Goal: Task Accomplishment & Management: Manage account settings

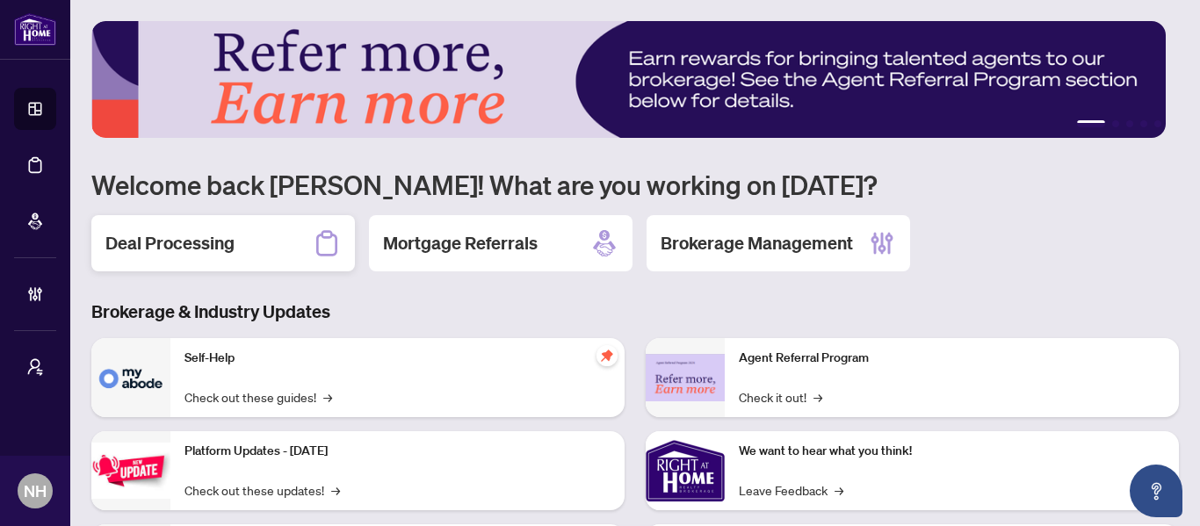
click at [157, 235] on h2 "Deal Processing" at bounding box center [169, 243] width 129 height 25
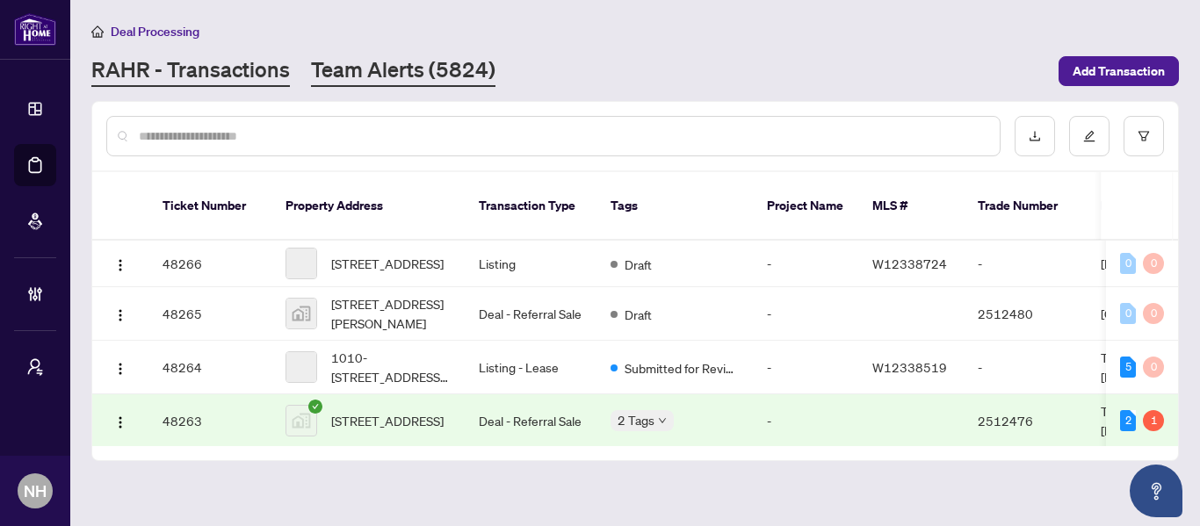
click at [427, 73] on link "Team Alerts (5824)" at bounding box center [403, 71] width 184 height 32
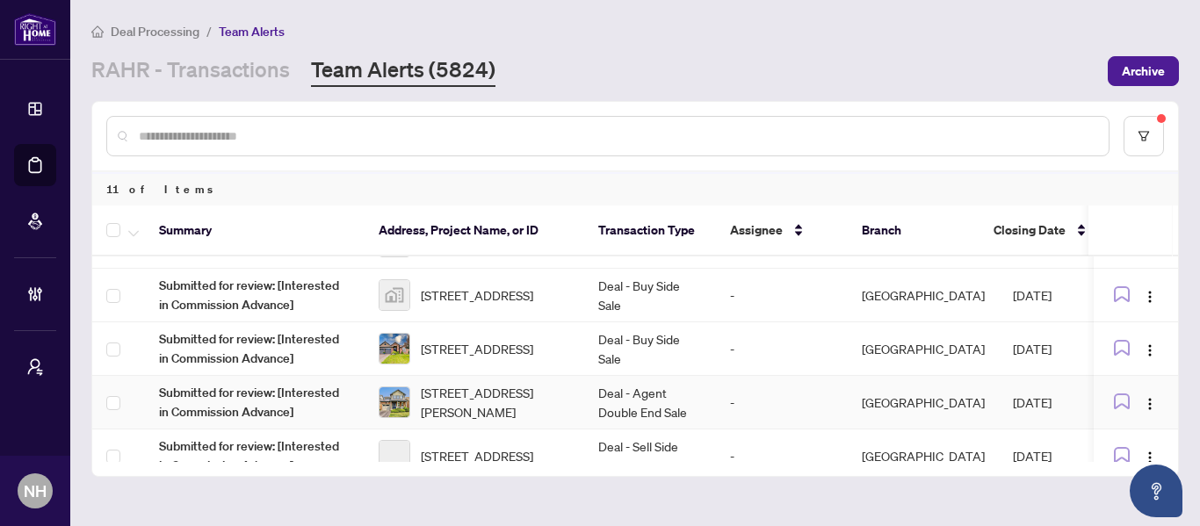
scroll to position [176, 0]
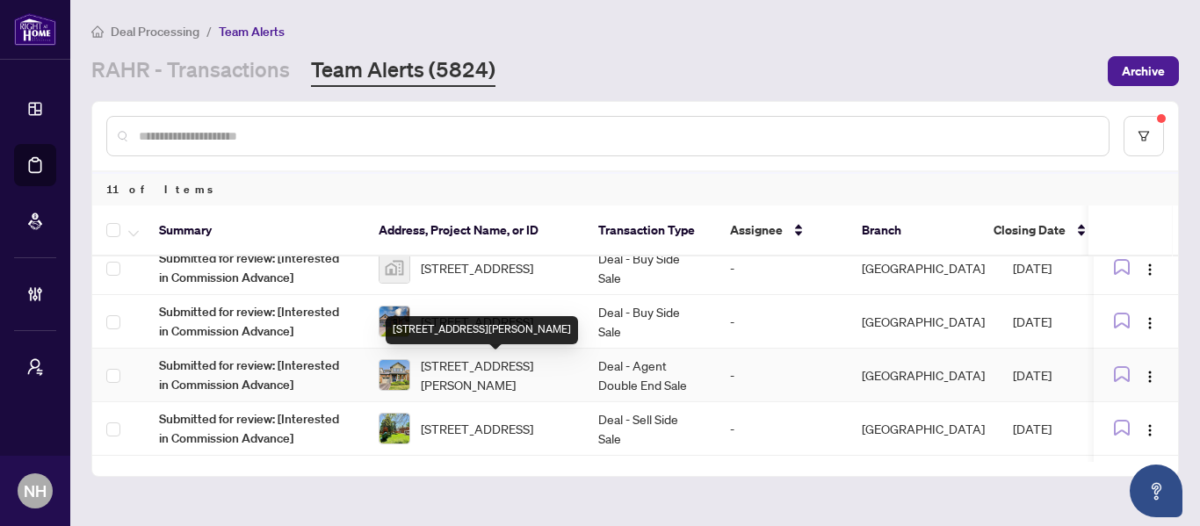
click at [511, 324] on div "[STREET_ADDRESS][PERSON_NAME]" at bounding box center [482, 330] width 192 height 28
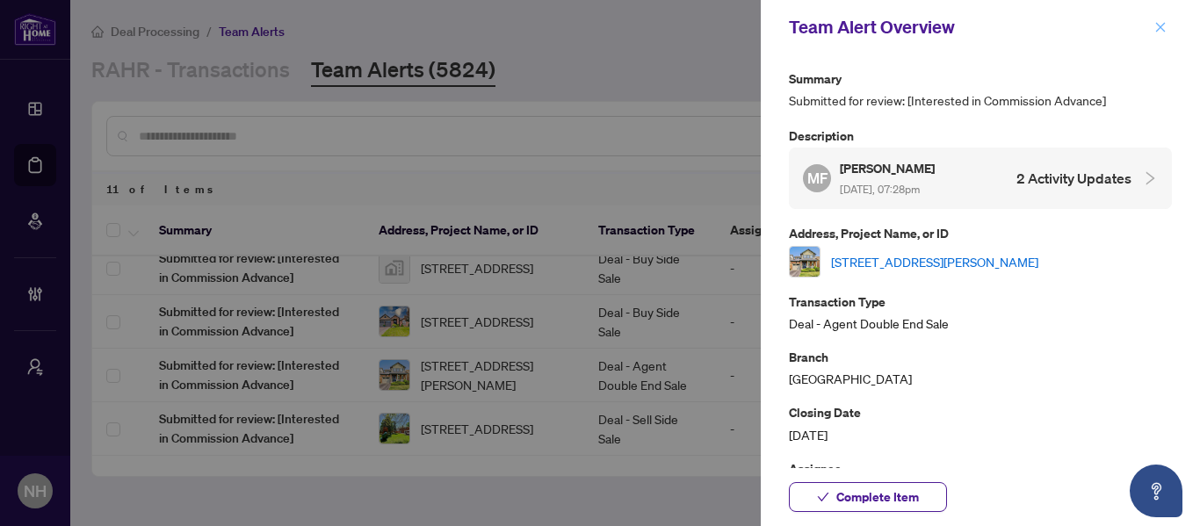
click at [1157, 24] on icon "close" at bounding box center [1161, 27] width 10 height 10
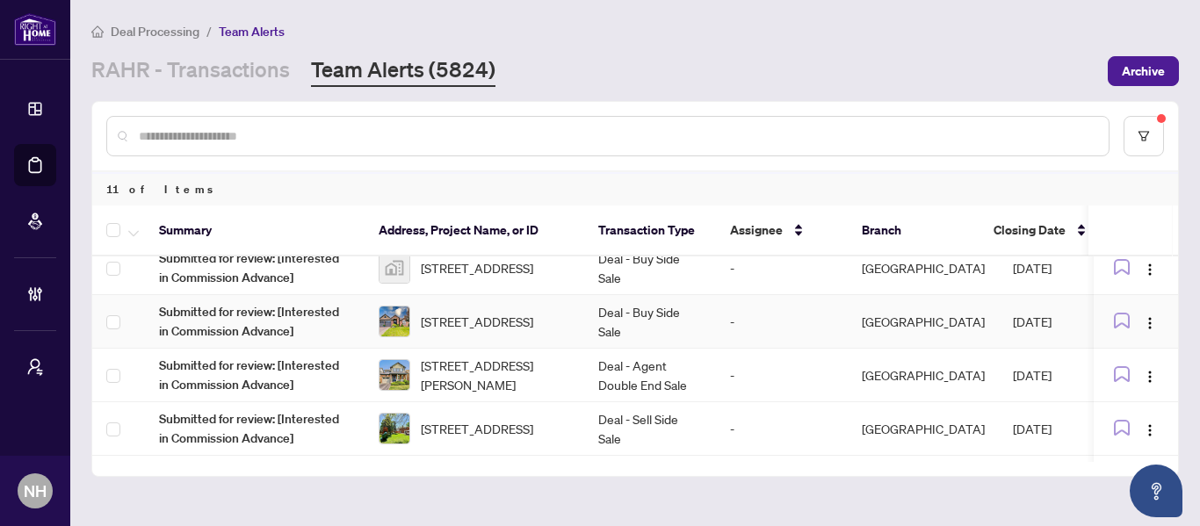
click at [485, 312] on span "9 Castle Rdge, Brighton, Ontario K0K 1H0, Canada" at bounding box center [477, 321] width 112 height 19
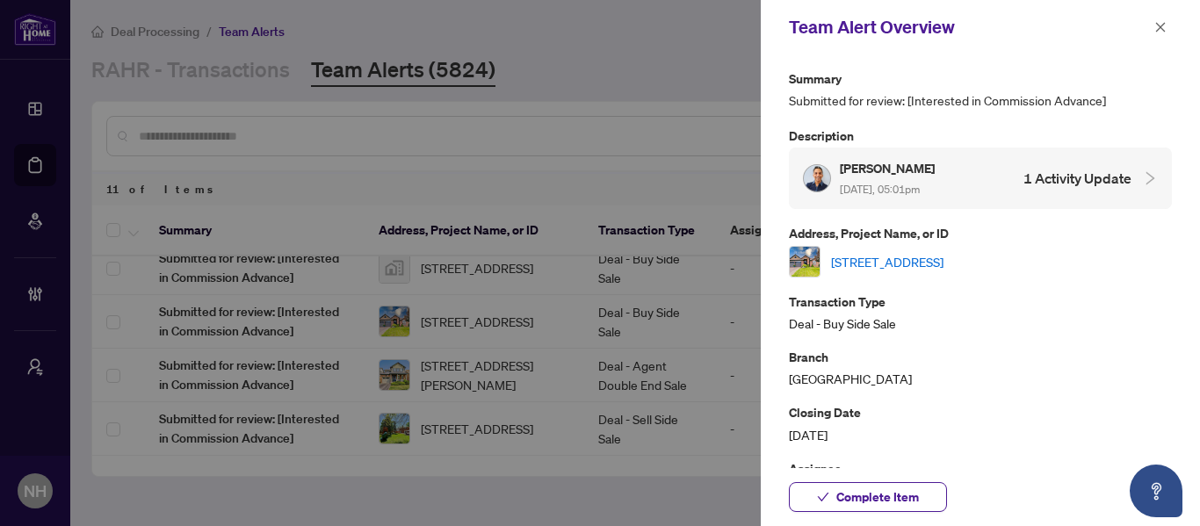
click at [899, 261] on link "9 Castle Rdge, Brighton, Ontario K0K 1H0, Canada" at bounding box center [887, 261] width 112 height 19
click at [1156, 19] on span "button" at bounding box center [1160, 27] width 12 height 28
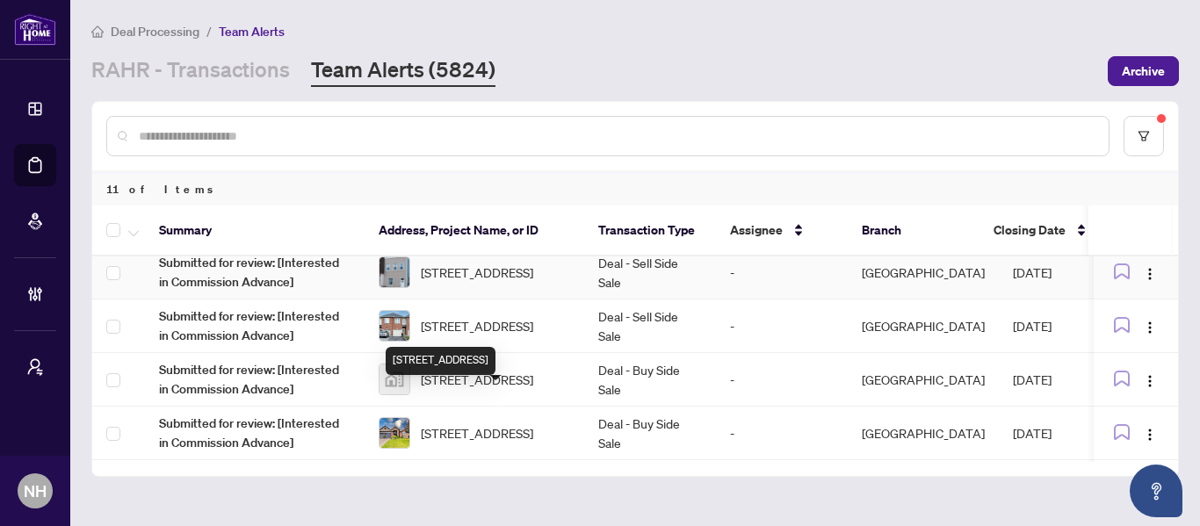
scroll to position [38, 0]
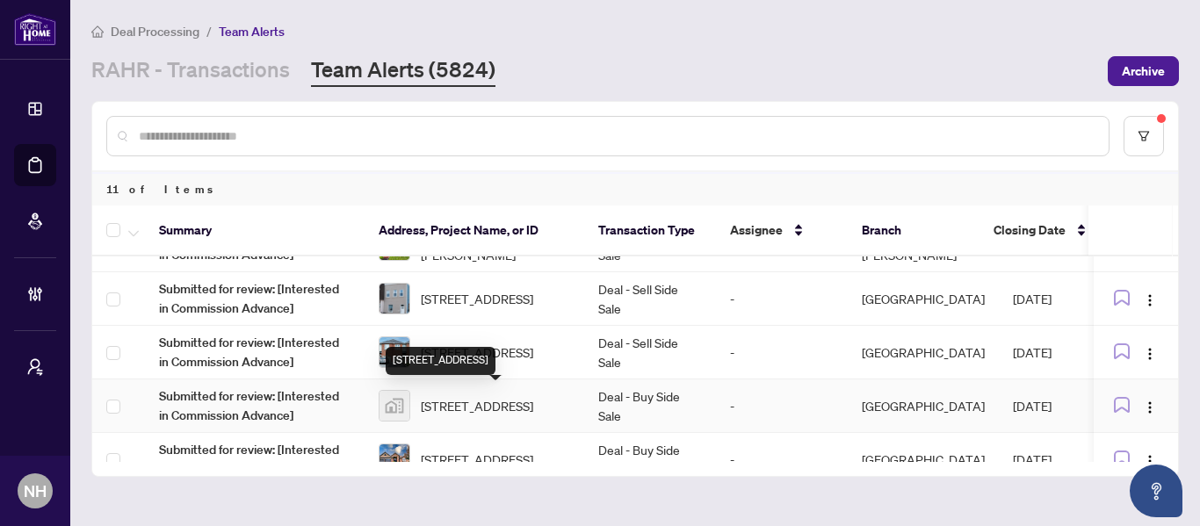
click at [502, 404] on span "350 Red Maple Rd #305, Richmond Hill, Ontario L4C 0T5, Canada" at bounding box center [477, 405] width 112 height 19
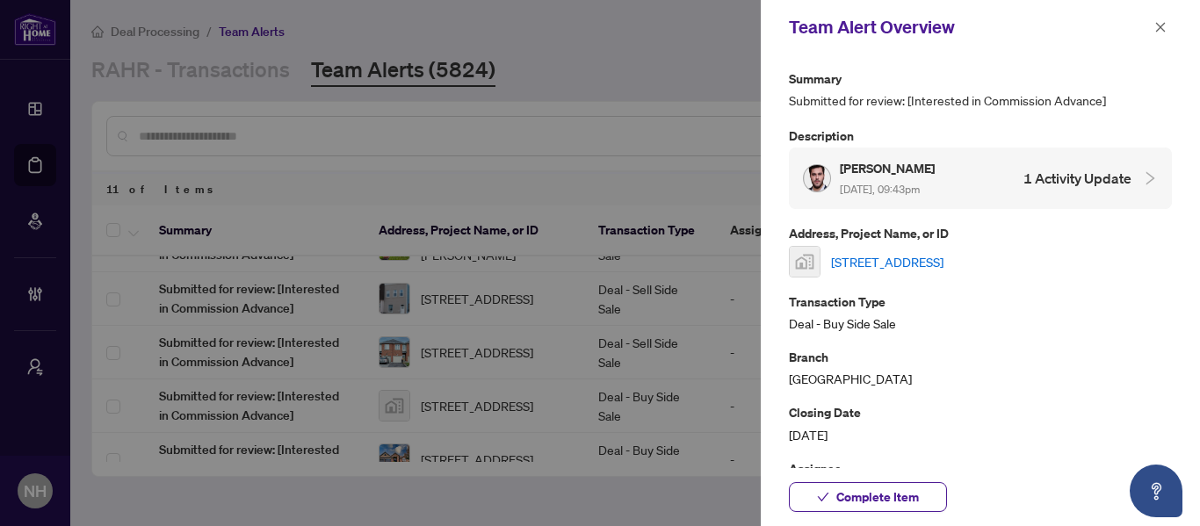
click at [943, 257] on link "350 Red Maple Rd #305, Richmond Hill, Ontario L4C 0T5, Canada" at bounding box center [887, 261] width 112 height 19
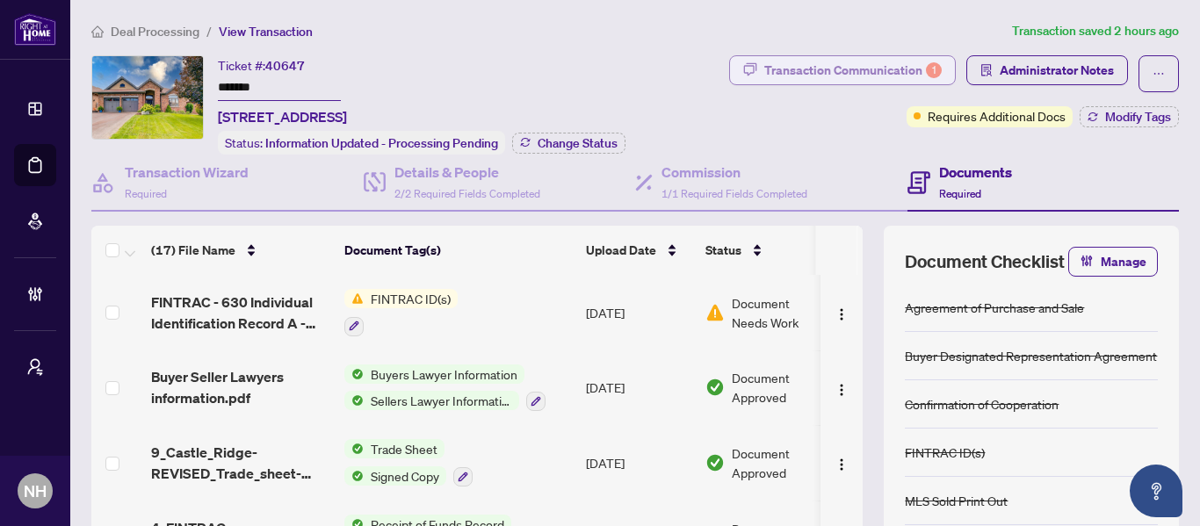
click at [836, 71] on div "Transaction Communication 1" at bounding box center [852, 70] width 177 height 28
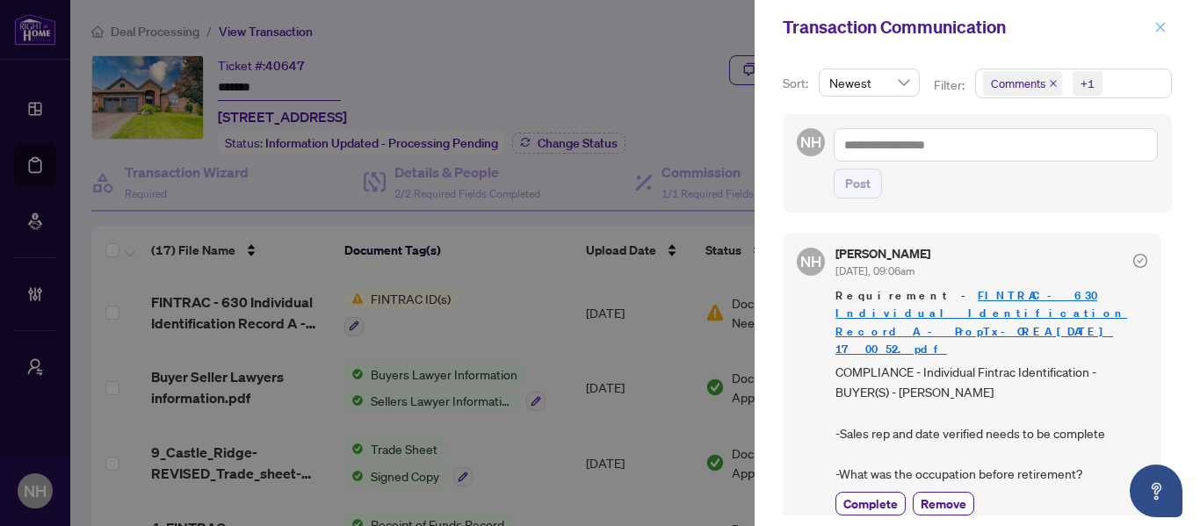
click at [1161, 19] on span "button" at bounding box center [1160, 27] width 12 height 28
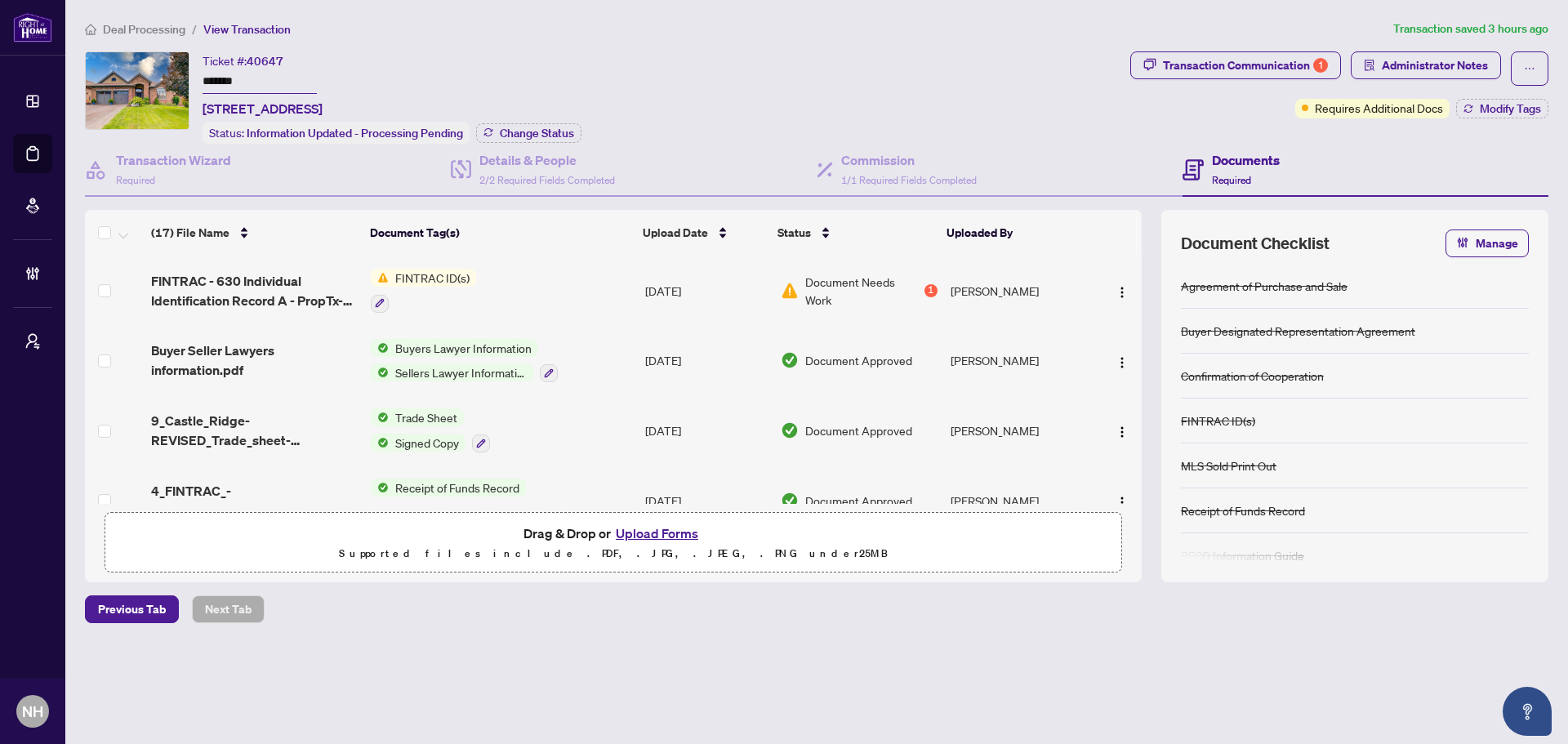
click at [164, 32] on span "Deal Processing" at bounding box center [144, 30] width 83 height 15
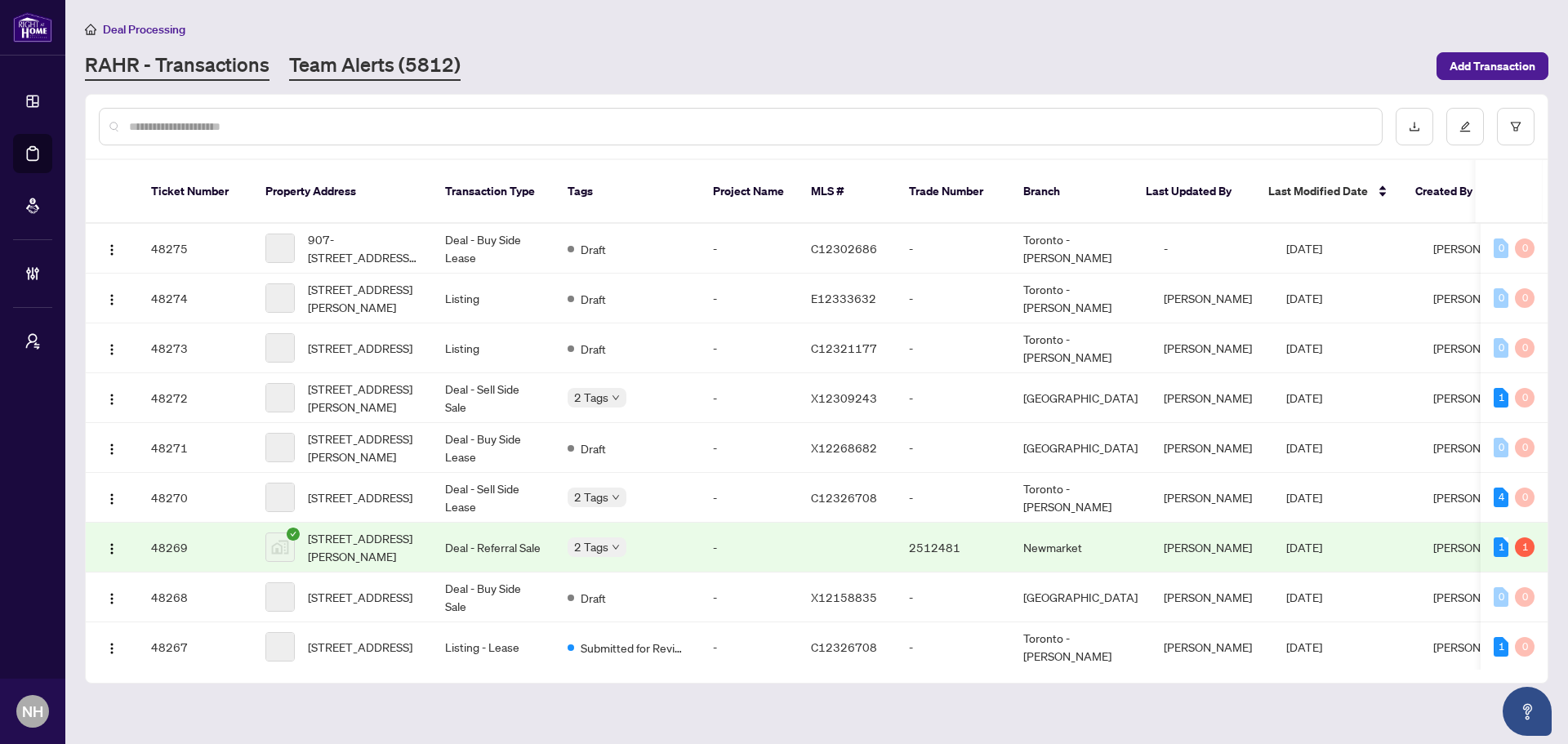
click at [425, 51] on link "Team Alerts (5812)" at bounding box center [375, 66] width 171 height 30
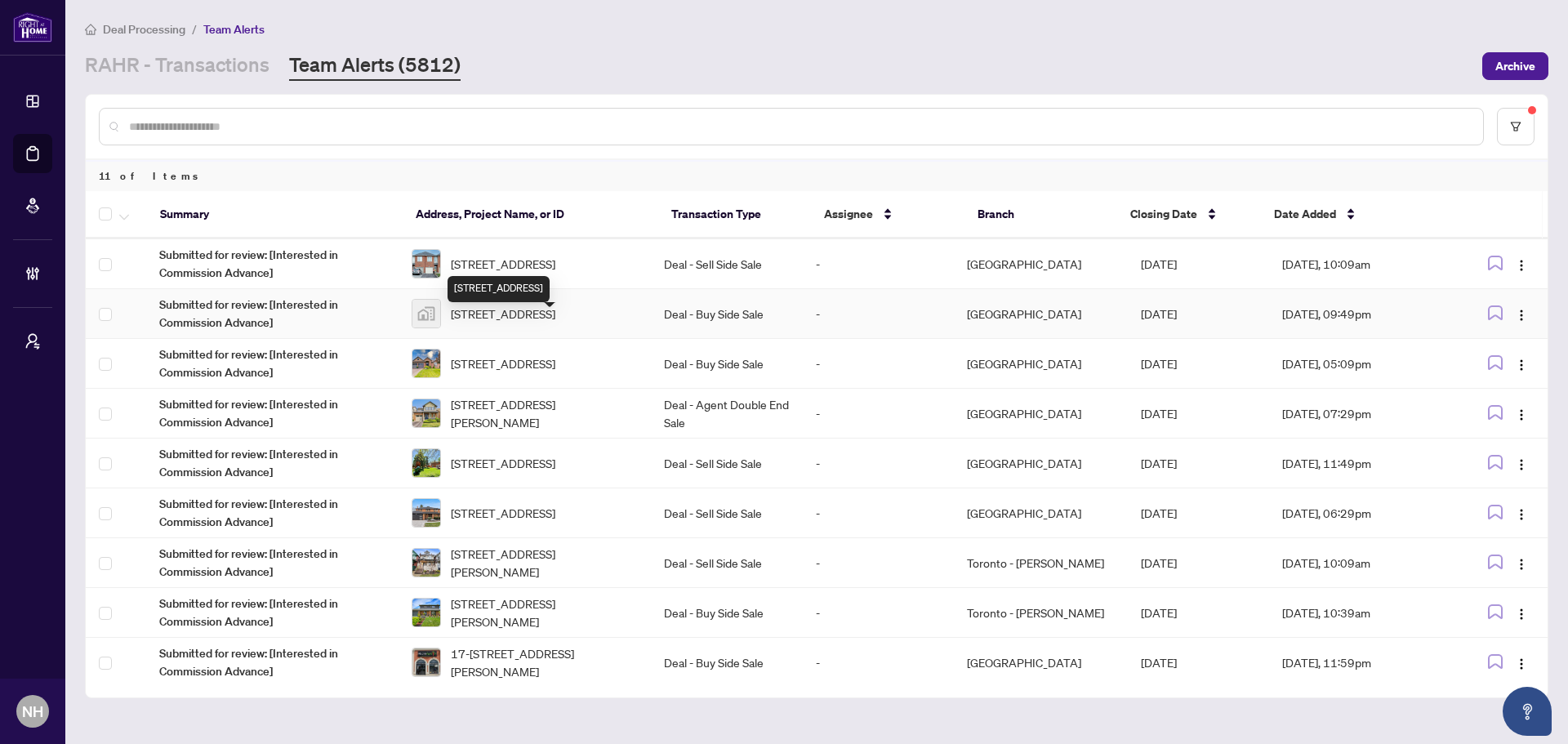
scroll to position [102, 0]
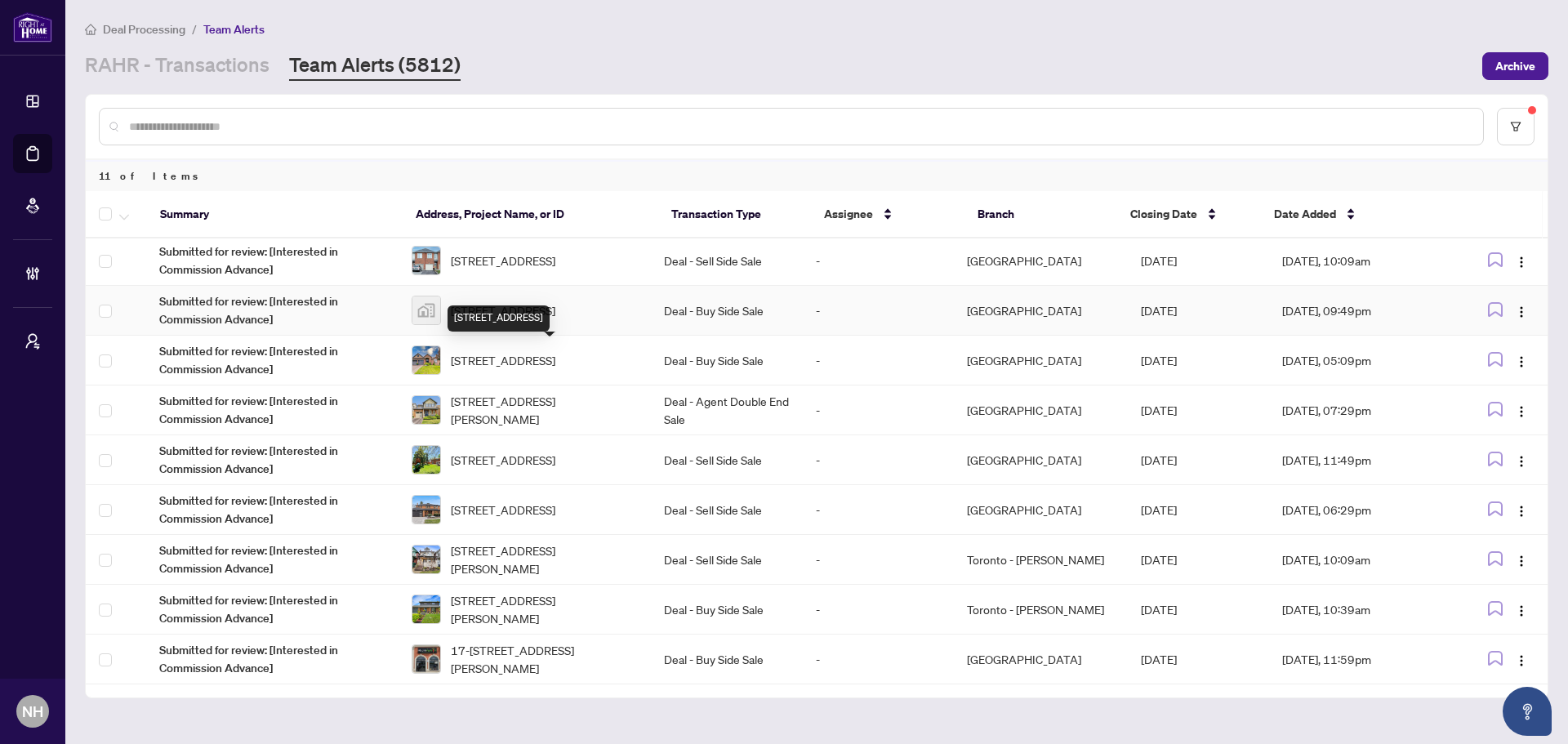
click at [735, 312] on td "Deal - Buy Side Sale" at bounding box center [726, 311] width 151 height 50
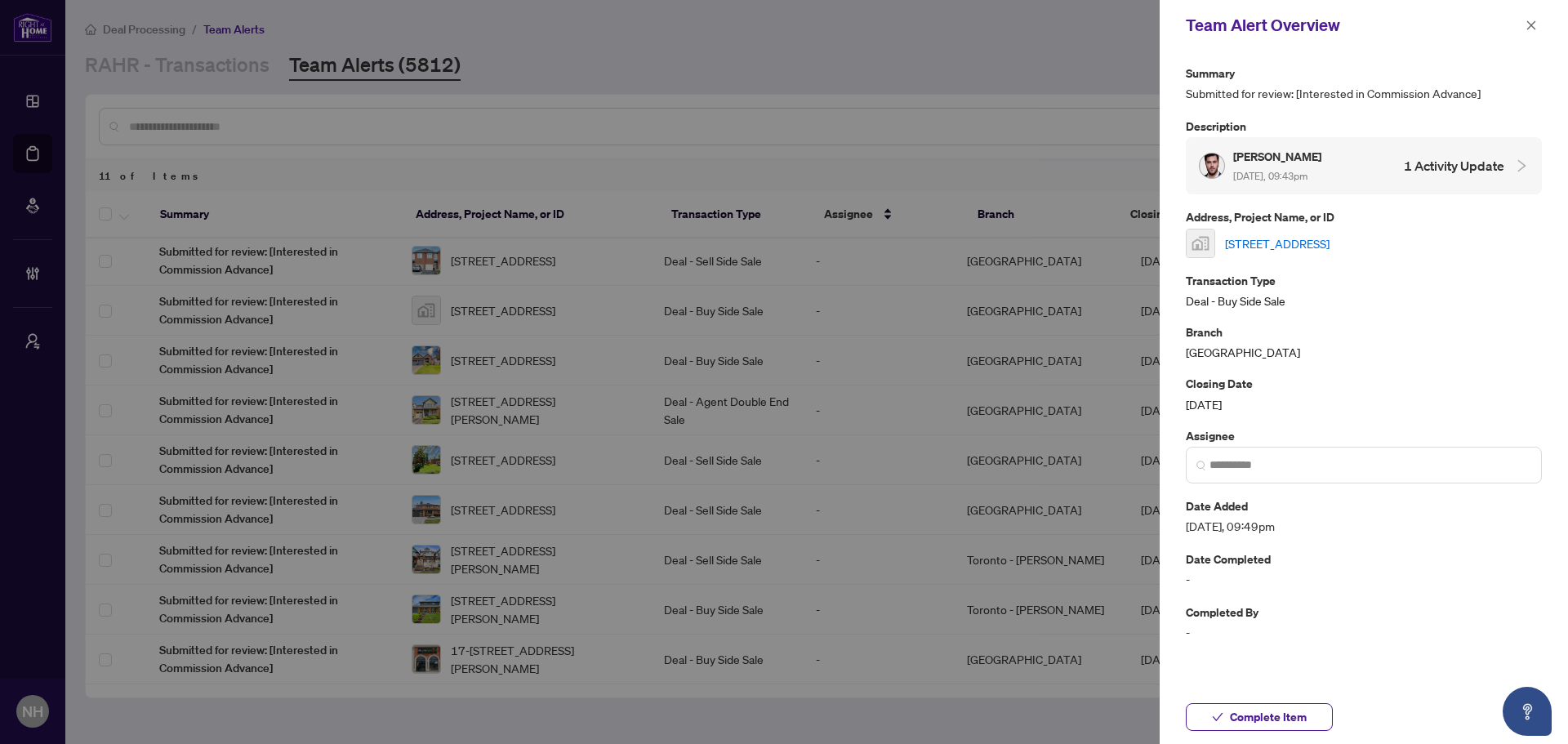
click at [1115, 234] on link "350 Red Maple Rd #305, Richmond Hill, Ontario L4C 0T5, Canada" at bounding box center [1277, 243] width 104 height 18
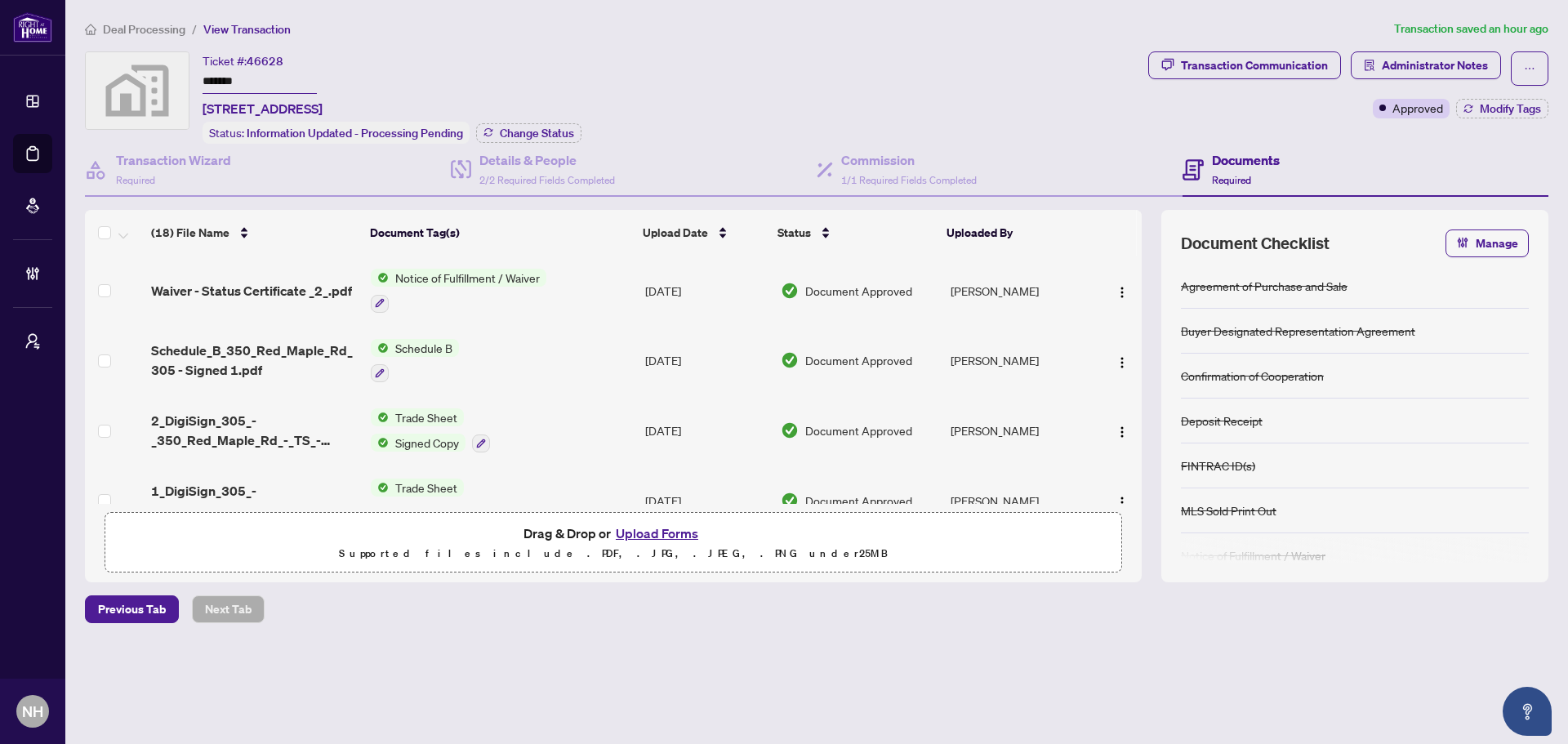
click at [147, 25] on span "Deal Processing" at bounding box center [144, 30] width 83 height 15
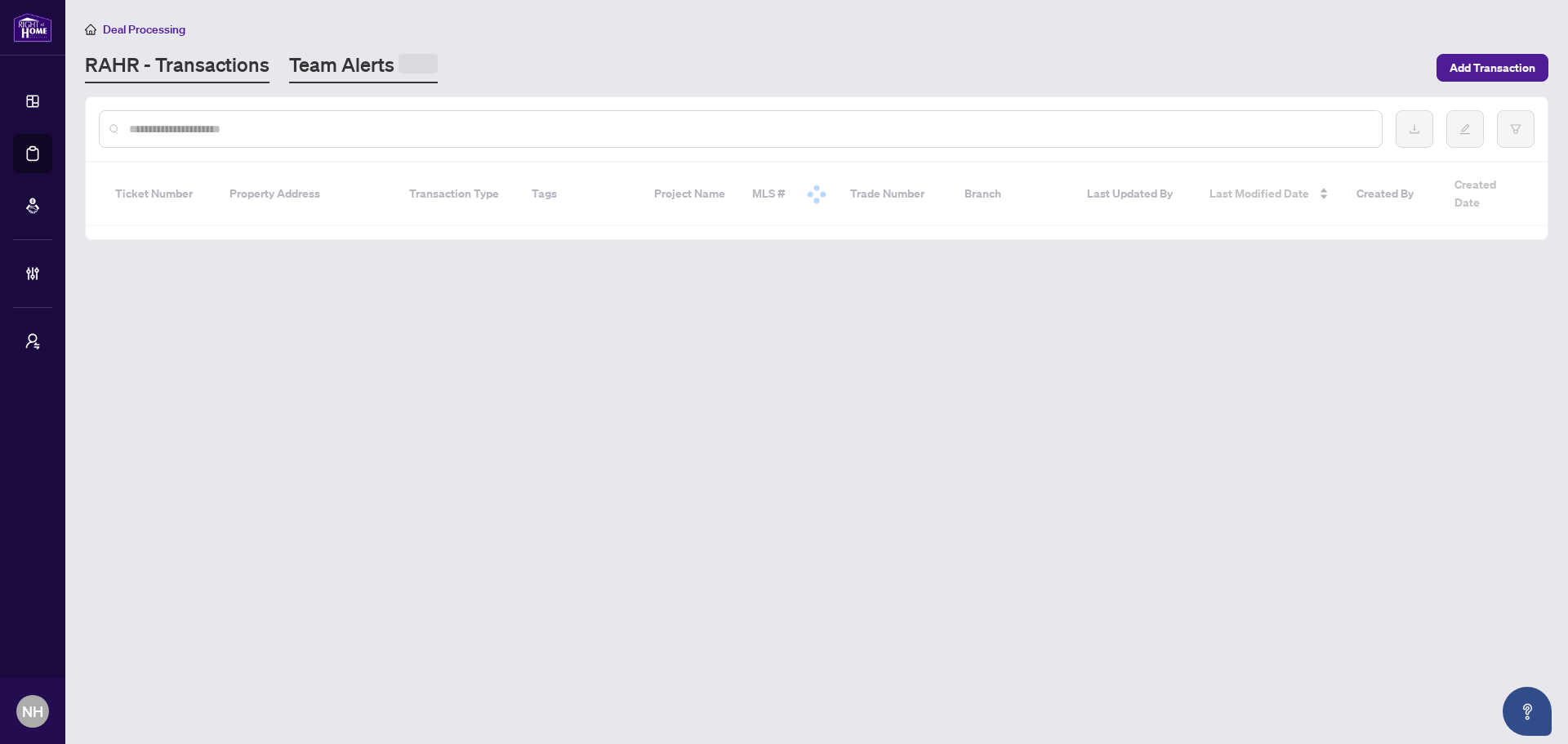
click at [344, 60] on link "Team Alerts" at bounding box center [364, 67] width 149 height 32
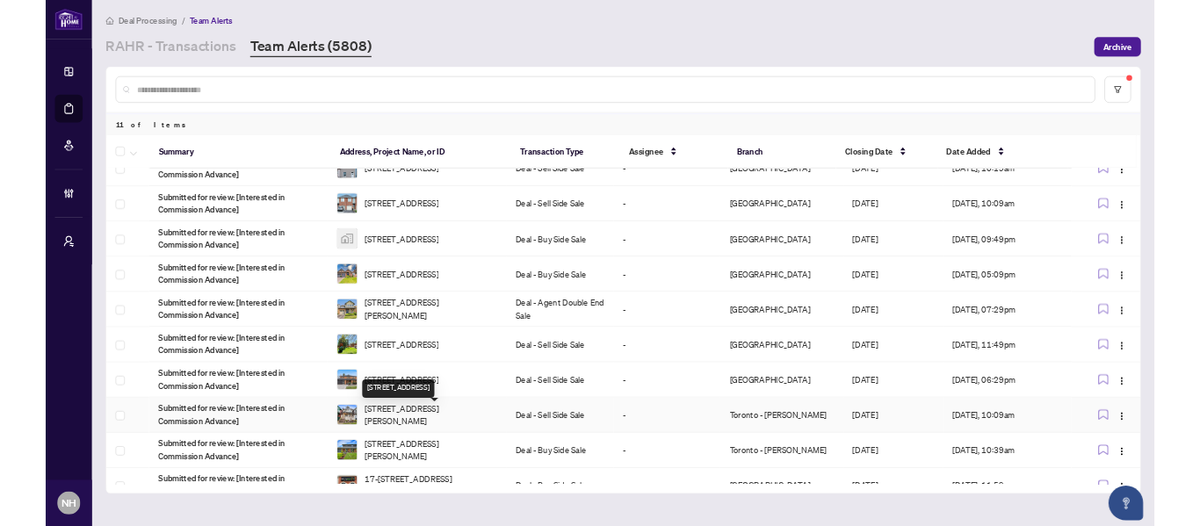
scroll to position [110, 0]
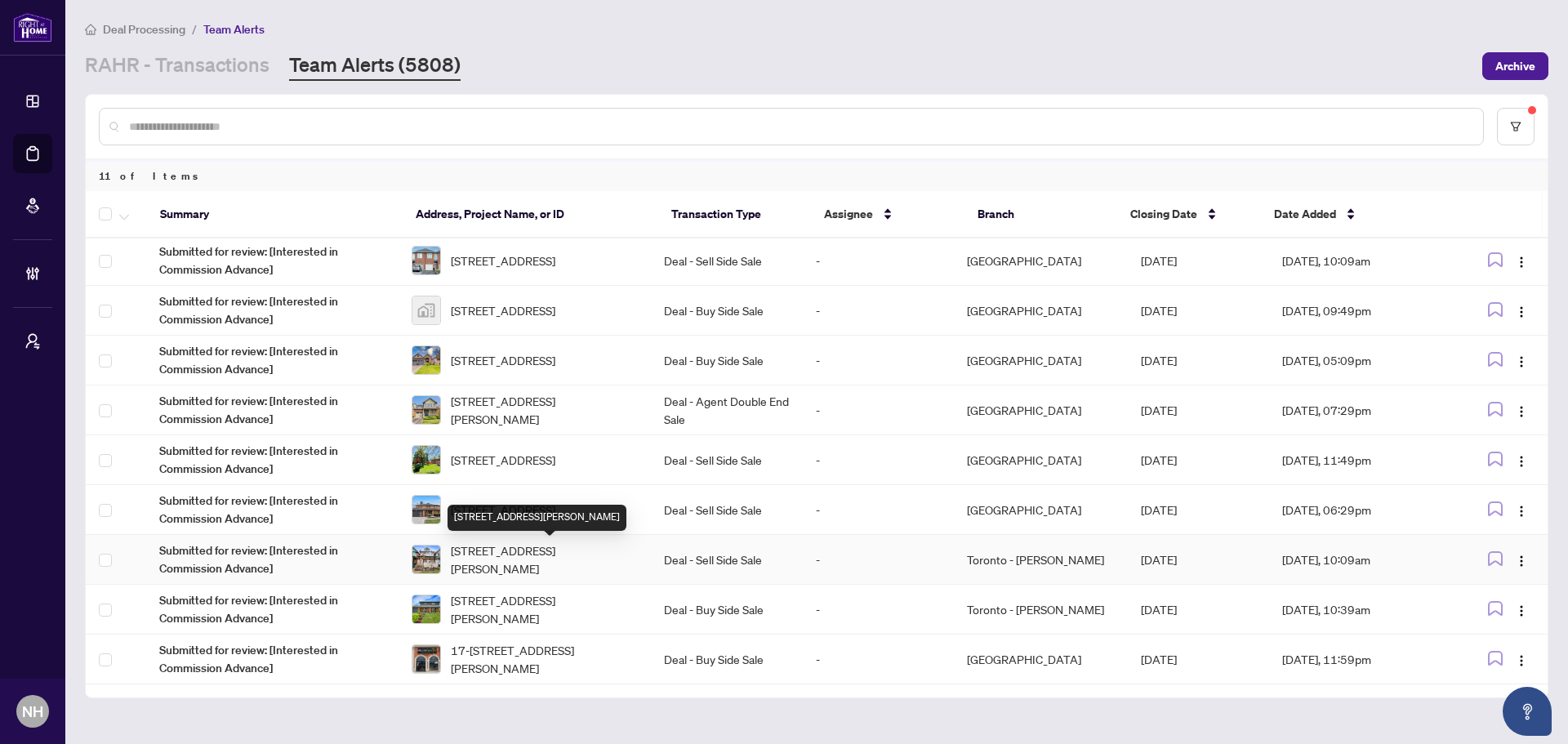
click at [592, 563] on span "[STREET_ADDRESS][PERSON_NAME]" at bounding box center [544, 559] width 187 height 36
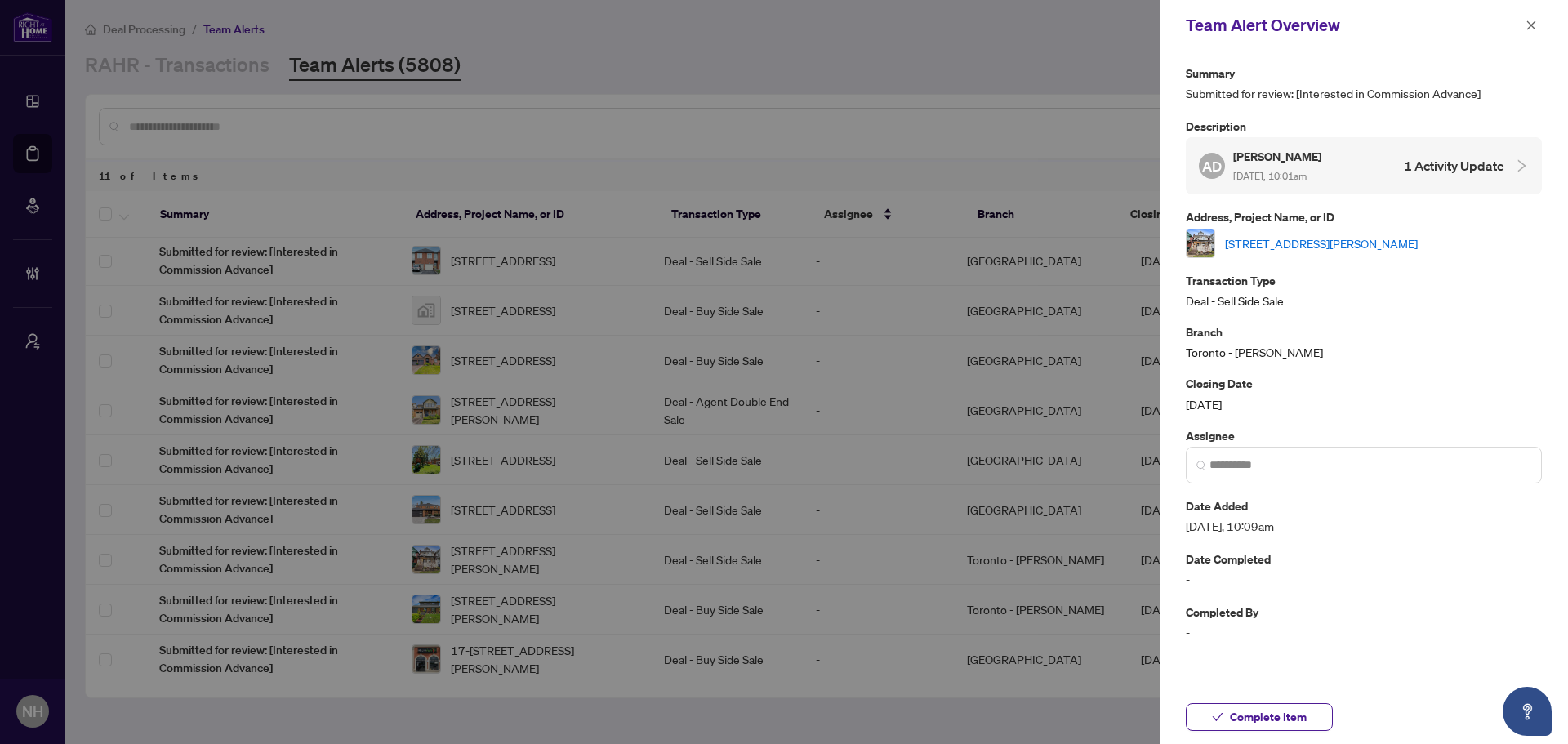
click at [1295, 252] on div "[STREET_ADDRESS][PERSON_NAME]" at bounding box center [1363, 244] width 356 height 30
click at [1299, 247] on link "[STREET_ADDRESS][PERSON_NAME]" at bounding box center [1321, 243] width 193 height 18
click at [1521, 30] on button "button" at bounding box center [1531, 25] width 21 height 20
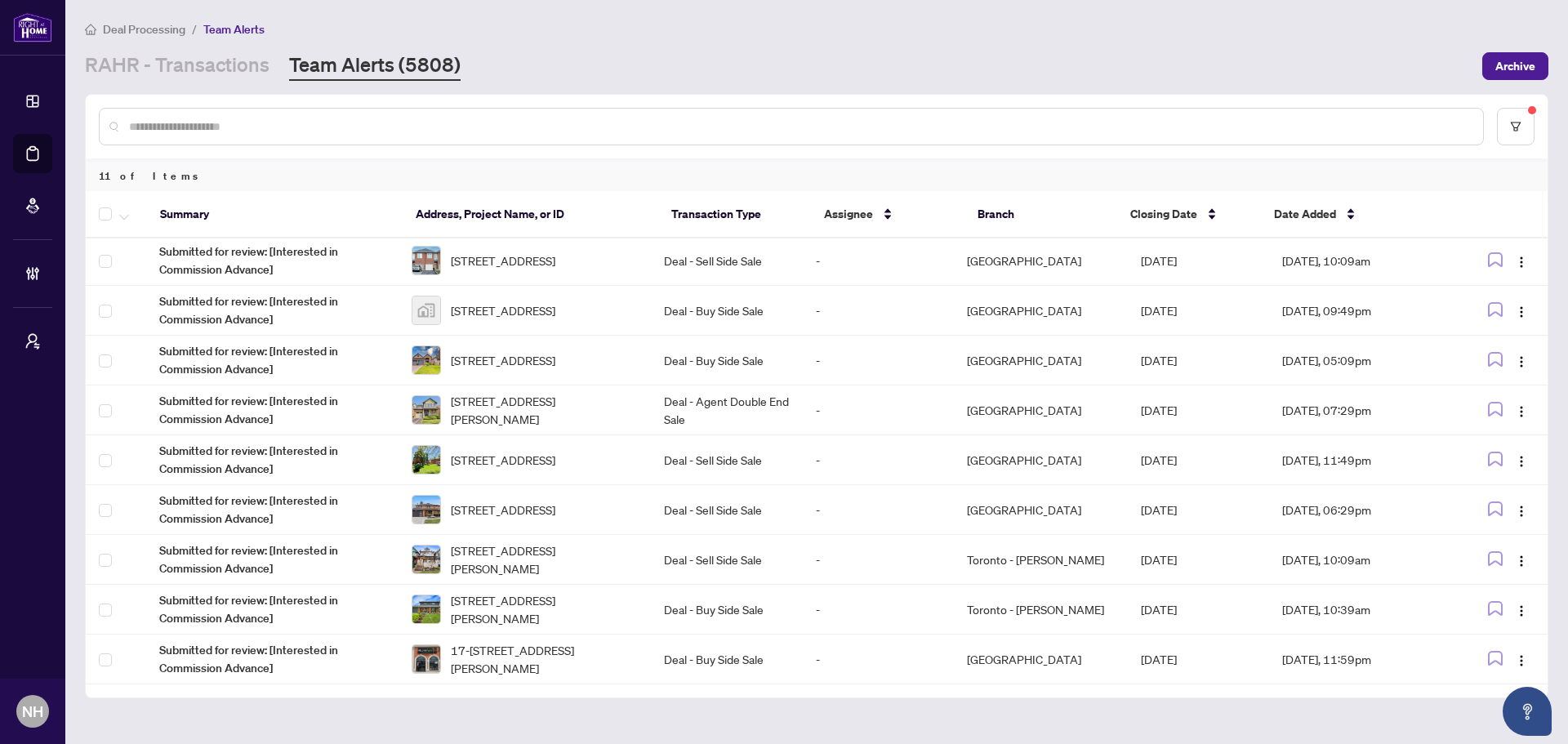
click at [1536, 28] on div "Deal Processing / Team Alerts" at bounding box center [817, 29] width 1464 height 19
click at [543, 307] on span "[STREET_ADDRESS]" at bounding box center [503, 310] width 104 height 18
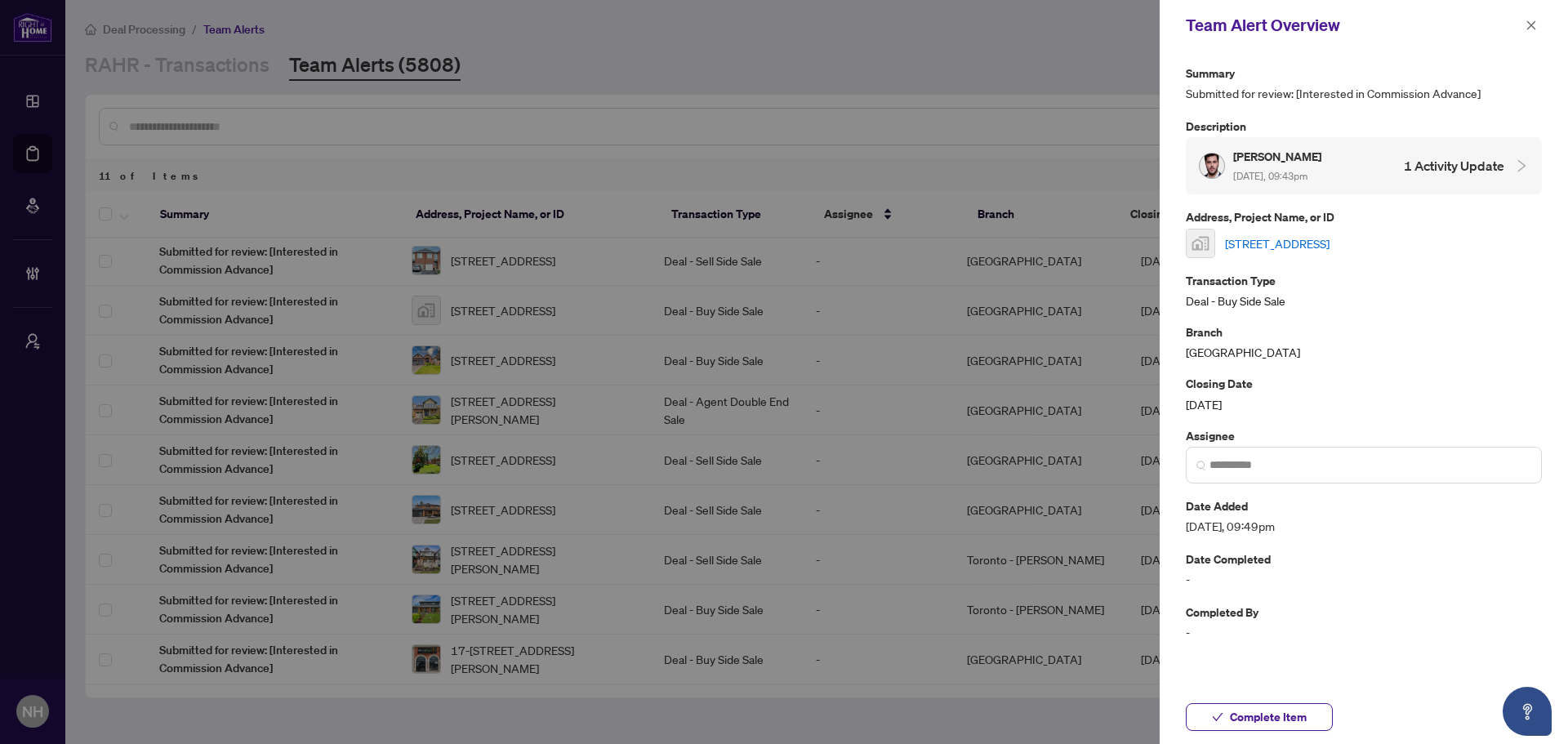
click at [1330, 237] on link "[STREET_ADDRESS]" at bounding box center [1277, 243] width 104 height 18
click at [1535, 18] on span "button" at bounding box center [1532, 25] width 11 height 26
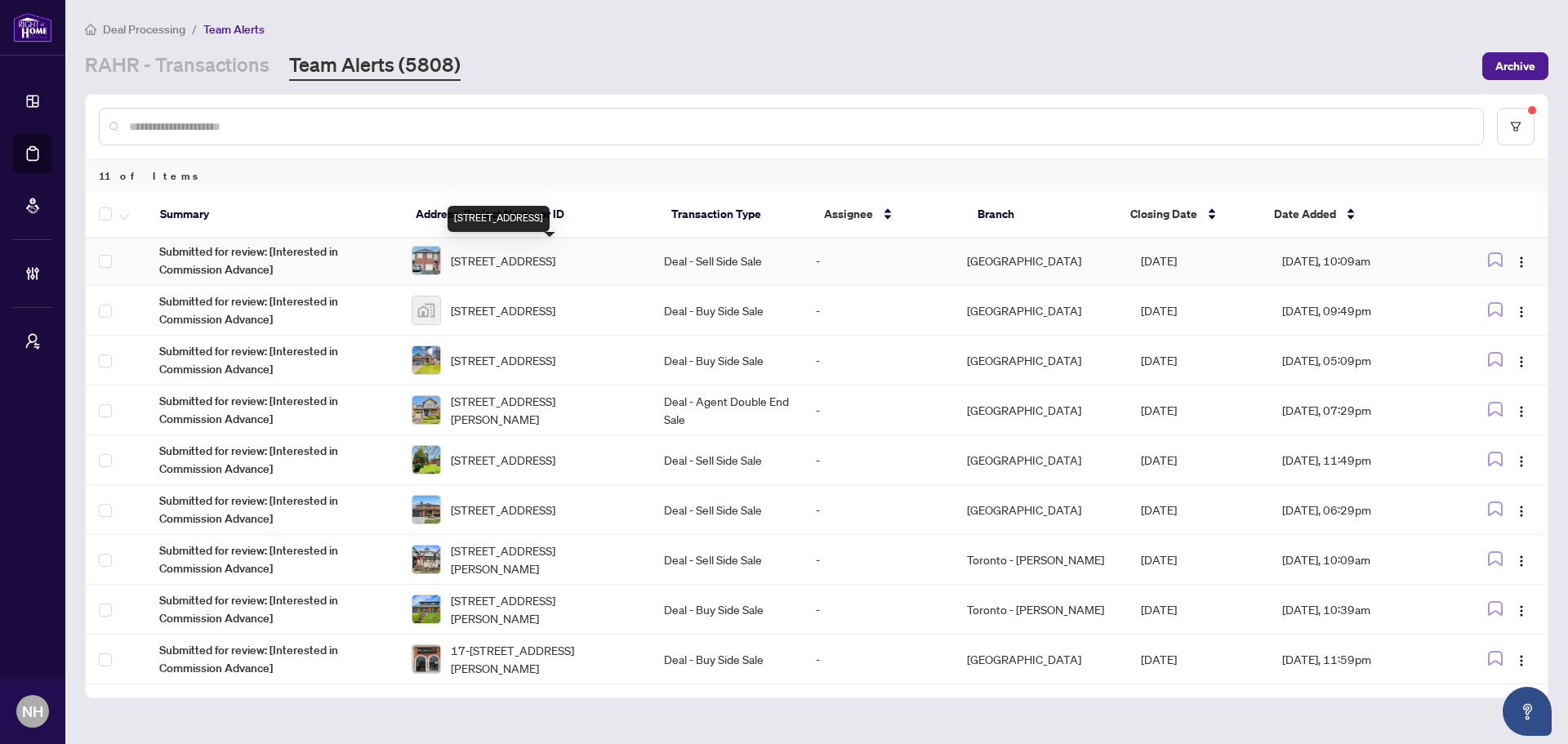
click at [521, 270] on span "[STREET_ADDRESS]" at bounding box center [503, 260] width 104 height 18
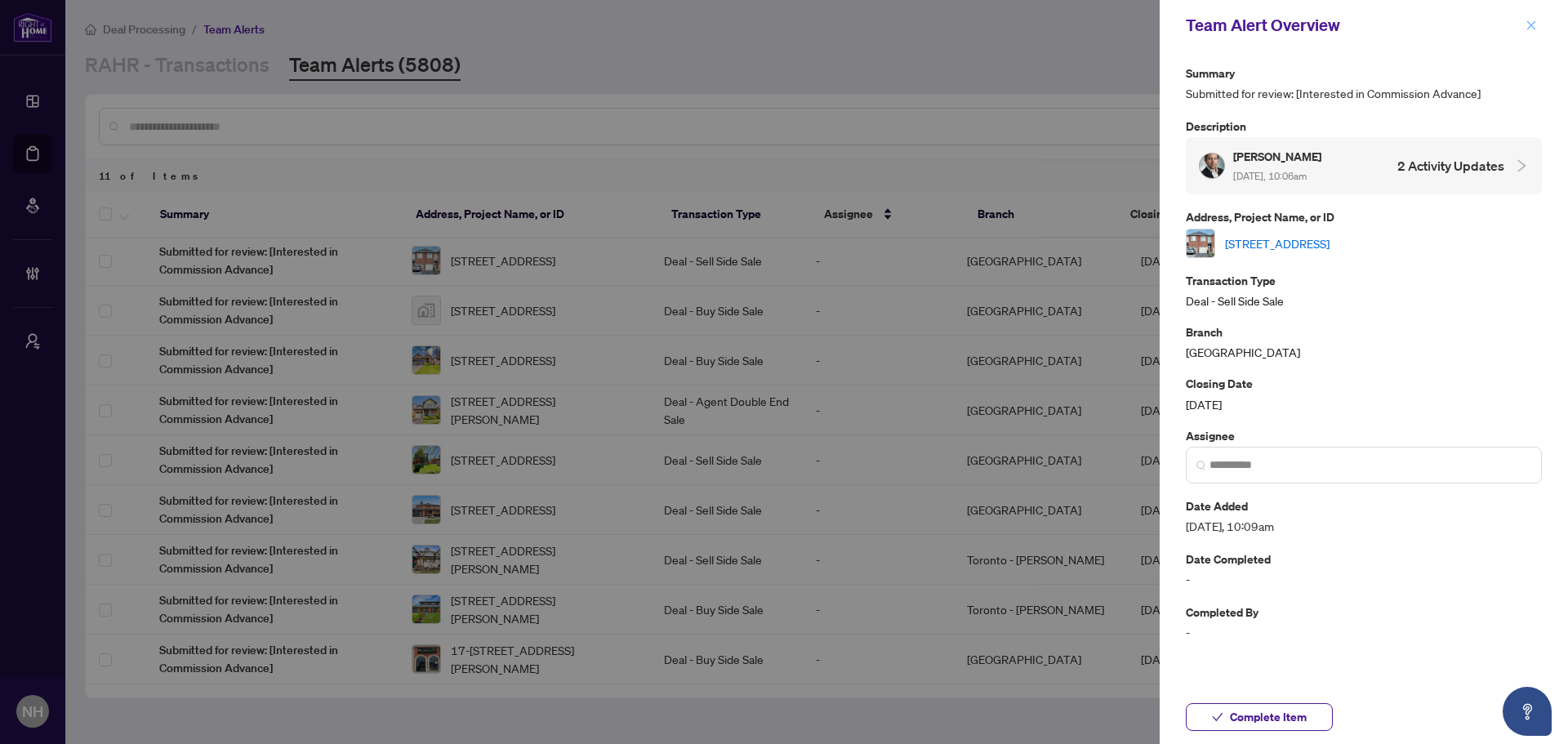
click at [1529, 19] on span "button" at bounding box center [1532, 25] width 11 height 26
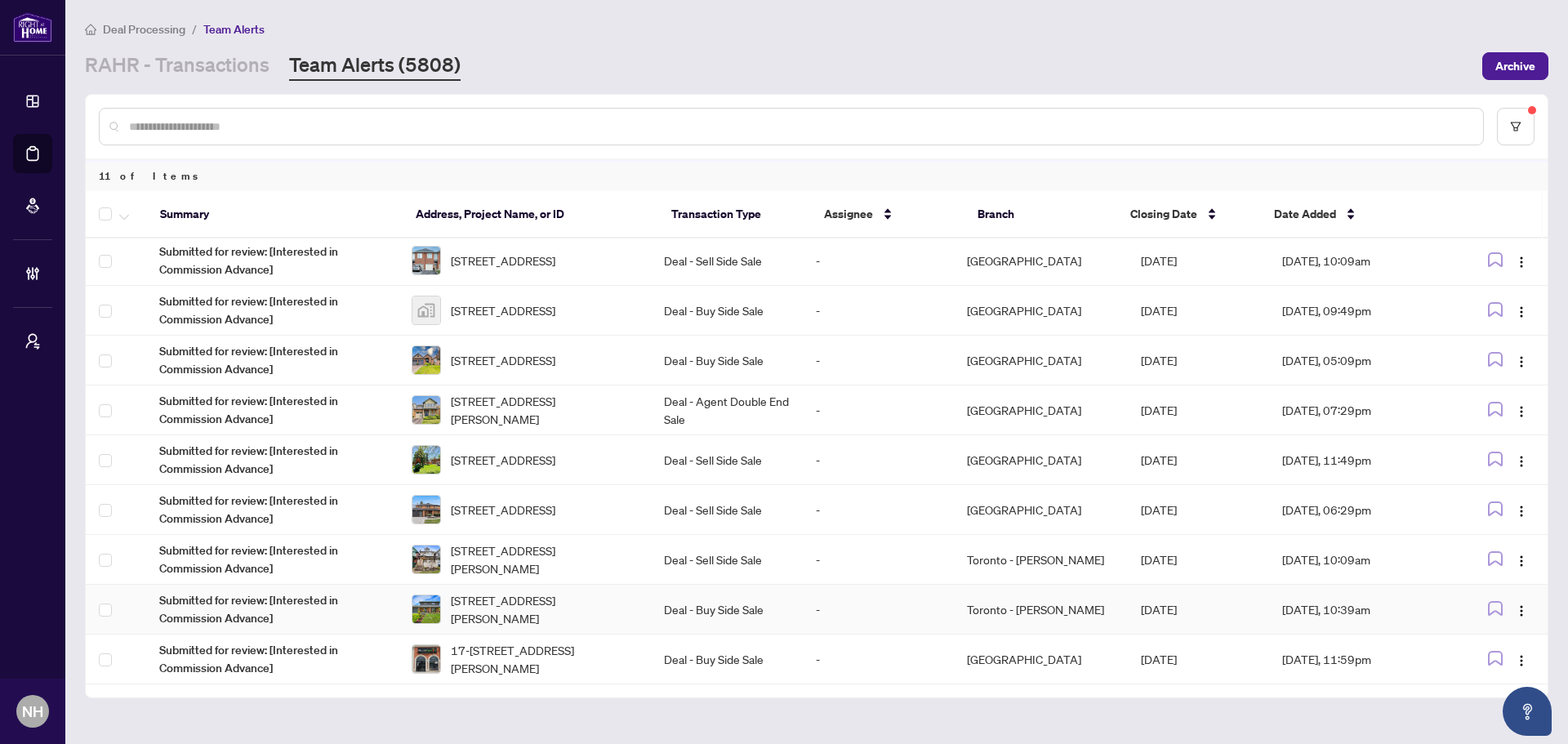
click at [691, 613] on td "Deal - Buy Side Sale" at bounding box center [726, 610] width 151 height 50
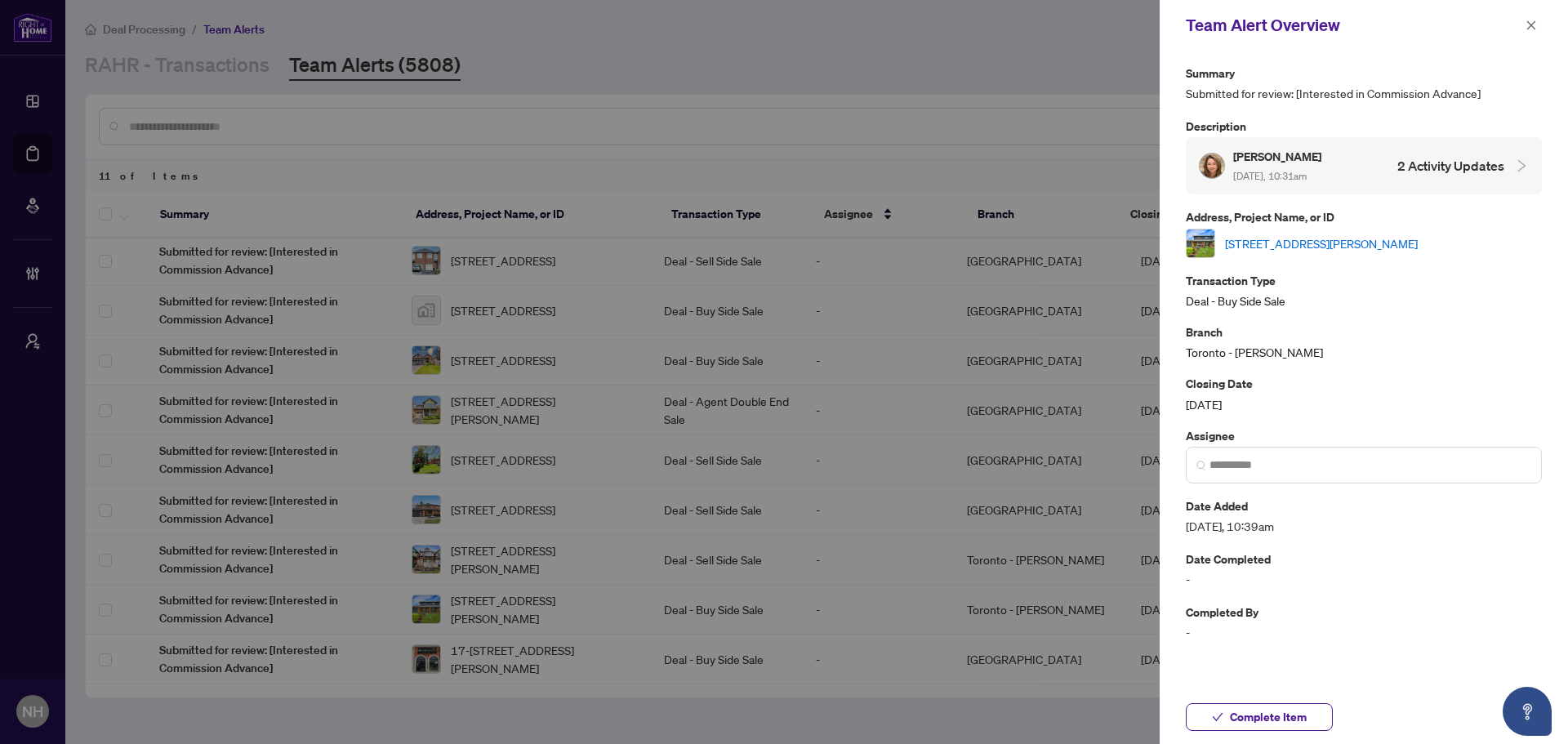
click at [1407, 240] on link "[STREET_ADDRESS][PERSON_NAME]" at bounding box center [1321, 243] width 193 height 18
click at [1404, 239] on link "18 Kinnie Crt, Toronto, Ontario M3N 2R9, Canada" at bounding box center [1321, 243] width 193 height 18
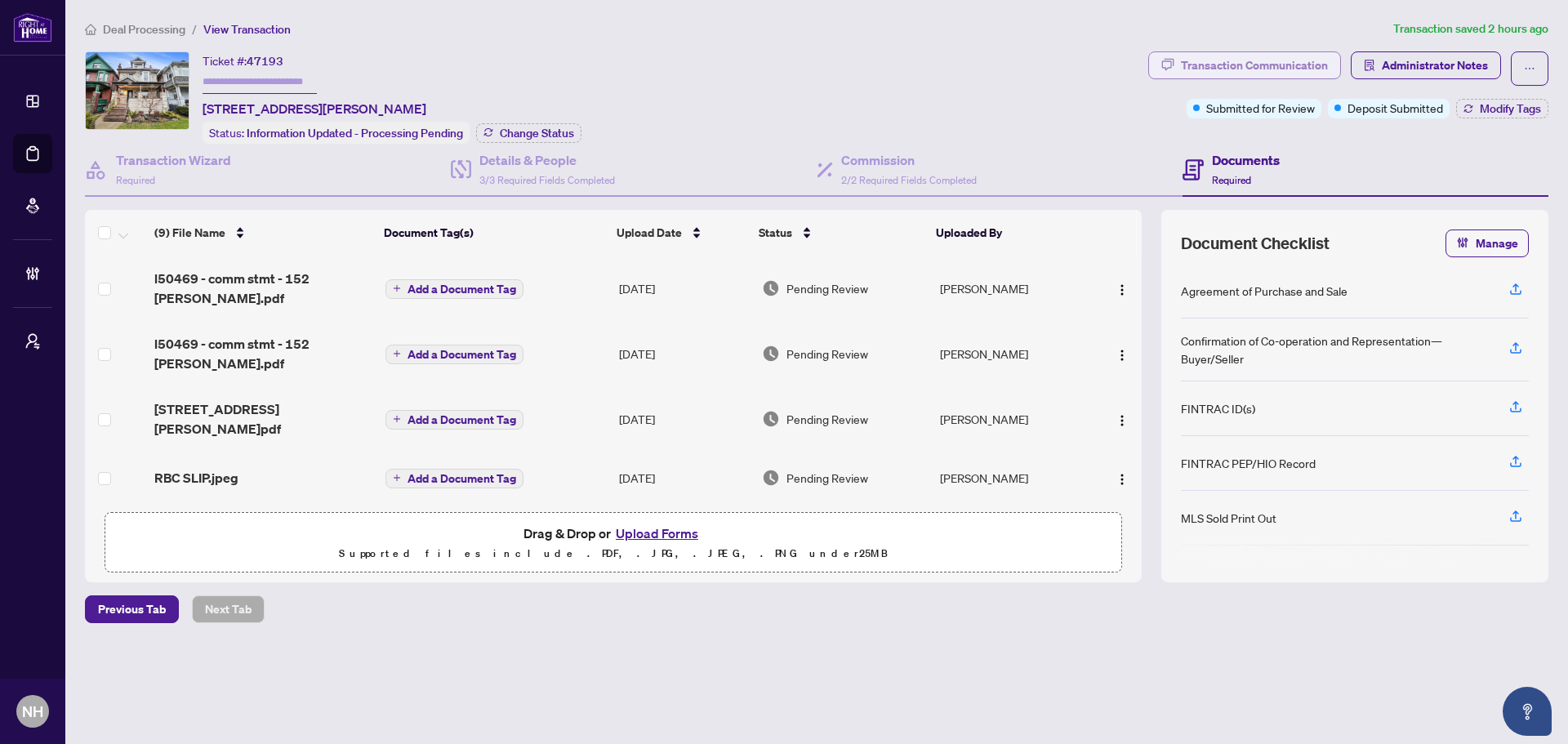
click at [1231, 73] on div "Transaction Communication" at bounding box center [1255, 65] width 147 height 26
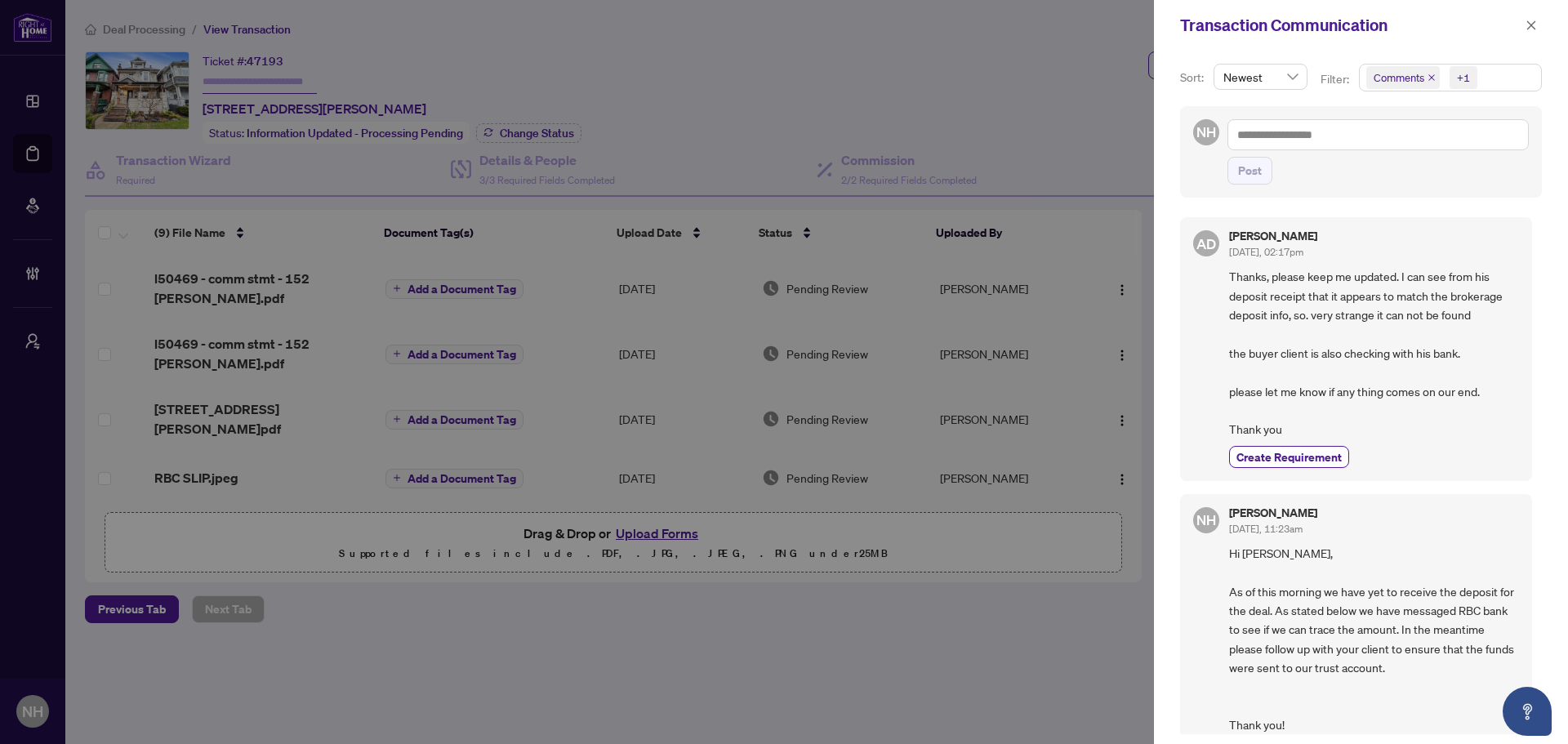
click at [1428, 77] on icon "close" at bounding box center [1431, 77] width 8 height 8
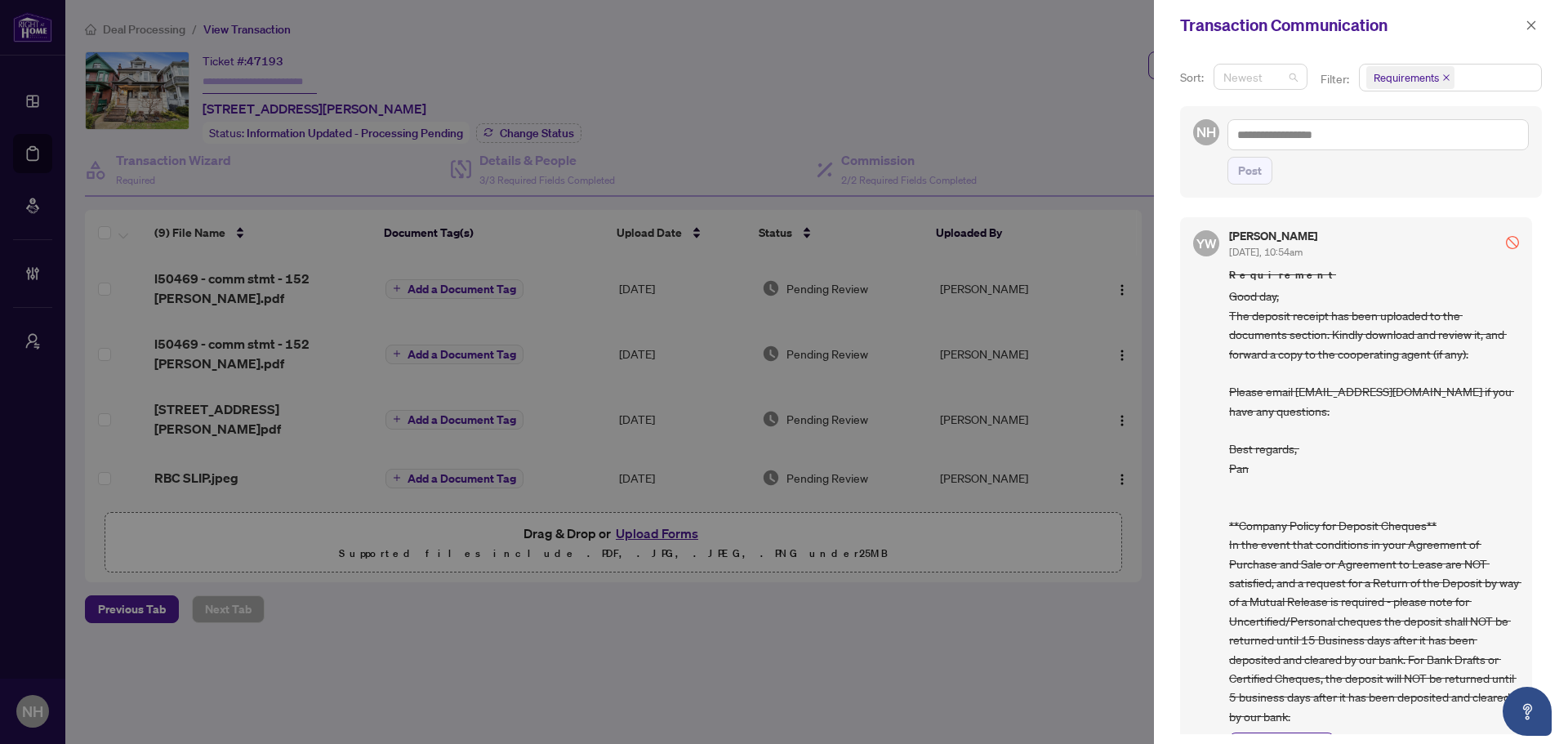
click at [1248, 81] on span "Newest" at bounding box center [1261, 76] width 74 height 24
click at [1526, 22] on icon "close" at bounding box center [1532, 25] width 11 height 11
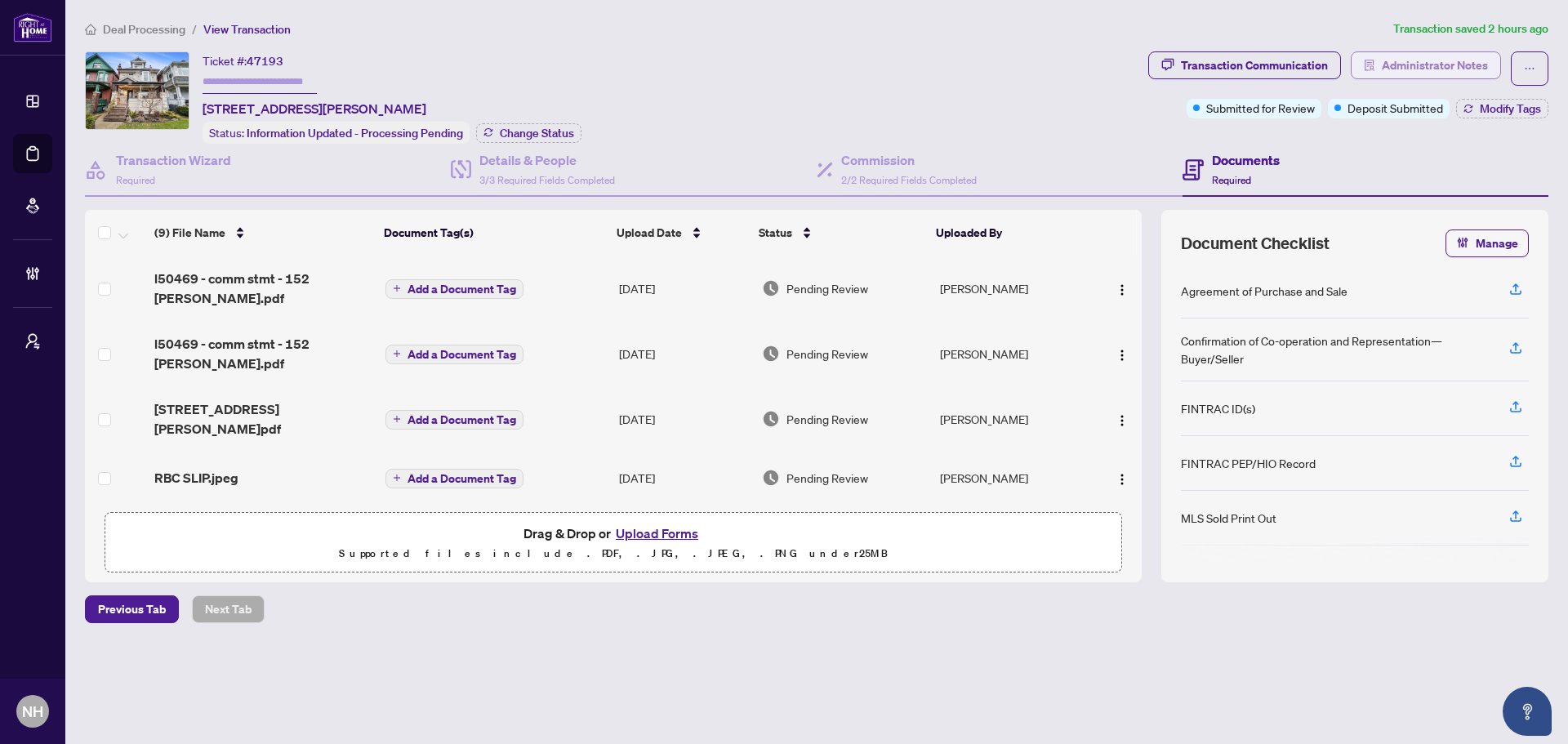
click at [1408, 69] on span "Administrator Notes" at bounding box center [1435, 65] width 106 height 26
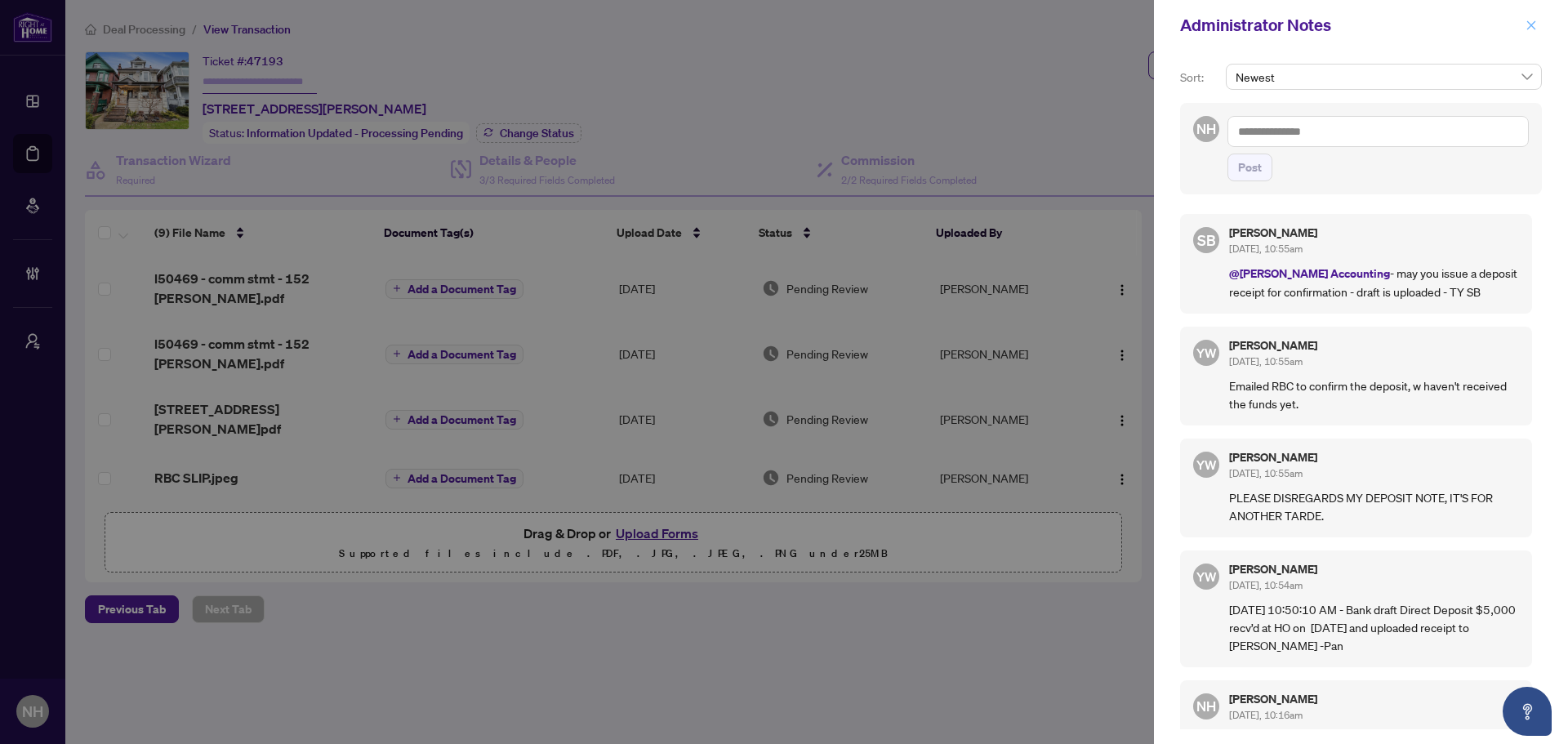
click at [1538, 23] on button "button" at bounding box center [1531, 25] width 21 height 20
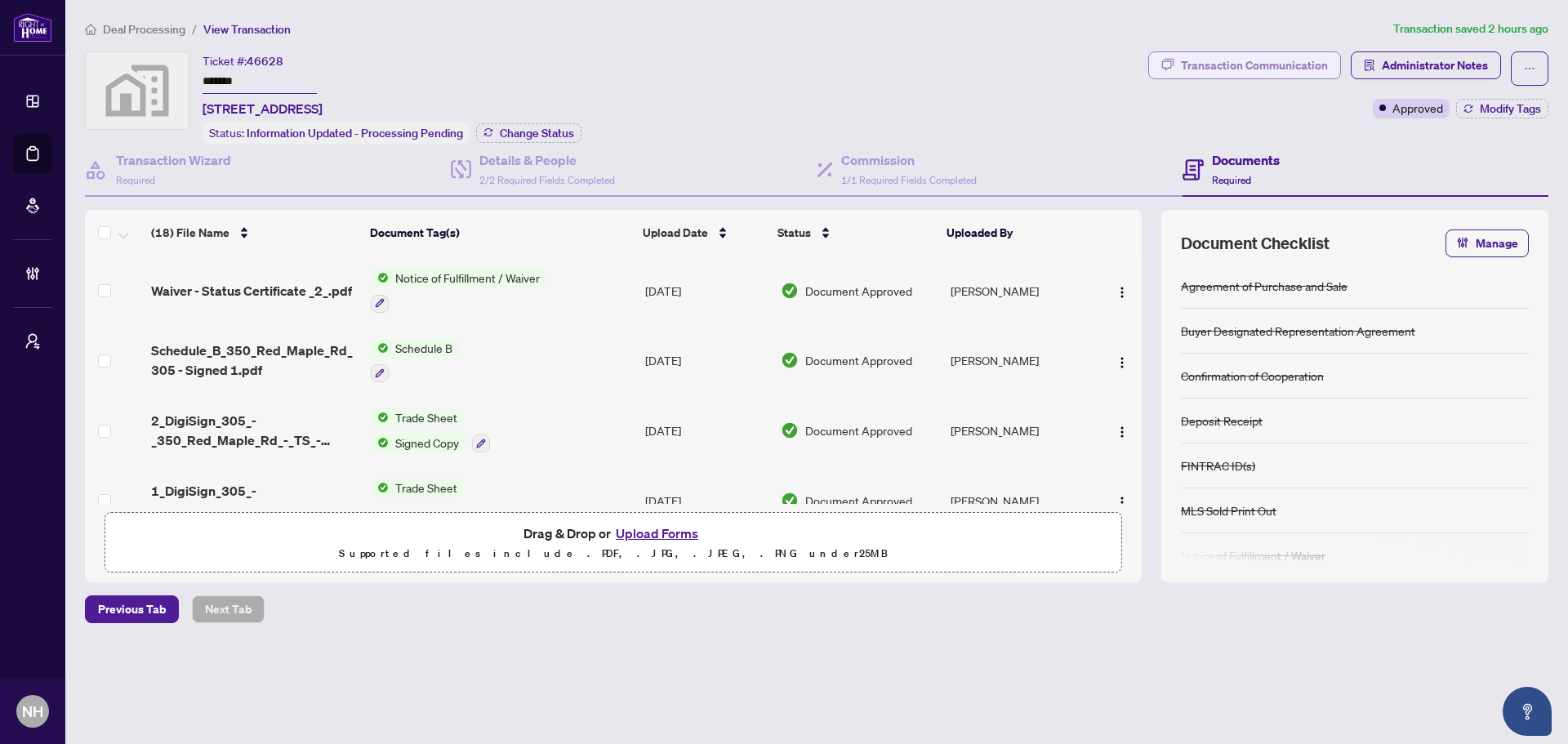
click at [1222, 62] on div "Transaction Communication" at bounding box center [1255, 65] width 147 height 26
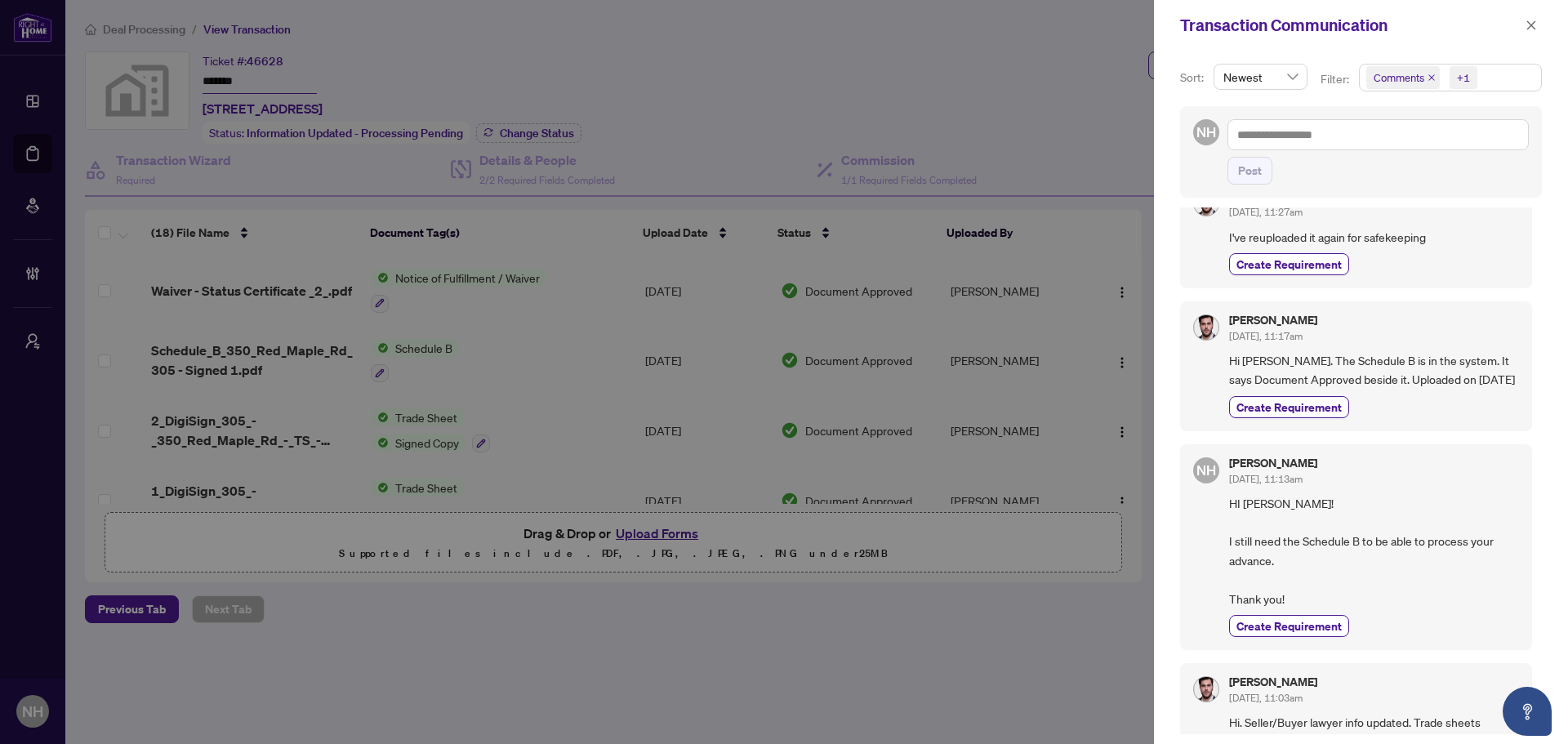
scroll to position [898, 0]
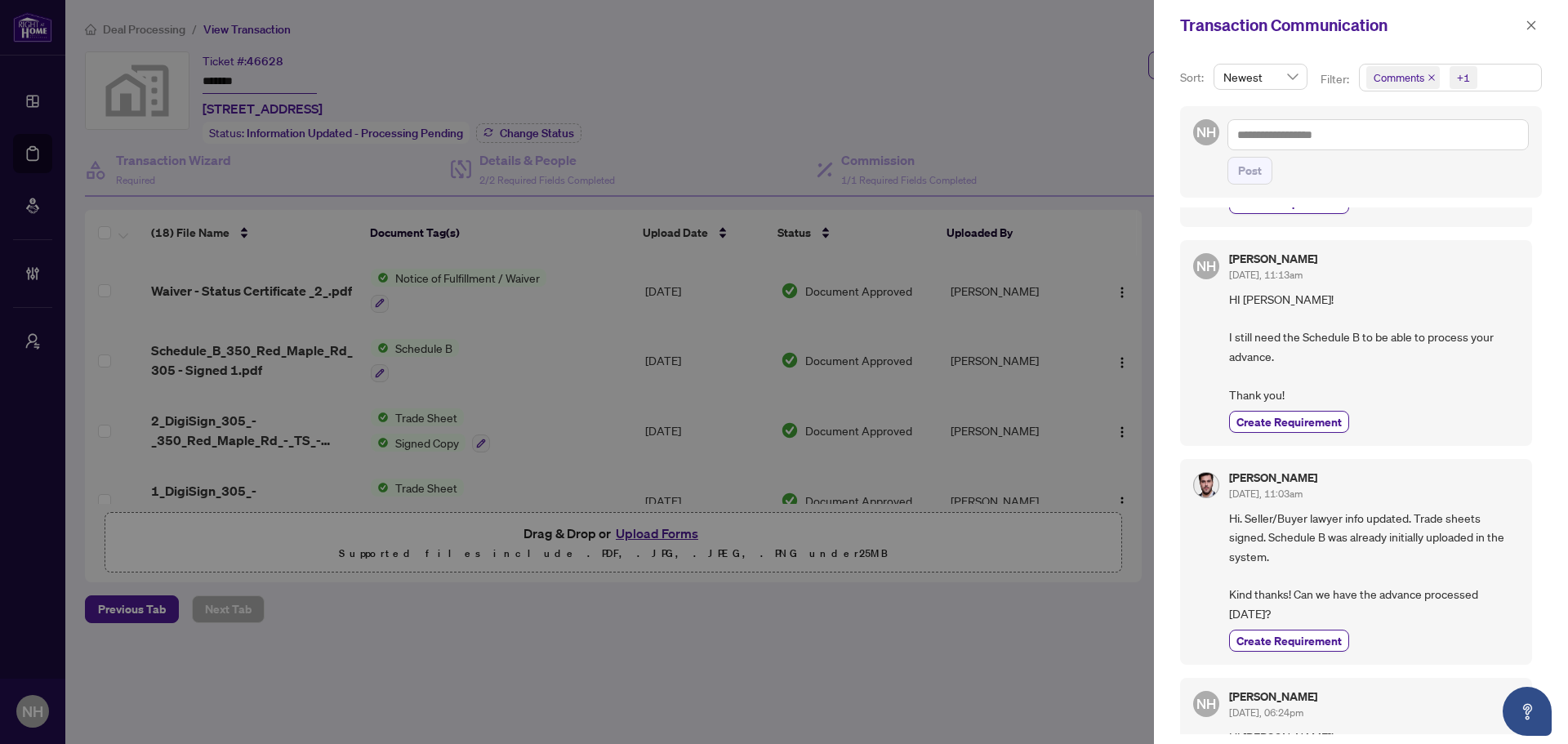
click at [1434, 76] on icon "close" at bounding box center [1431, 77] width 8 height 8
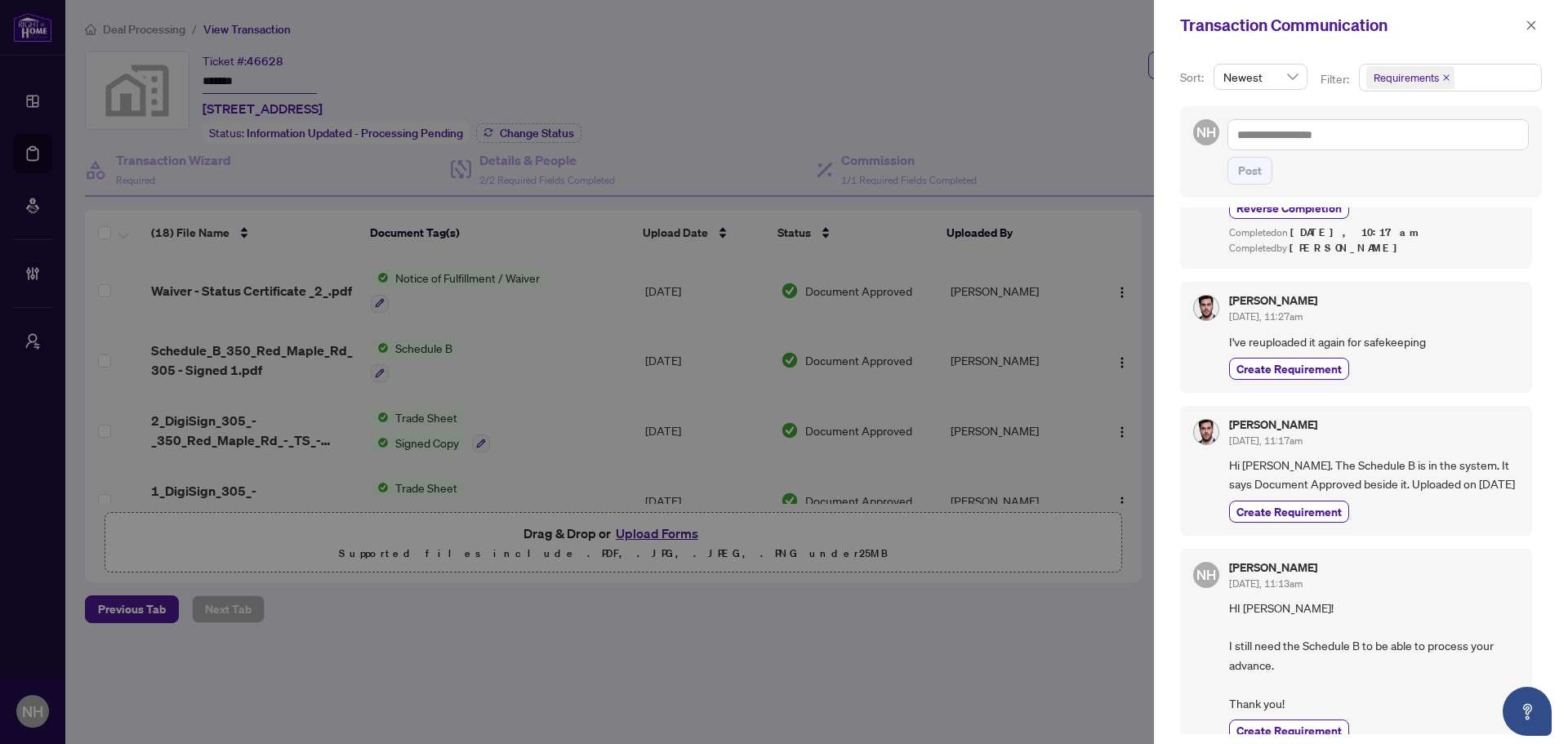
scroll to position [326, 0]
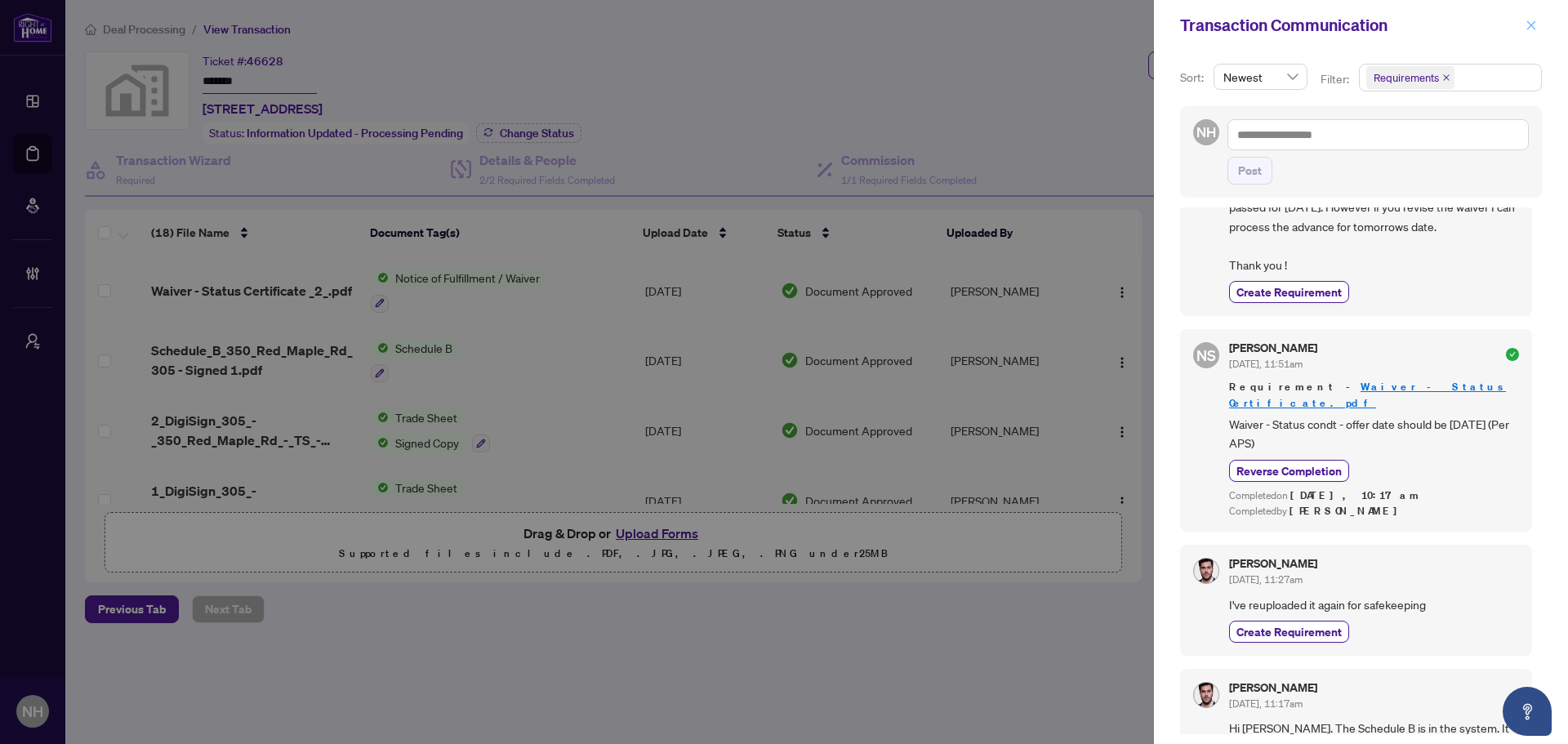
click at [1532, 33] on span "button" at bounding box center [1532, 25] width 11 height 26
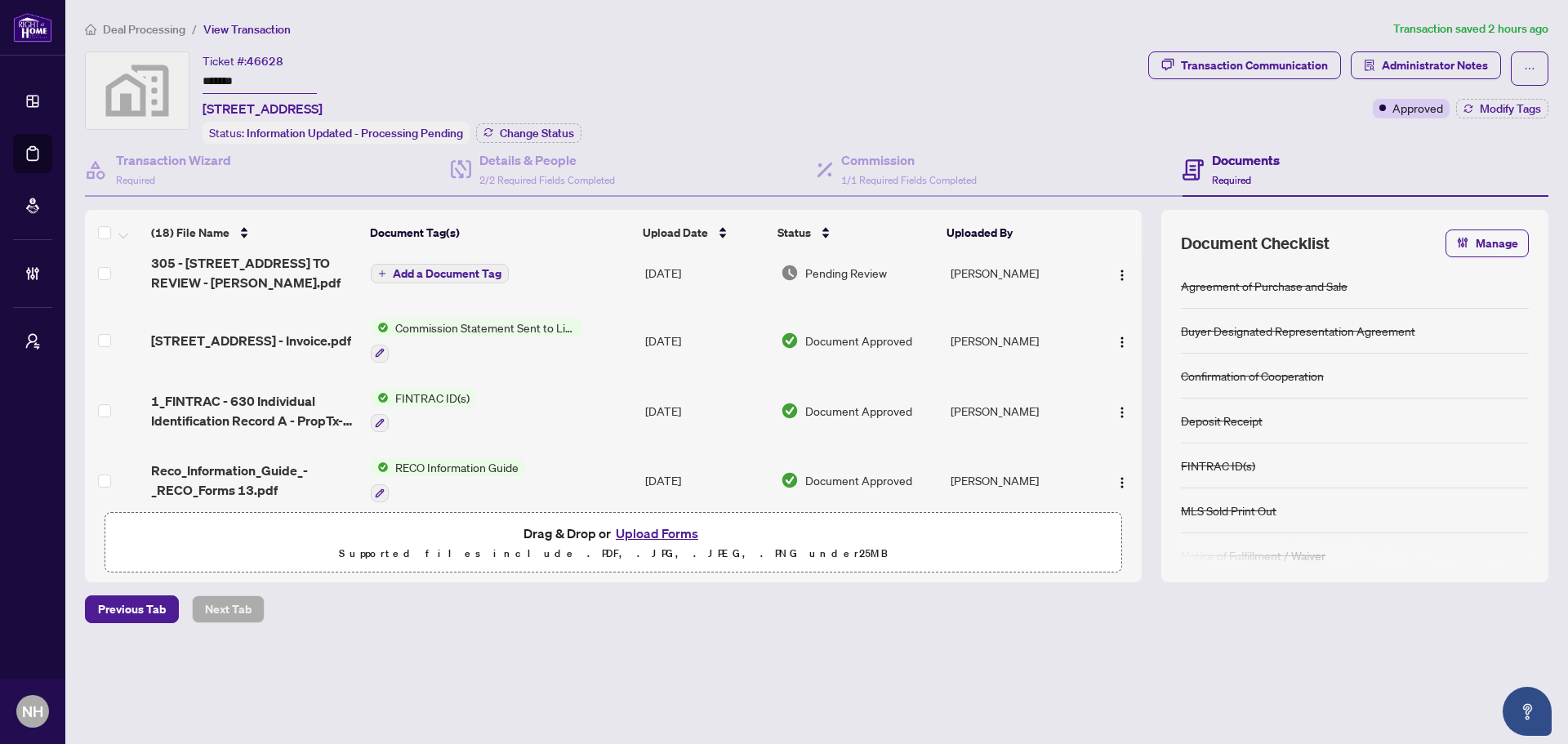
scroll to position [0, 0]
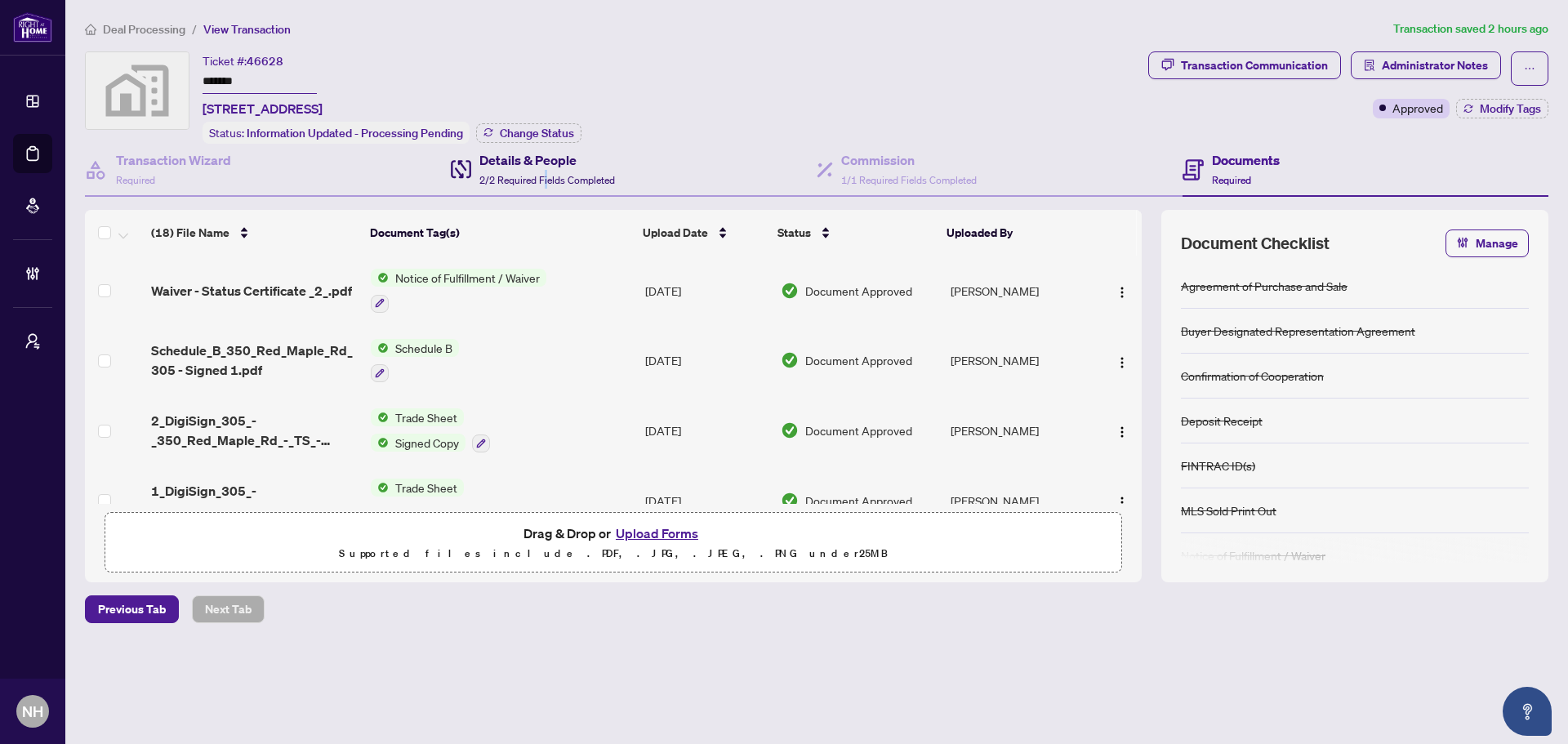
drag, startPoint x: 545, startPoint y: 175, endPoint x: 621, endPoint y: 206, distance: 82.1
click at [547, 176] on span "2/2 Required Fields Completed" at bounding box center [548, 179] width 136 height 12
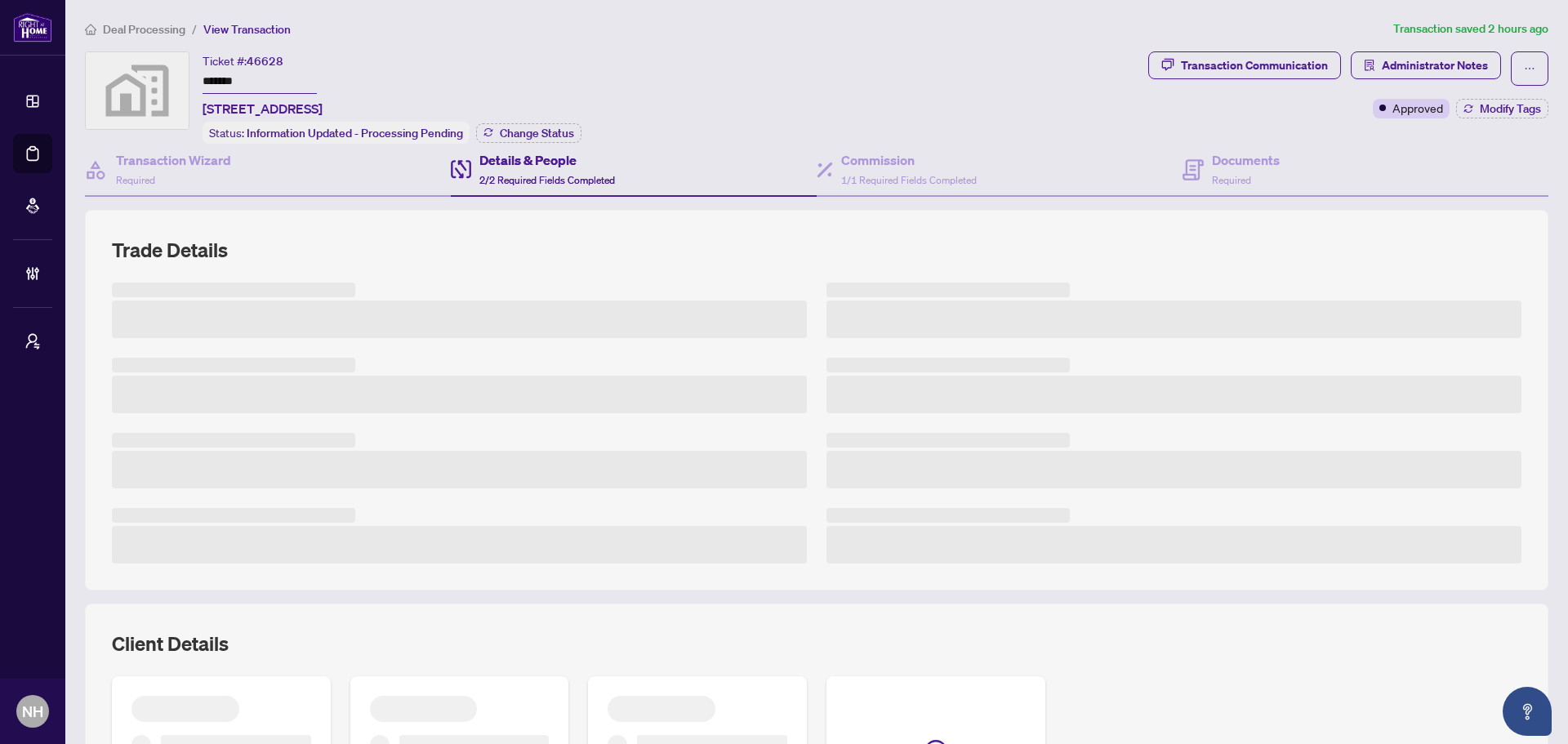
click at [529, 159] on h4 "Details & People" at bounding box center [548, 160] width 136 height 20
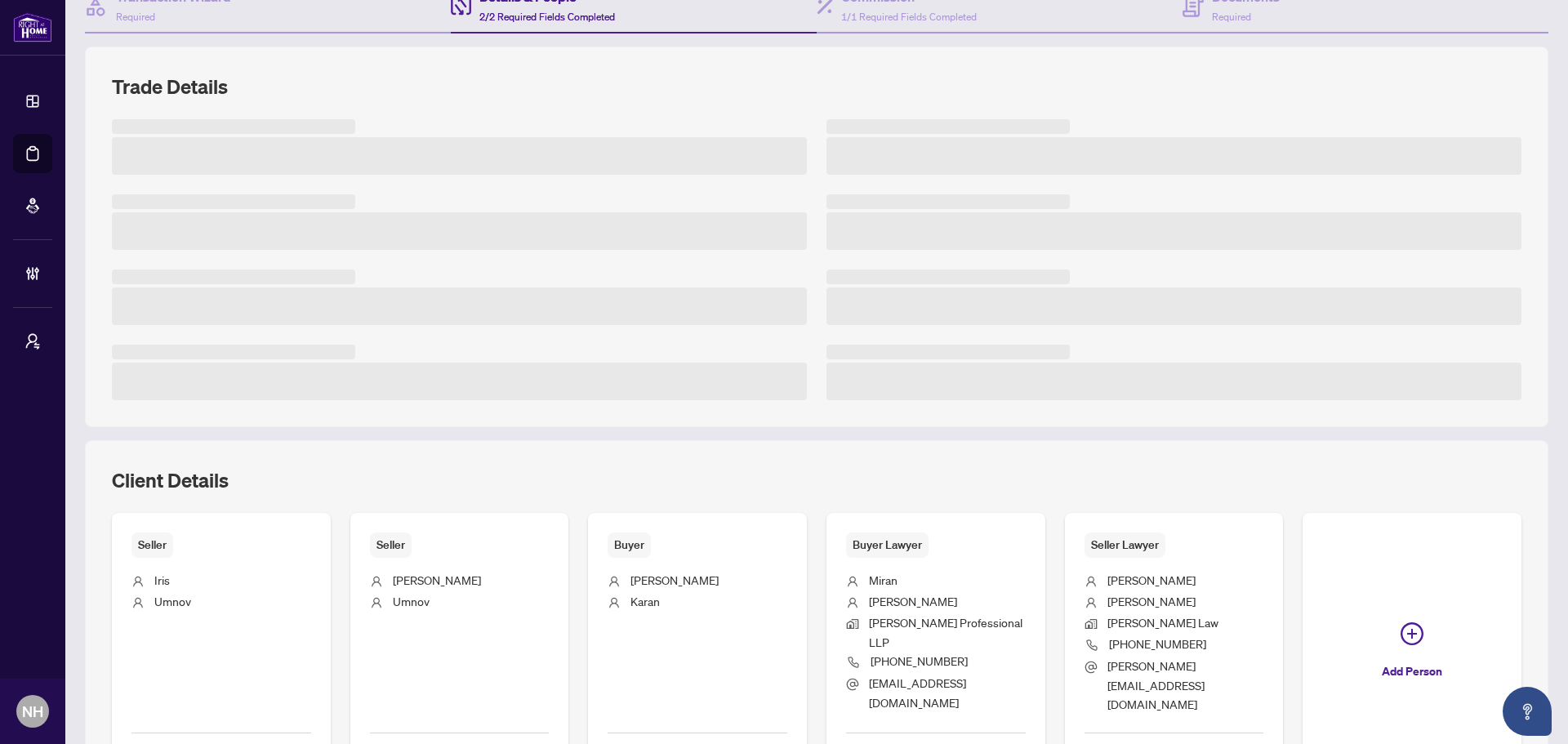
scroll to position [245, 0]
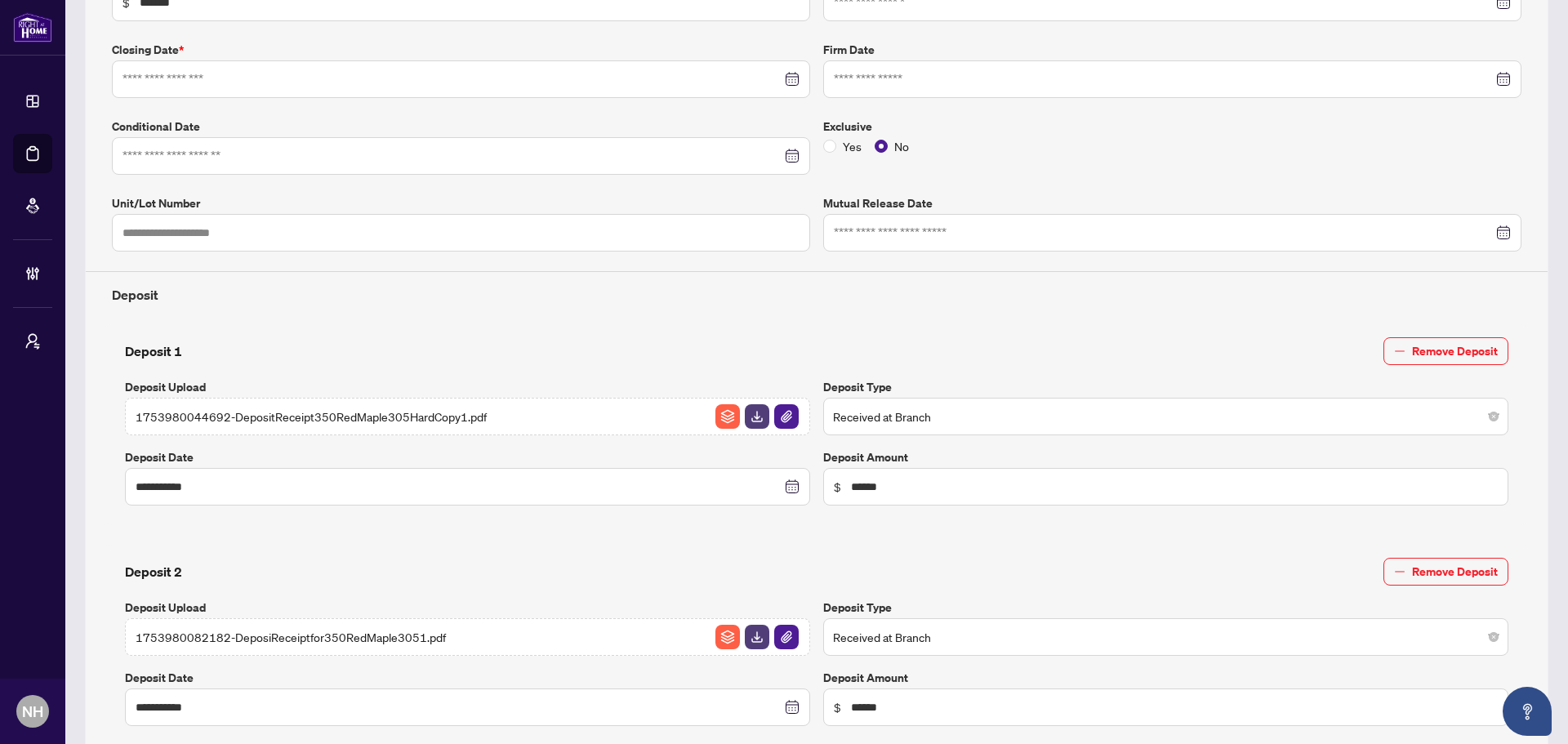
type input "**********"
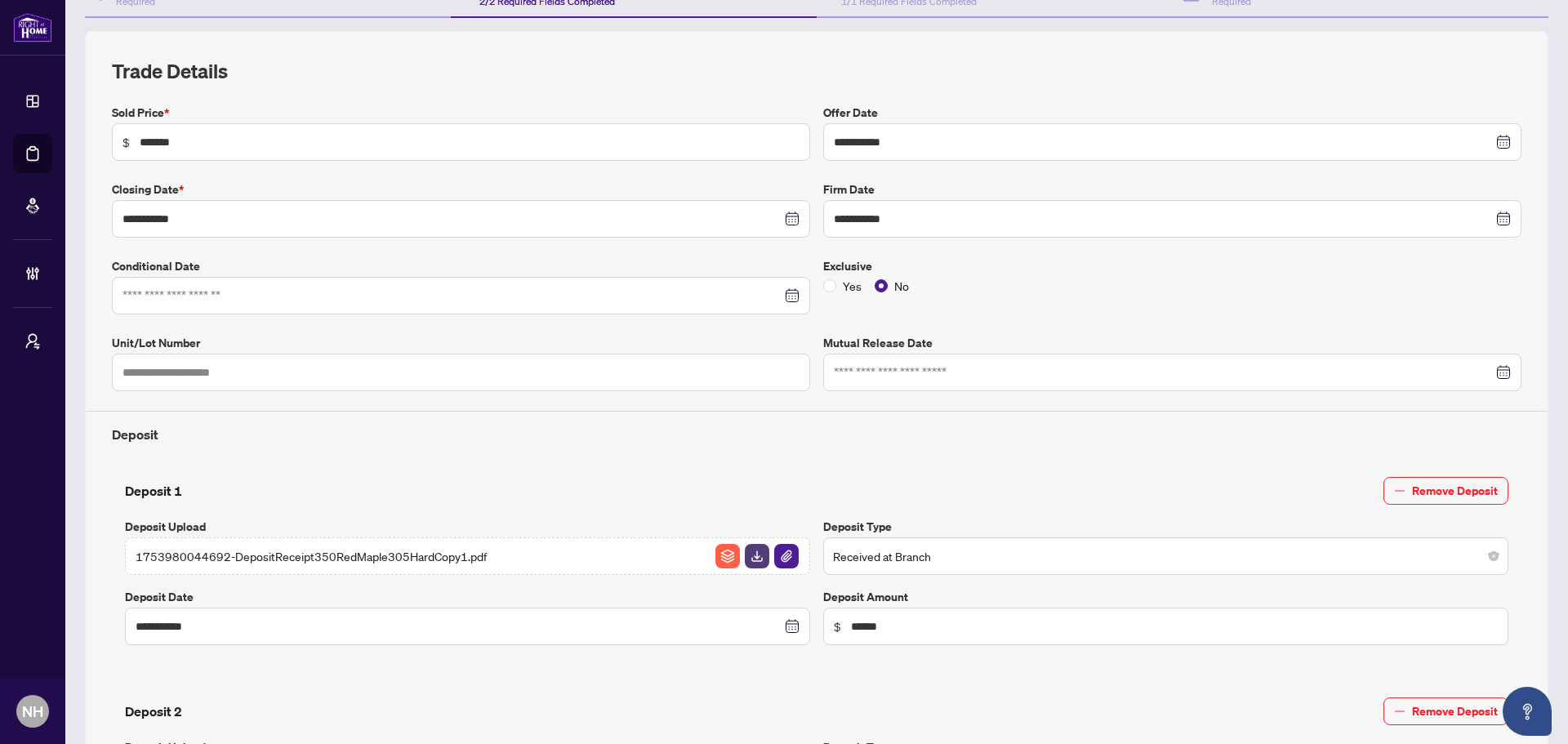
scroll to position [0, 0]
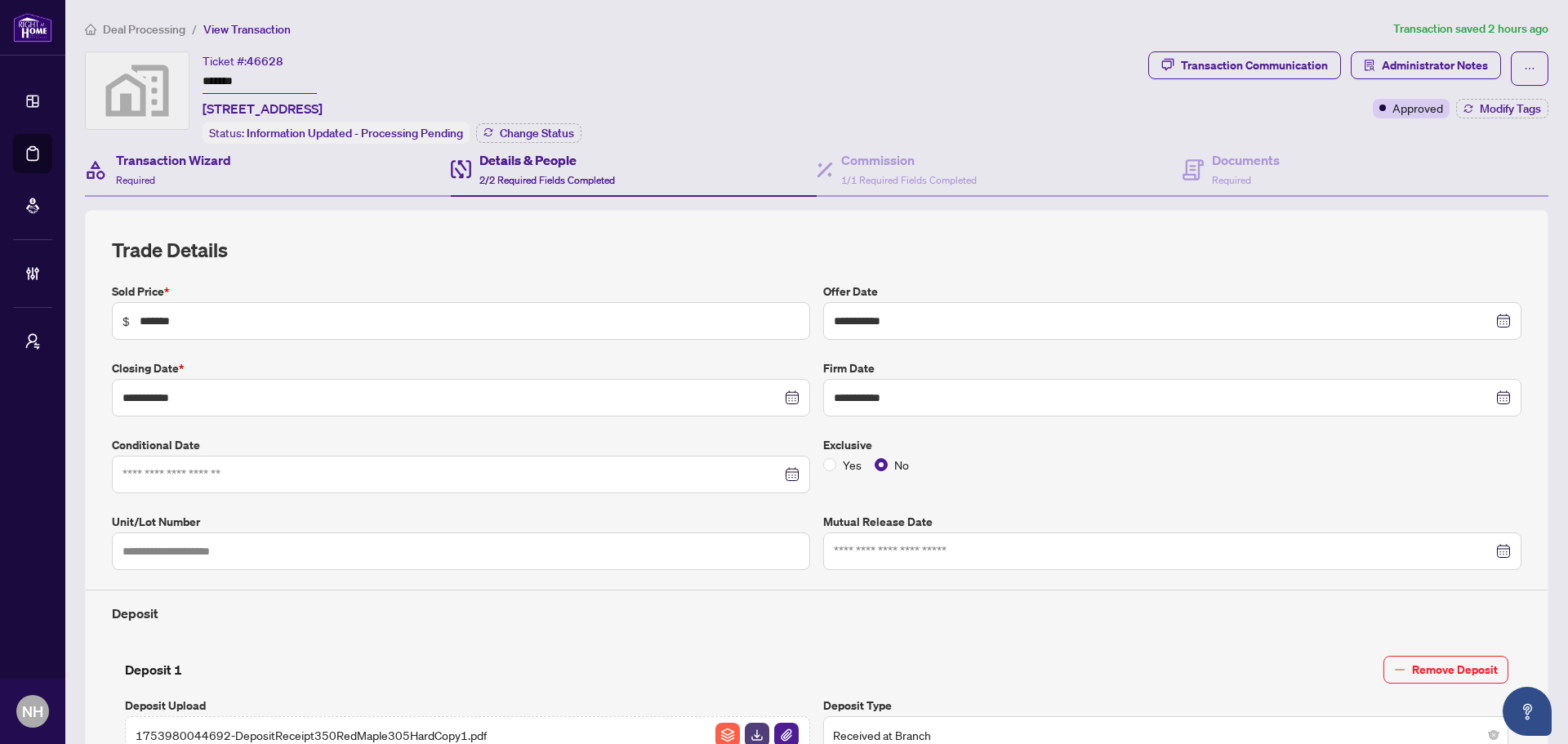
click at [249, 174] on div "Transaction Wizard Required" at bounding box center [267, 170] width 365 height 53
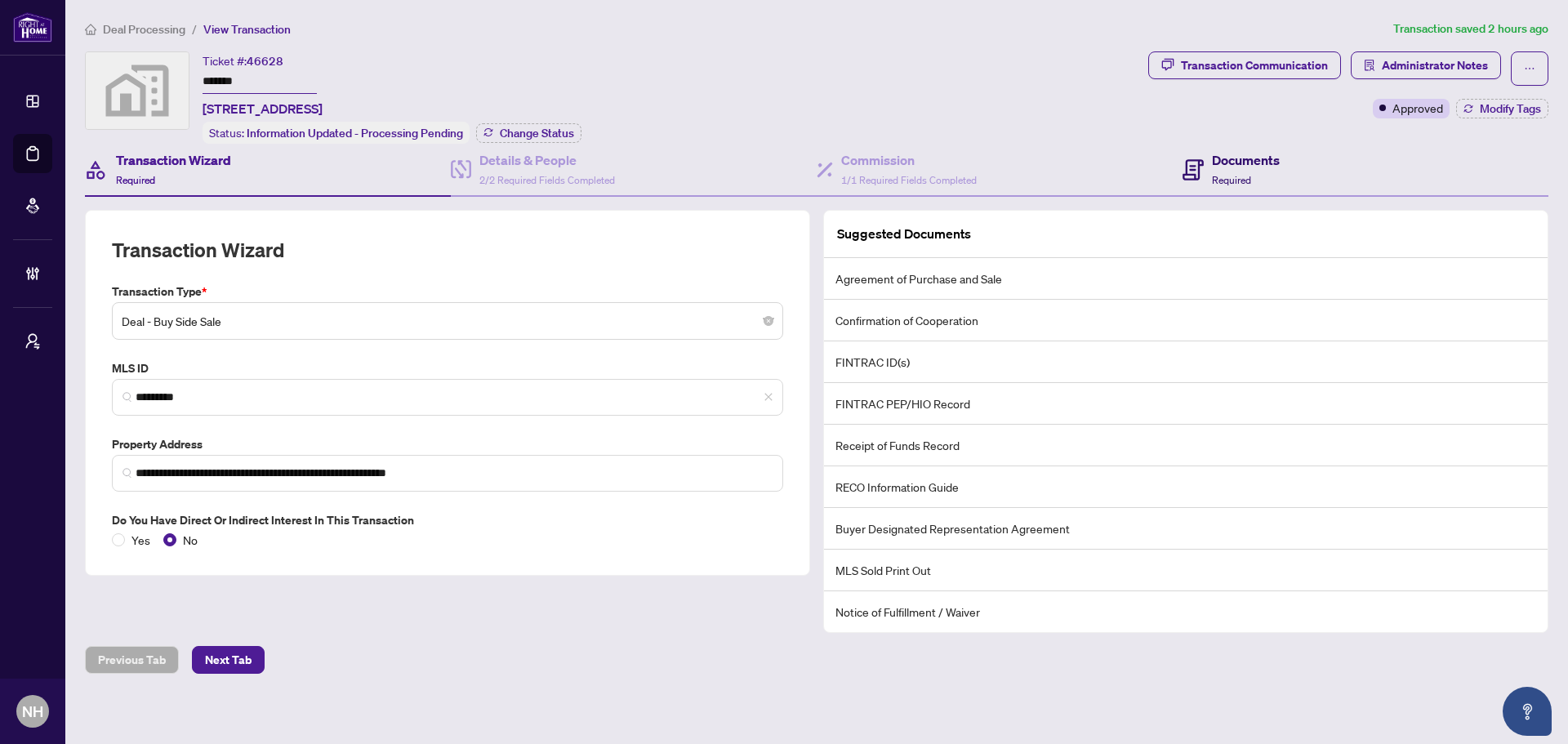
click at [1263, 168] on div "Documents Required" at bounding box center [1245, 169] width 68 height 38
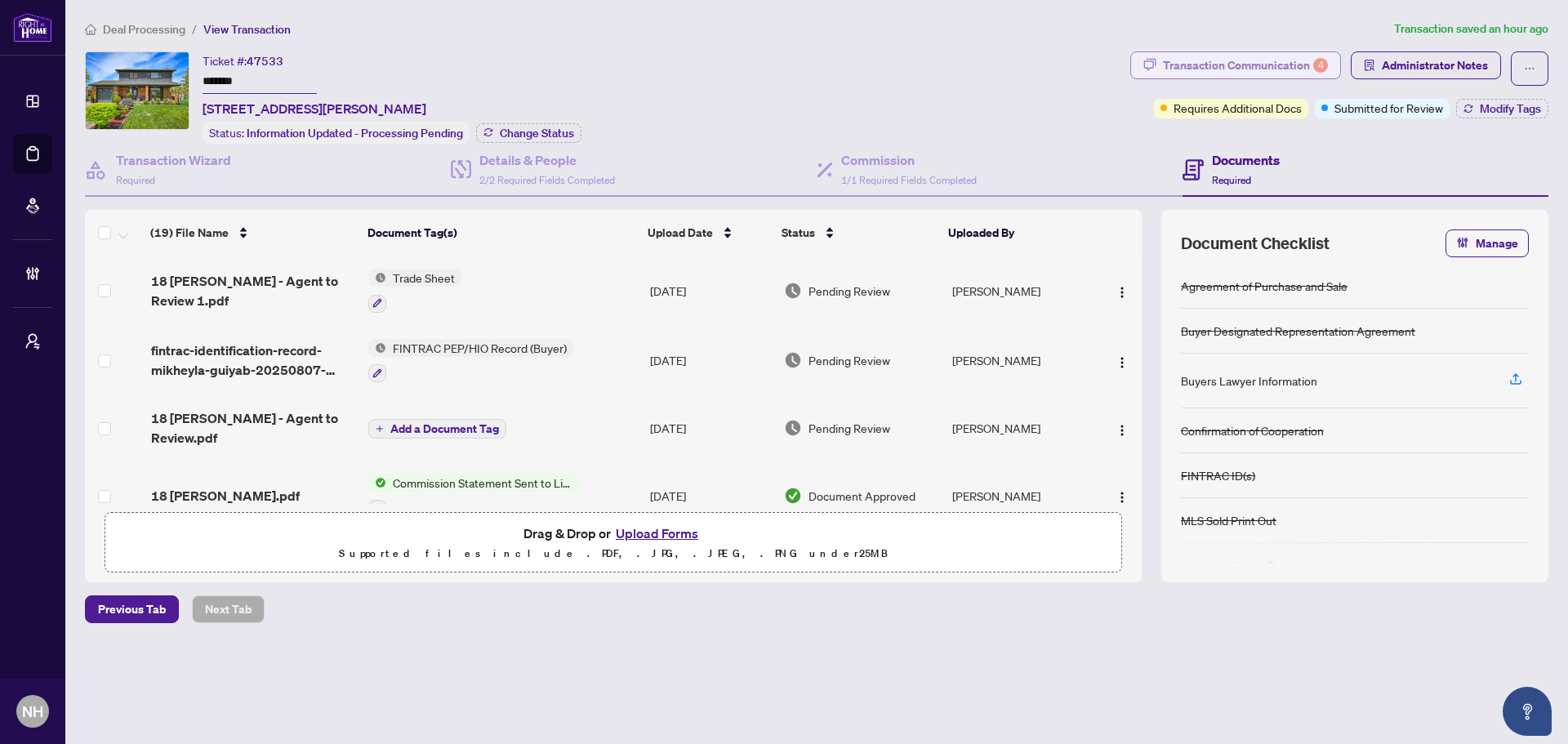
click at [1193, 64] on div "Transaction Communication 4" at bounding box center [1245, 65] width 165 height 26
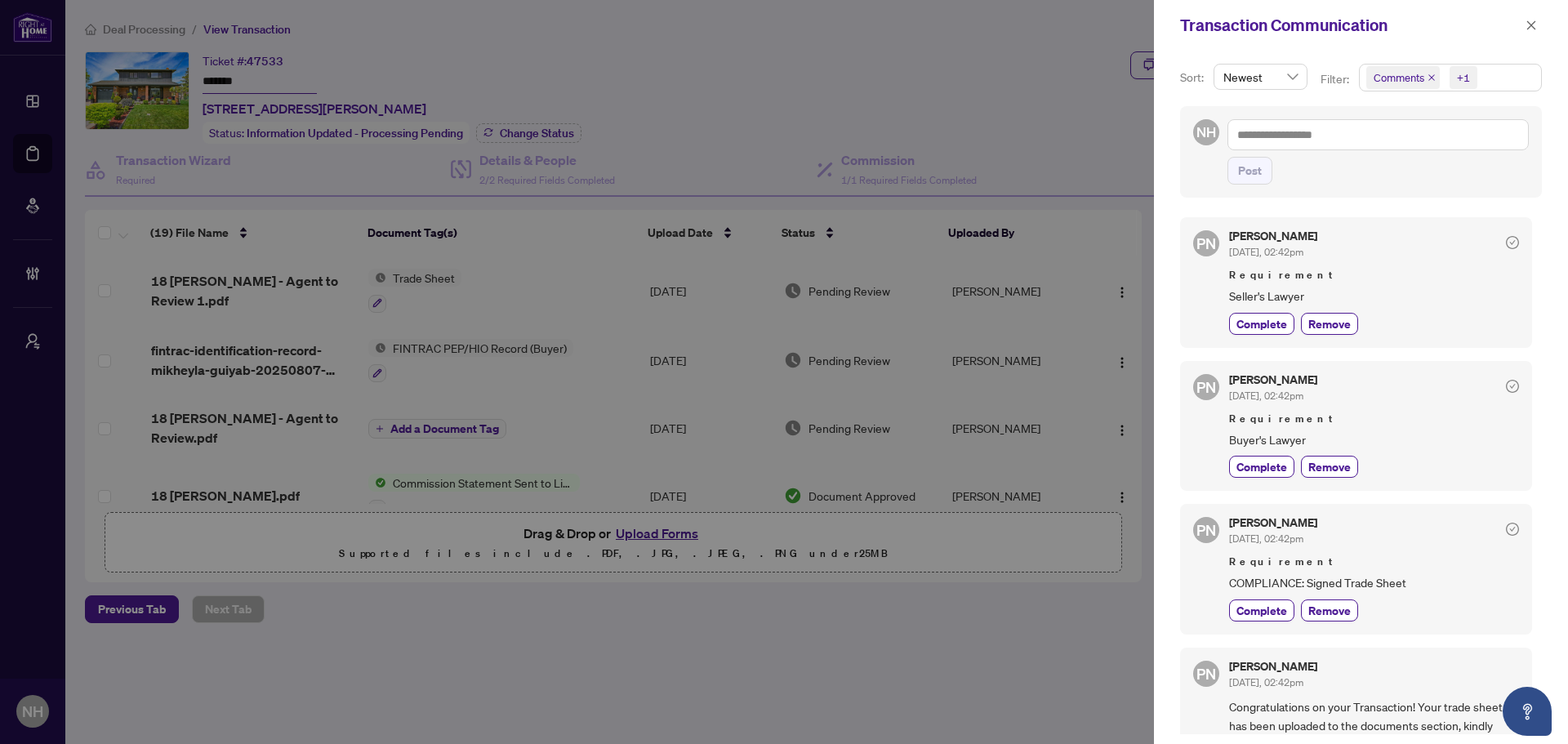
click at [1541, 13] on div "Transaction Communication" at bounding box center [1361, 25] width 414 height 50
click at [1533, 20] on icon "close" at bounding box center [1532, 25] width 11 height 11
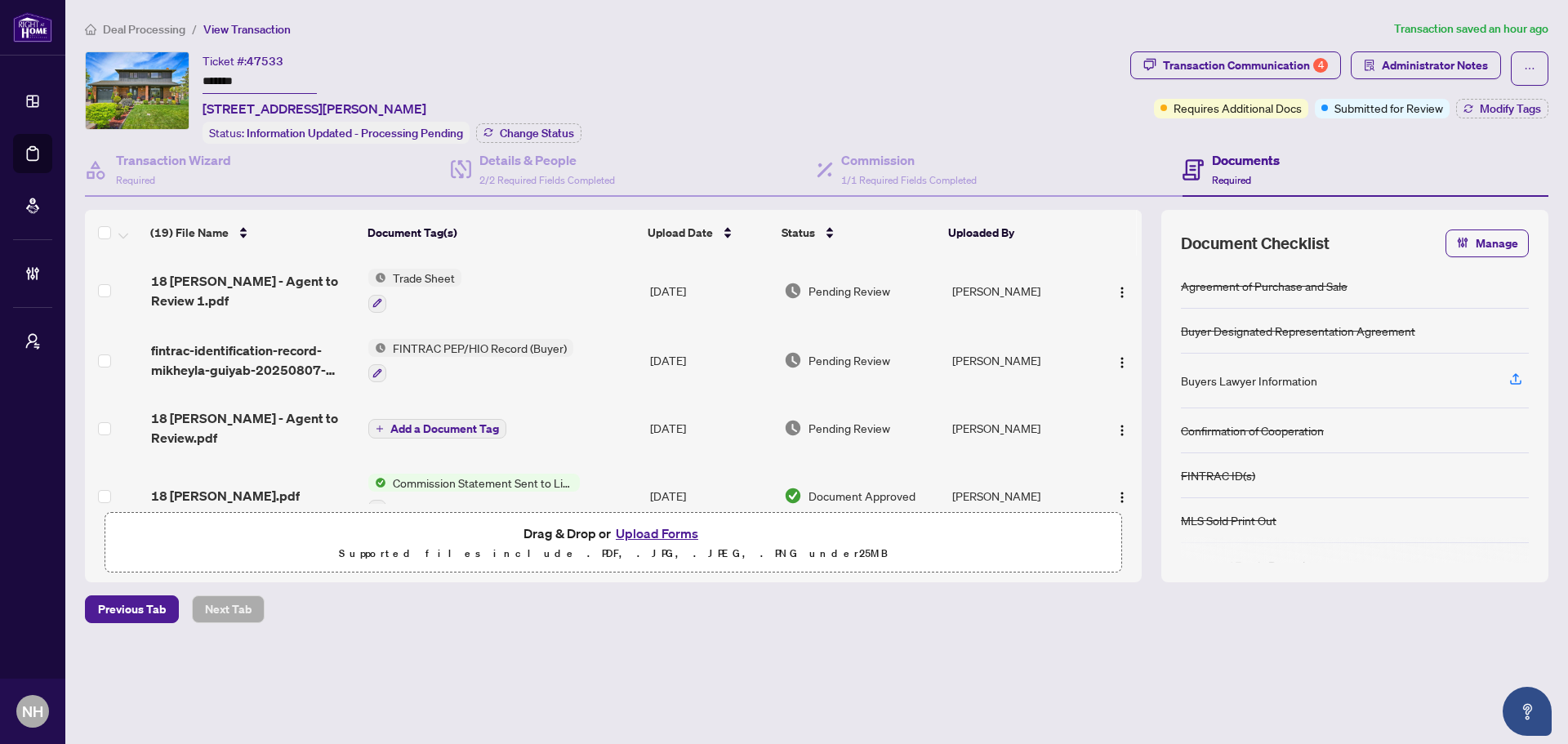
click at [397, 638] on div "Deal Processing / View Transaction Transaction saved an hour ago Ticket #: 4753…" at bounding box center [817, 350] width 1477 height 661
click at [241, 358] on span "fintrac-identification-record-mikheyla-guiyab-20250807-094043 1 1.pdf" at bounding box center [253, 360] width 205 height 39
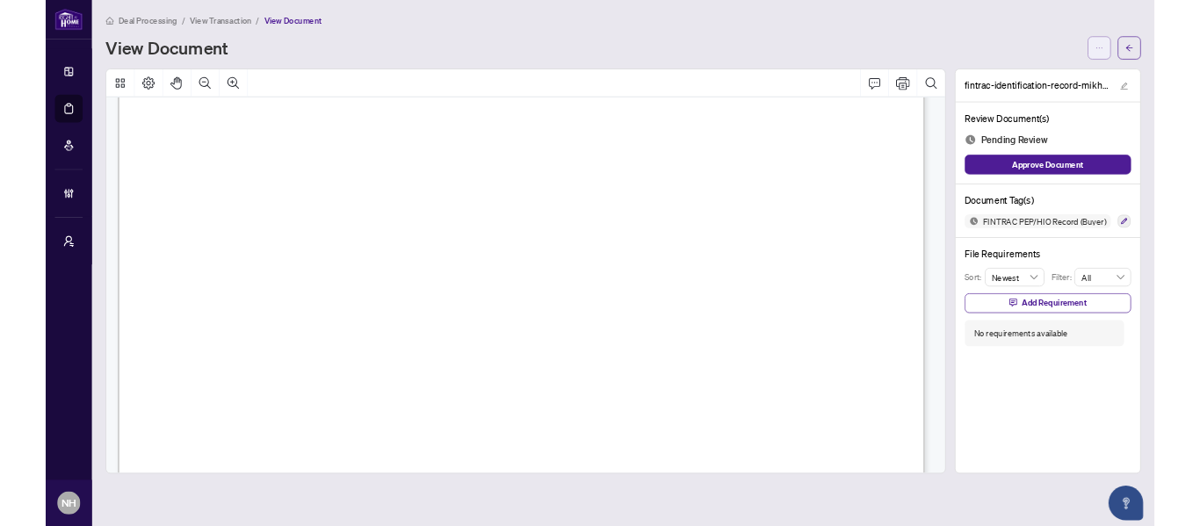
scroll to position [3425, 0]
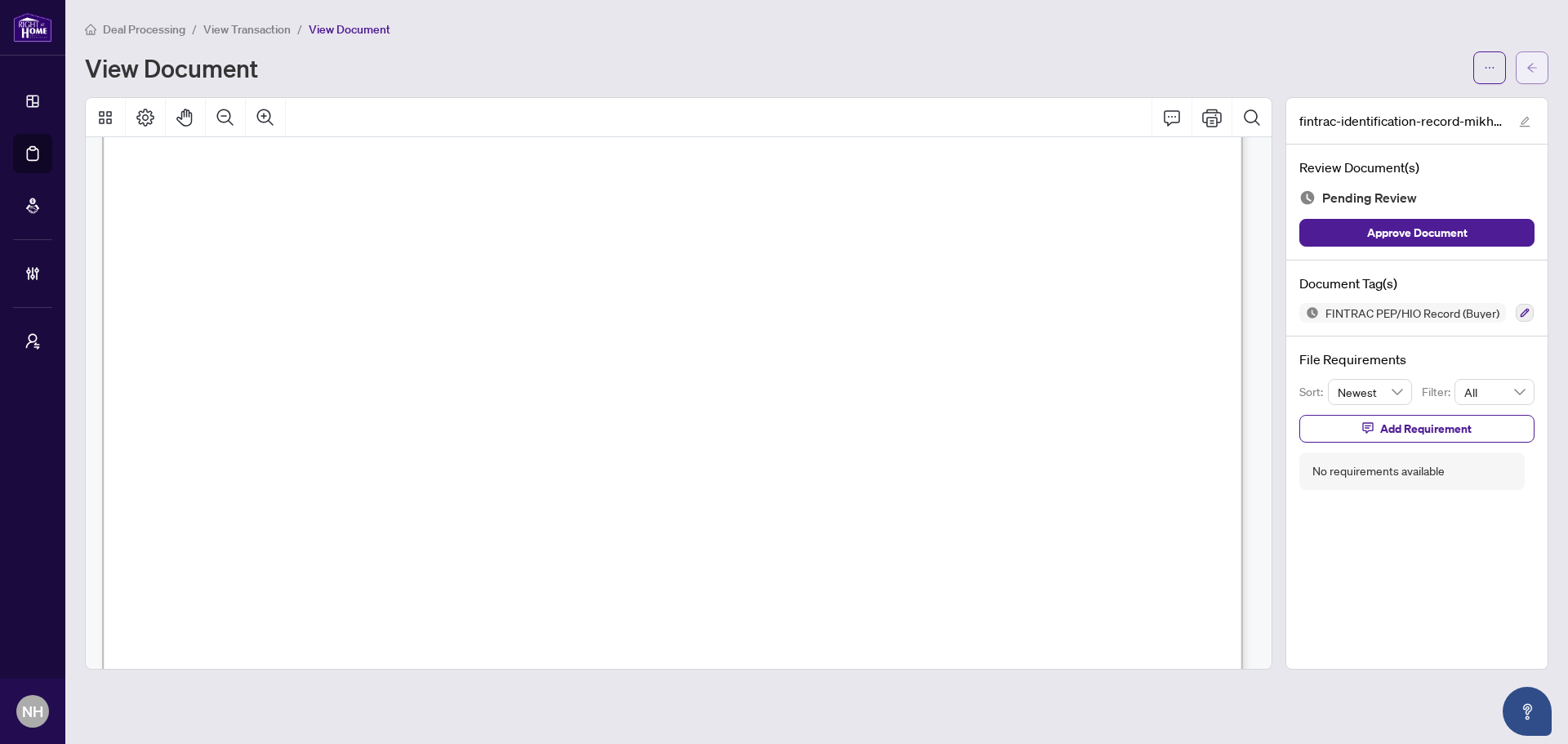
click at [1535, 69] on icon "arrow-left" at bounding box center [1533, 68] width 11 height 11
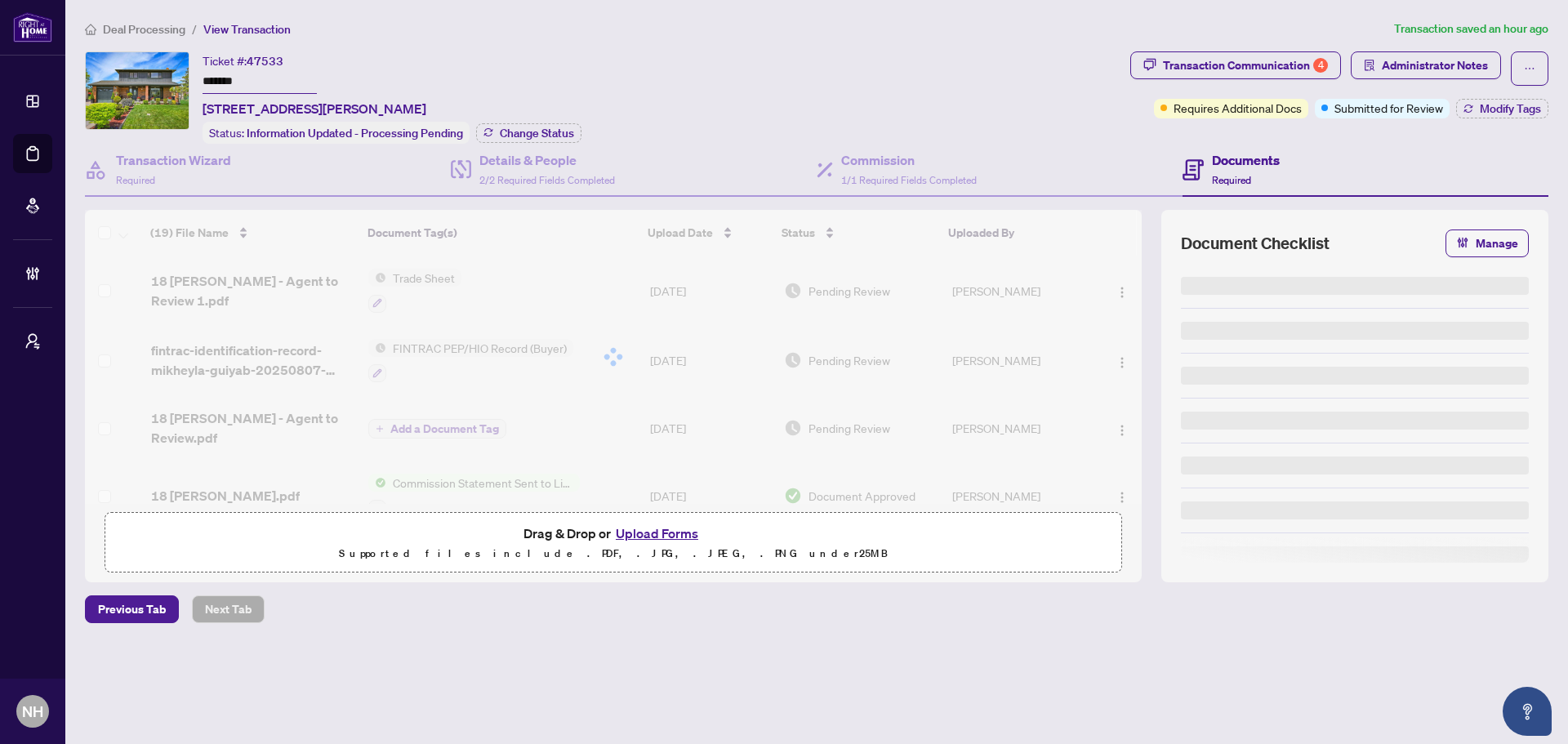
click at [157, 32] on span "Deal Processing" at bounding box center [144, 30] width 83 height 15
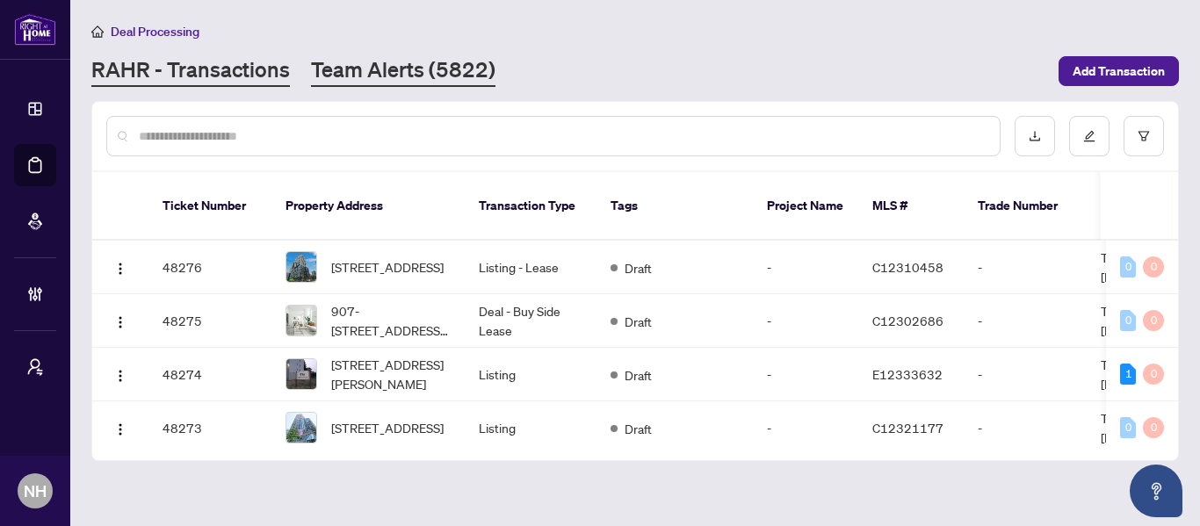
click at [366, 61] on link "Team Alerts (5822)" at bounding box center [403, 71] width 184 height 32
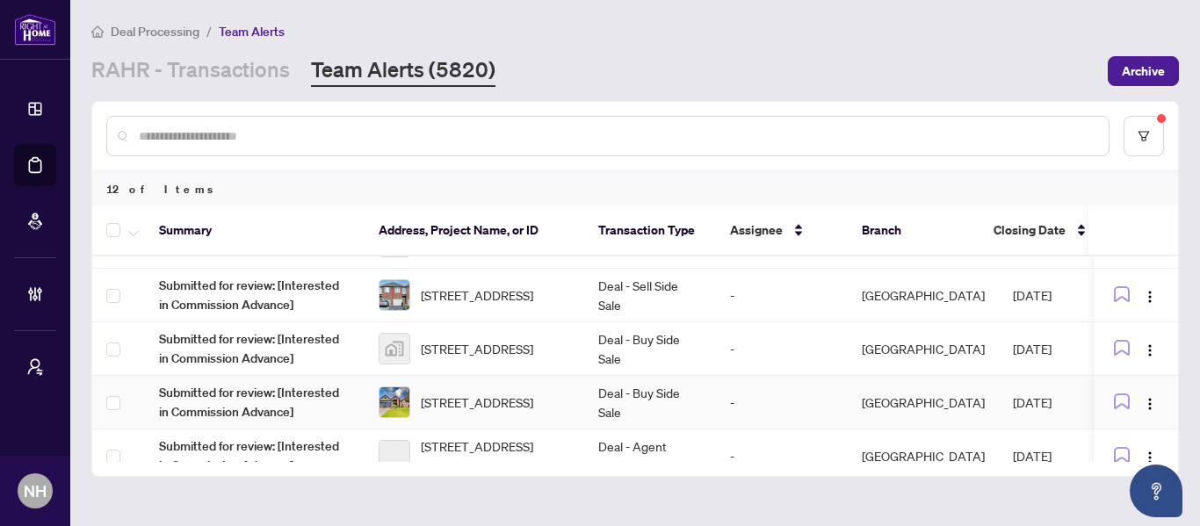
scroll to position [176, 0]
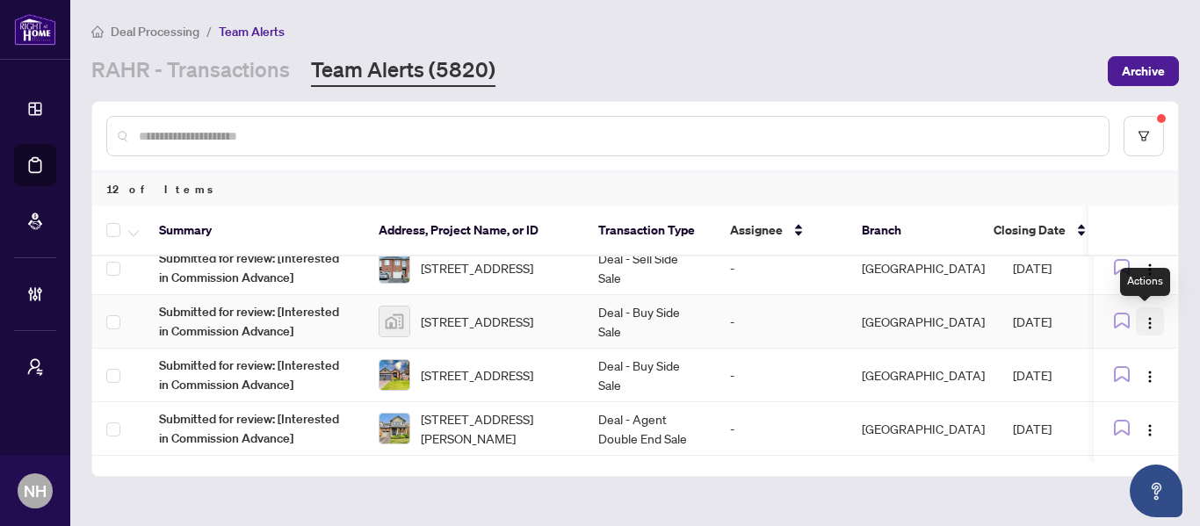
click at [1145, 325] on img "button" at bounding box center [1150, 323] width 14 height 14
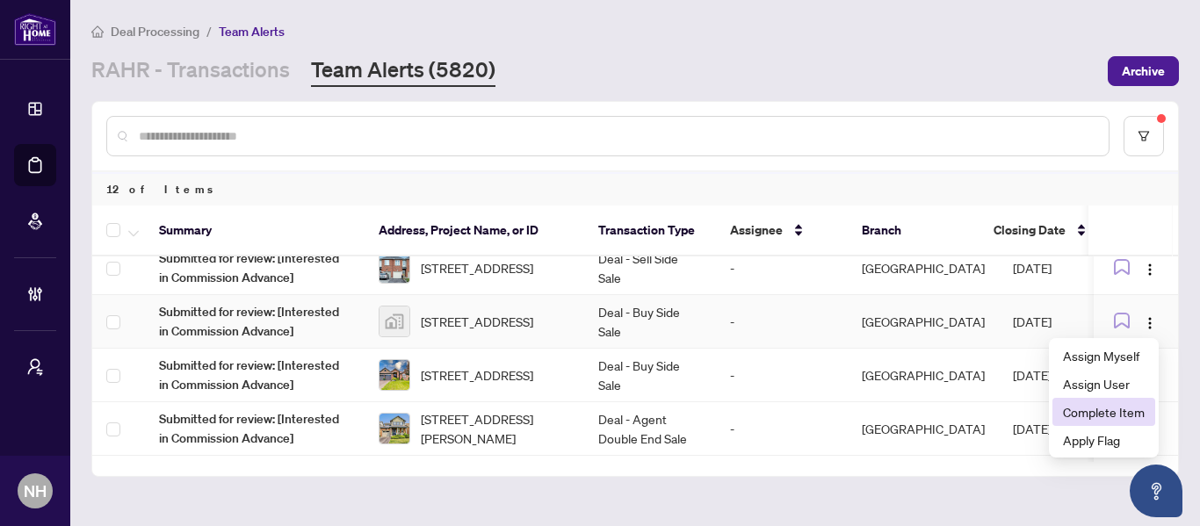
click at [1085, 413] on span "Complete Item" at bounding box center [1104, 411] width 82 height 19
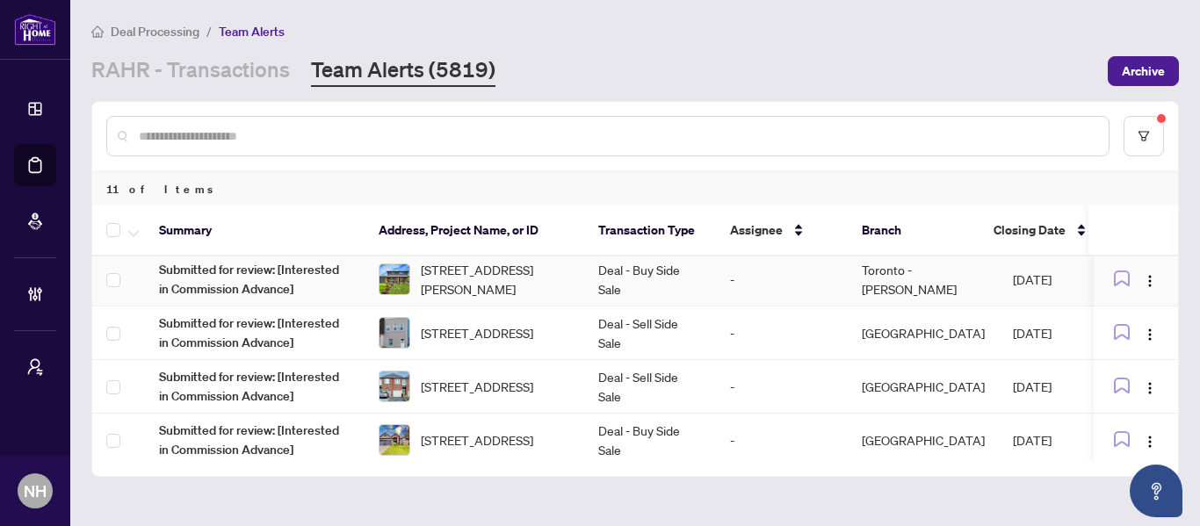
scroll to position [88, 0]
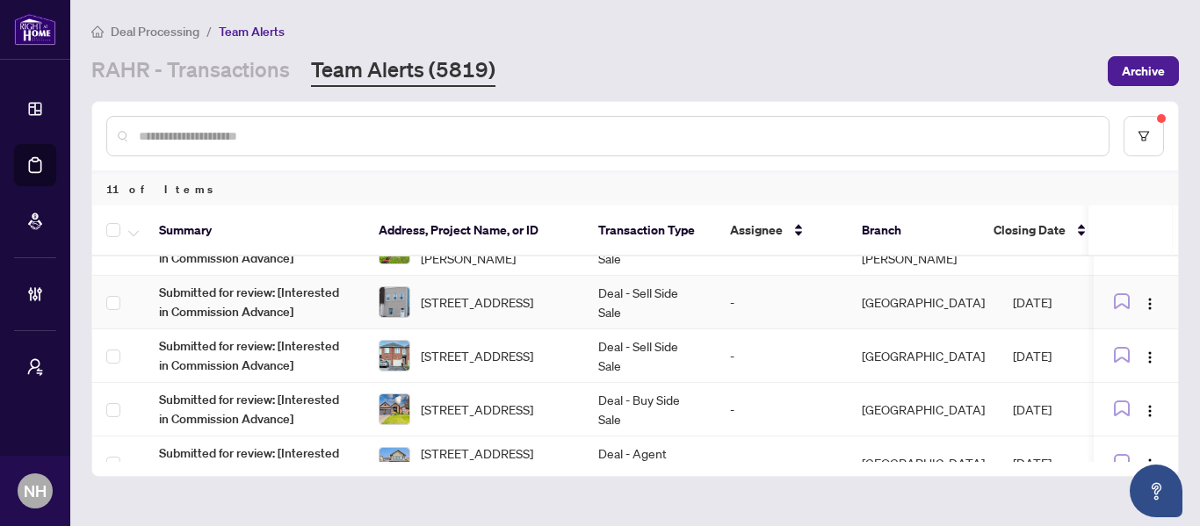
click at [641, 308] on td "Deal - Sell Side Sale" at bounding box center [650, 303] width 132 height 54
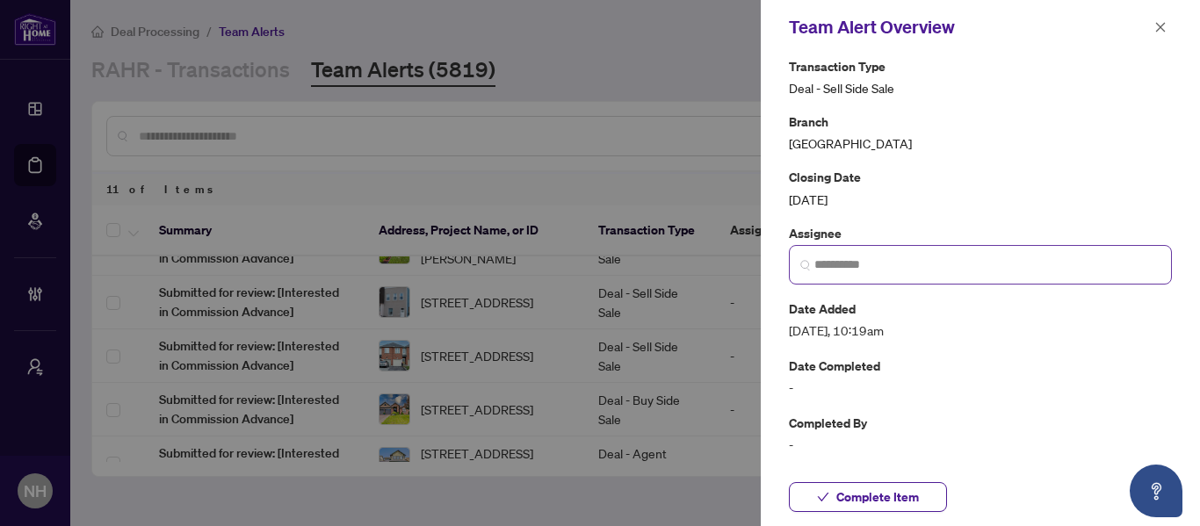
scroll to position [0, 0]
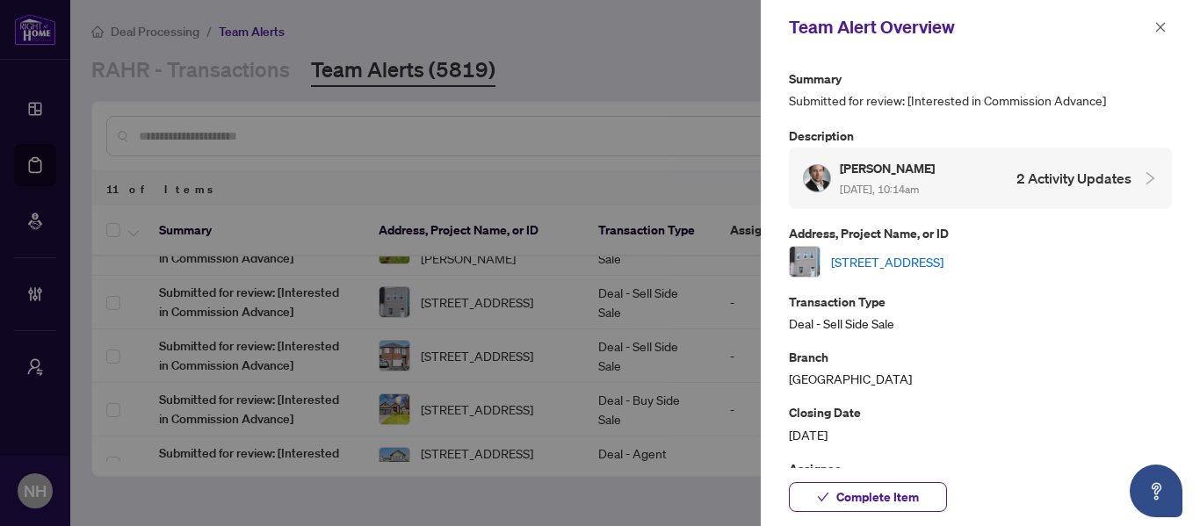
click at [1156, 23] on icon "close" at bounding box center [1160, 27] width 12 height 12
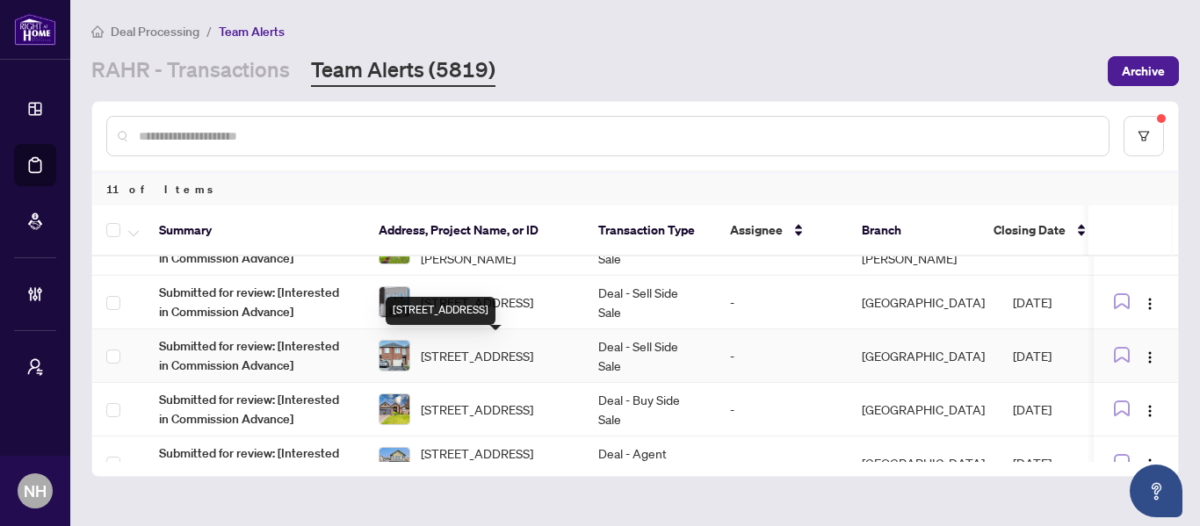
click at [497, 350] on span "38 Spruce Cres, Arnprior, Ontario K7S 3V8, Canada" at bounding box center [477, 355] width 112 height 19
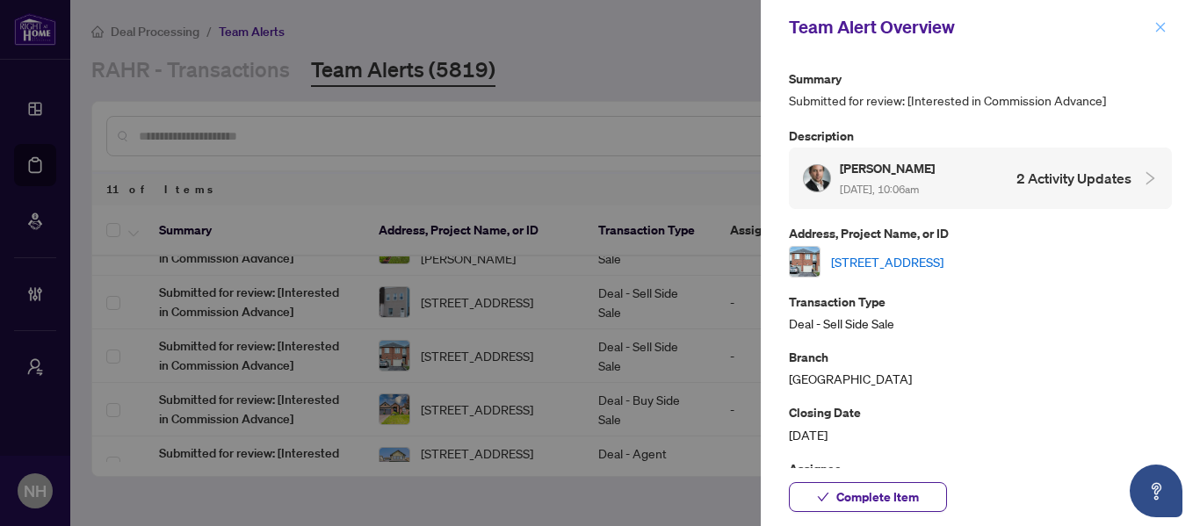
click at [1160, 32] on icon "close" at bounding box center [1160, 27] width 12 height 12
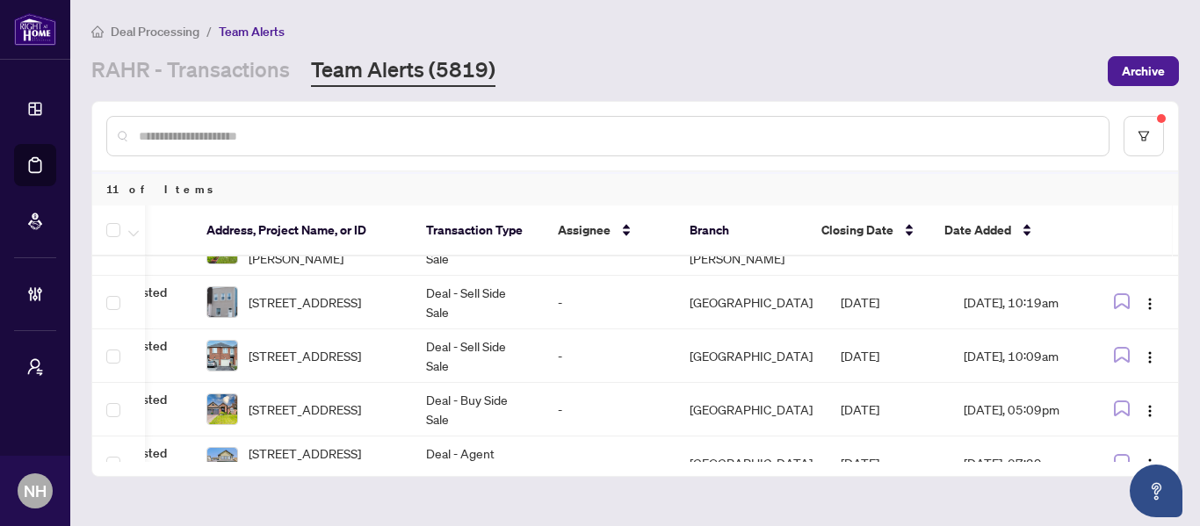
scroll to position [88, 0]
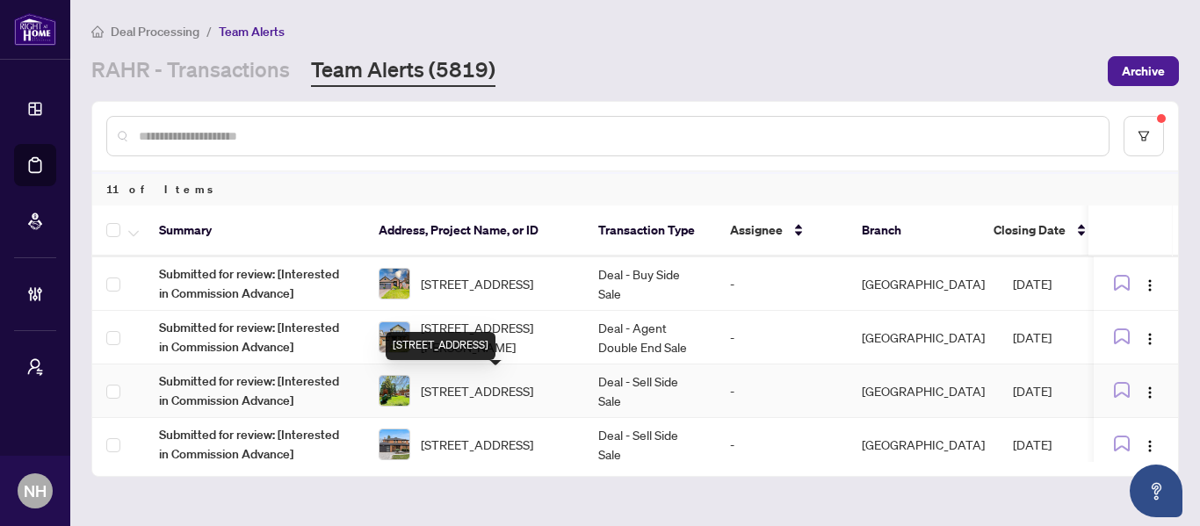
click at [515, 386] on span "3273 Grassfire Cres, Mississauga, Ontario L4Y 3J8, Canada" at bounding box center [477, 390] width 112 height 19
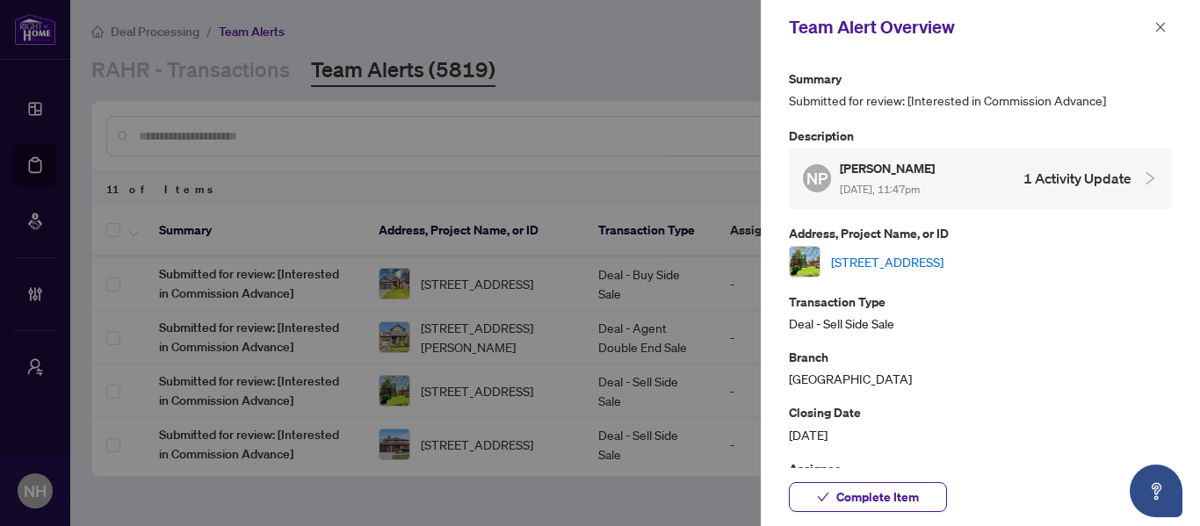
click at [943, 263] on link "3273 Grassfire Cres, Mississauga, Ontario L4Y 3J8, Canada" at bounding box center [887, 261] width 112 height 19
click at [1165, 19] on span "button" at bounding box center [1160, 27] width 12 height 28
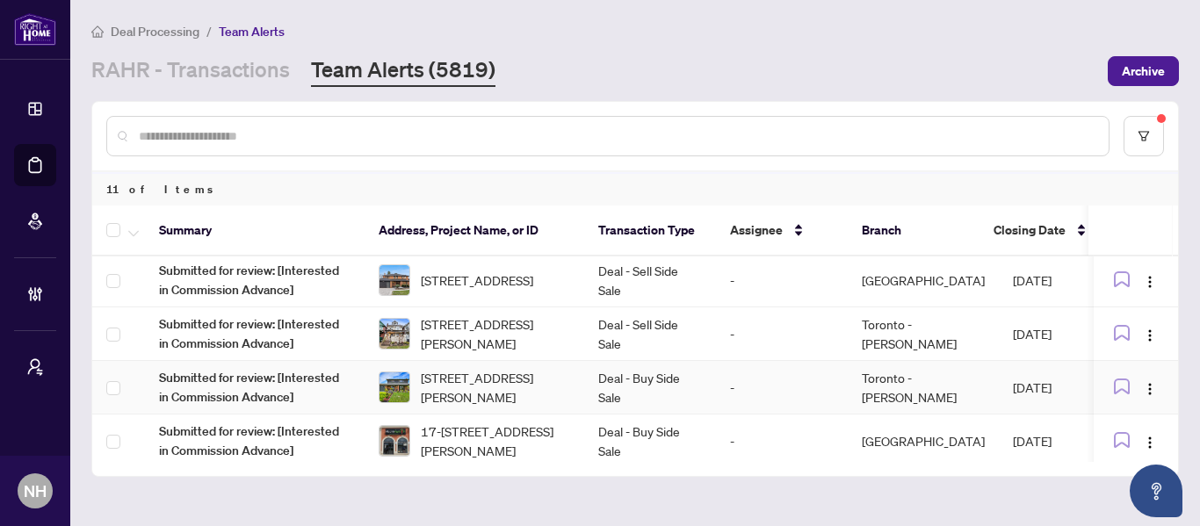
scroll to position [389, 0]
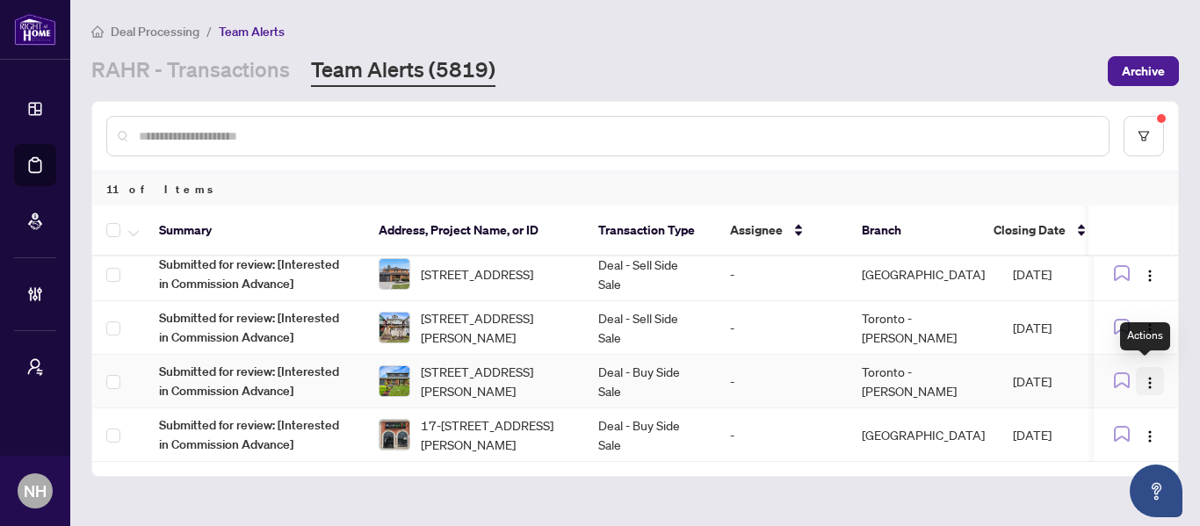
click at [1143, 379] on img "button" at bounding box center [1150, 383] width 14 height 14
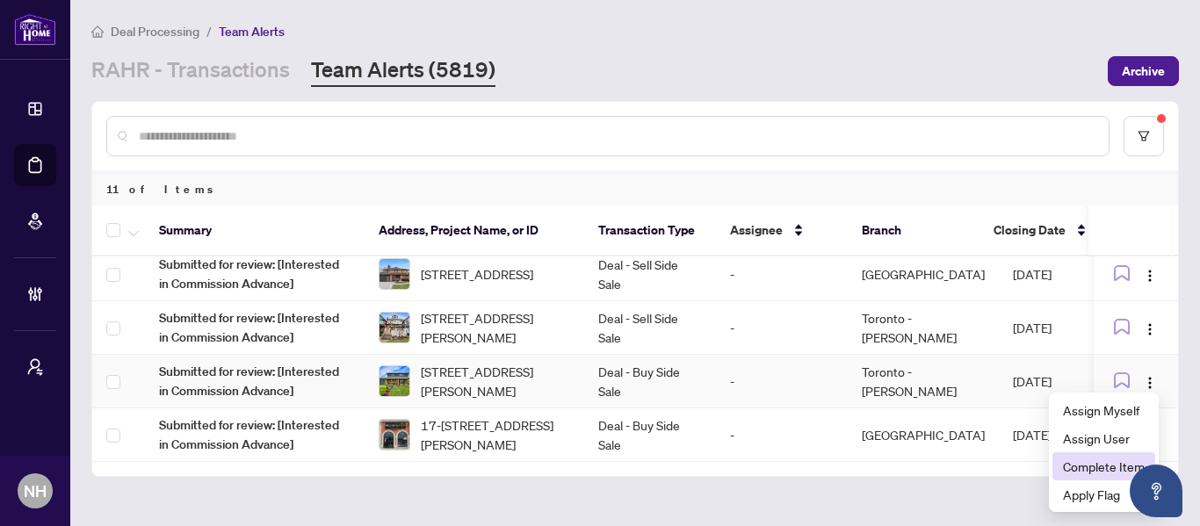
click at [1094, 470] on span "Complete Item" at bounding box center [1104, 466] width 82 height 19
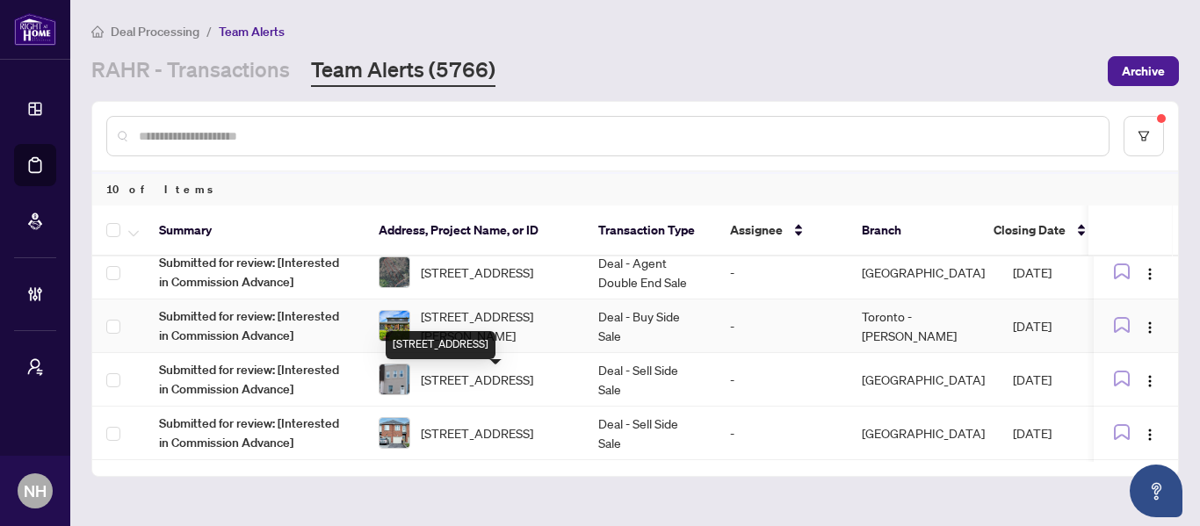
scroll to position [0, 0]
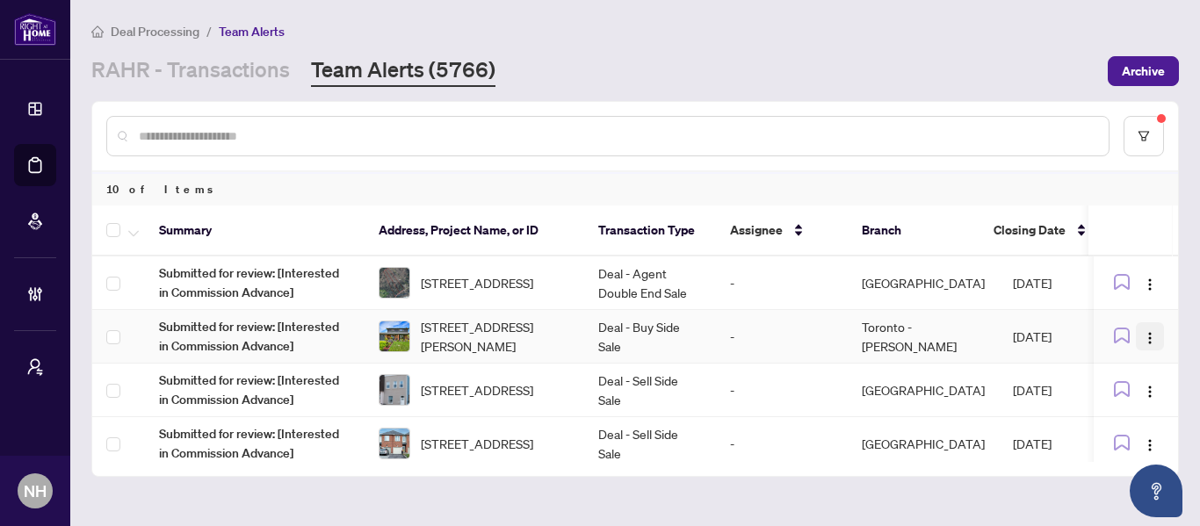
click at [1143, 331] on img "button" at bounding box center [1150, 338] width 14 height 14
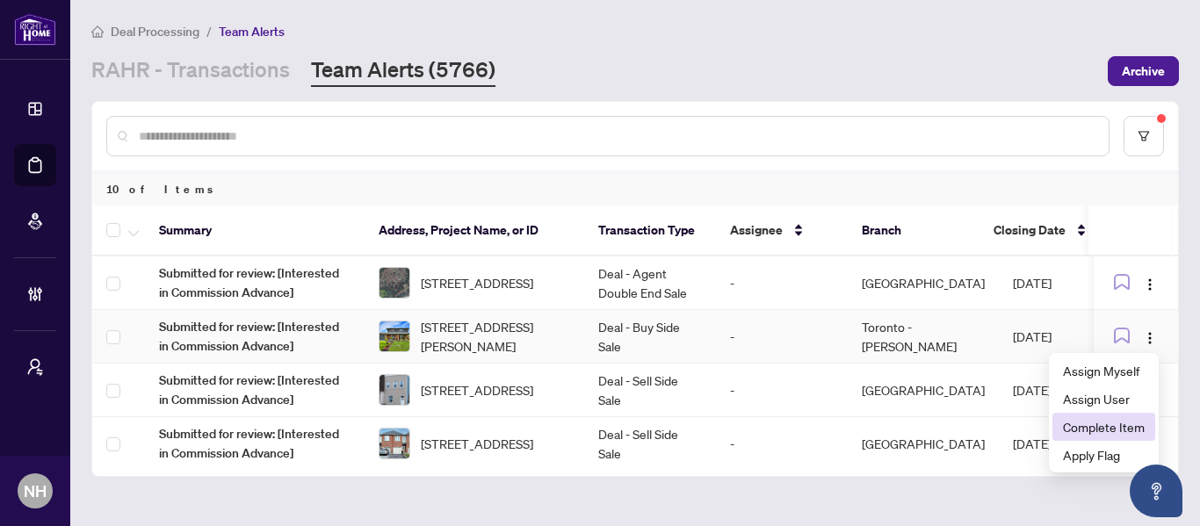
drag, startPoint x: 1104, startPoint y: 422, endPoint x: 1048, endPoint y: 415, distance: 56.5
click at [1104, 422] on span "Complete Item" at bounding box center [1104, 426] width 82 height 19
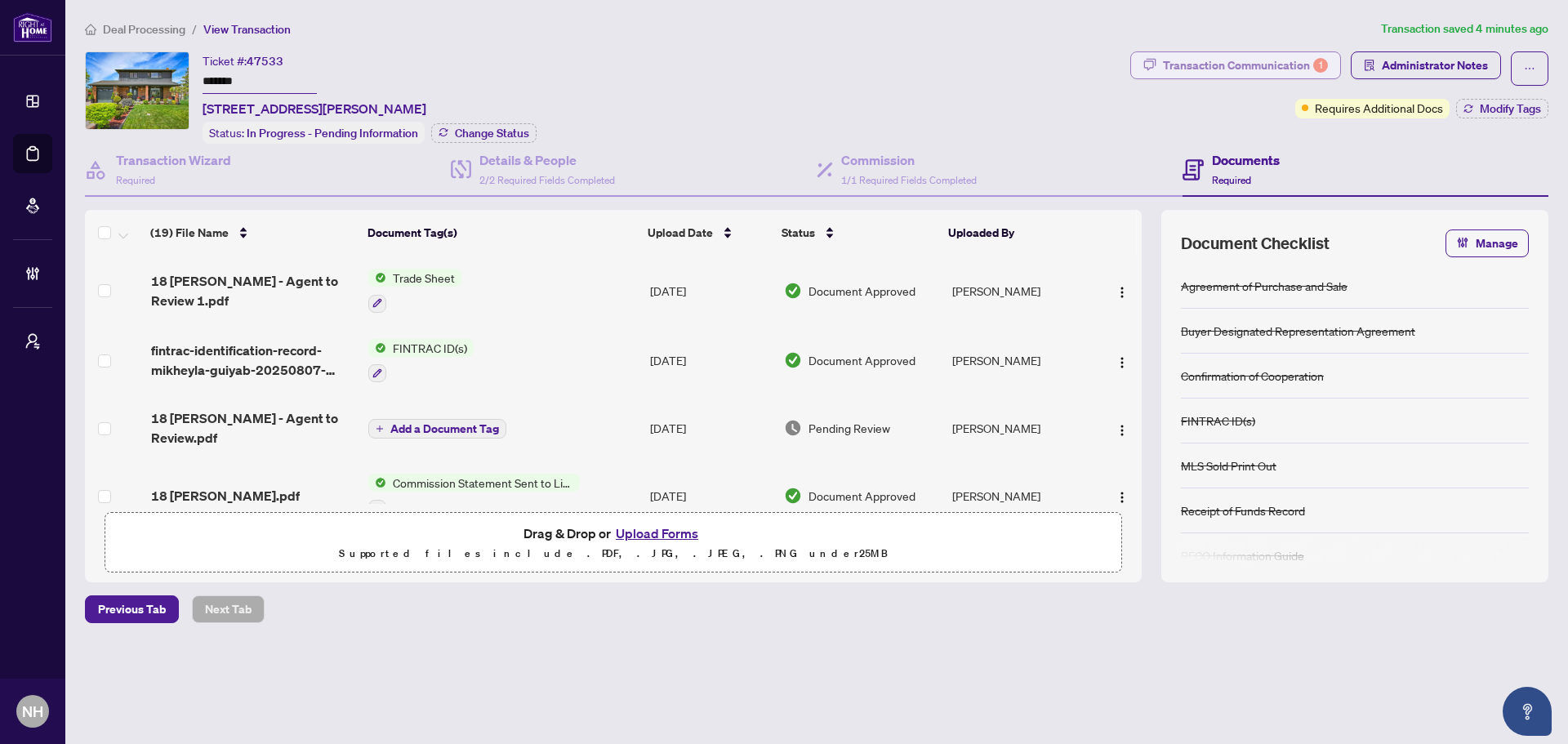
click at [1251, 63] on div "Transaction Communication 1" at bounding box center [1245, 65] width 165 height 26
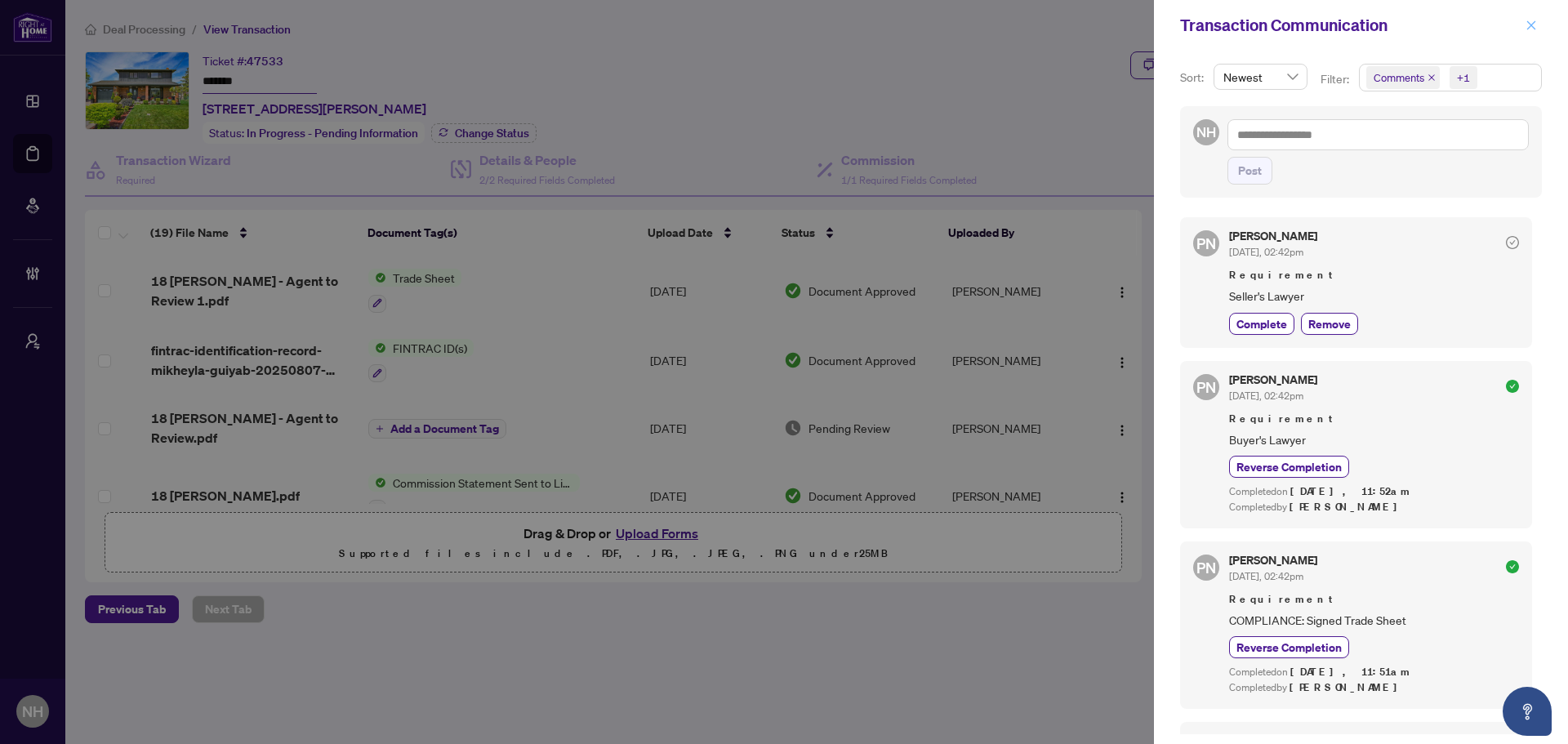
click at [1529, 26] on icon "close" at bounding box center [1532, 25] width 11 height 11
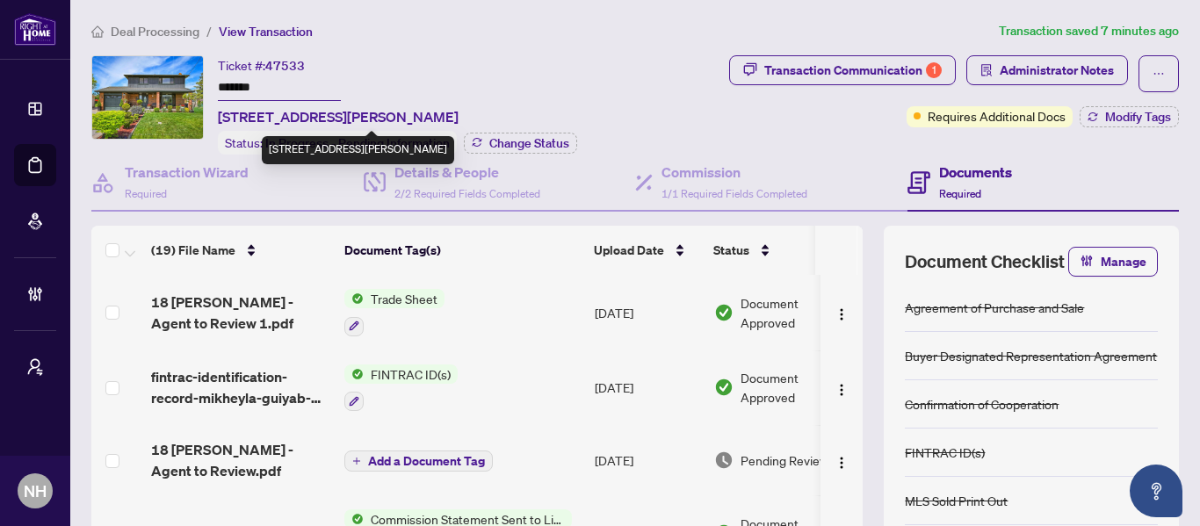
drag, startPoint x: 215, startPoint y: 115, endPoint x: 529, endPoint y: 115, distance: 313.6
click at [529, 115] on div "Ticket #: 47533 ******* [STREET_ADDRESS][PERSON_NAME] Status: In Progress - Pen…" at bounding box center [370, 104] width 559 height 99
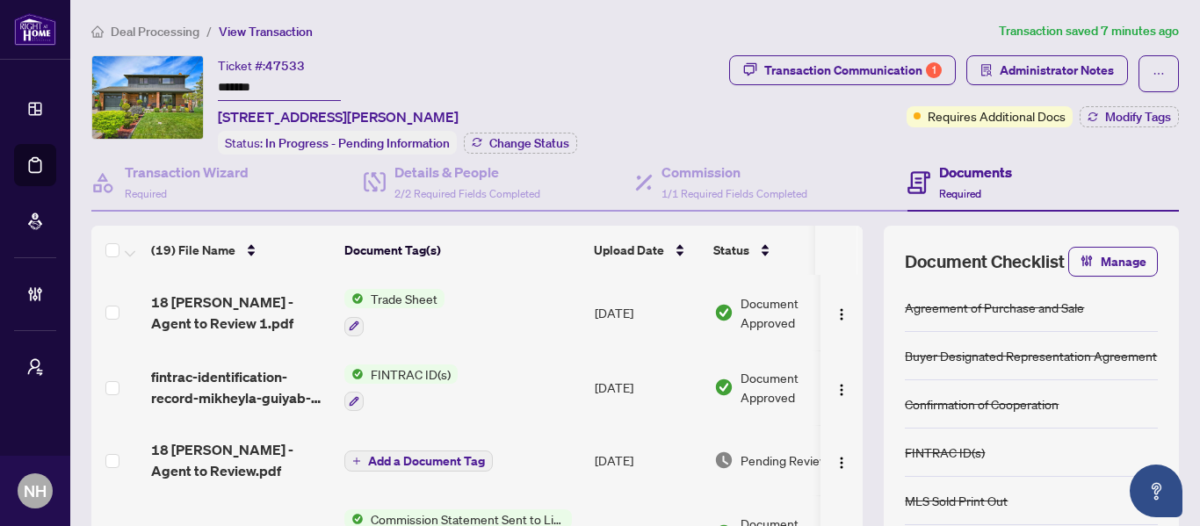
copy span "[STREET_ADDRESS][PERSON_NAME]"
drag, startPoint x: 268, startPoint y: 86, endPoint x: 215, endPoint y: 86, distance: 52.7
click at [215, 86] on div "Ticket #: 47533 ******* [STREET_ADDRESS][PERSON_NAME] Status: In Progress - Pen…" at bounding box center [370, 104] width 559 height 99
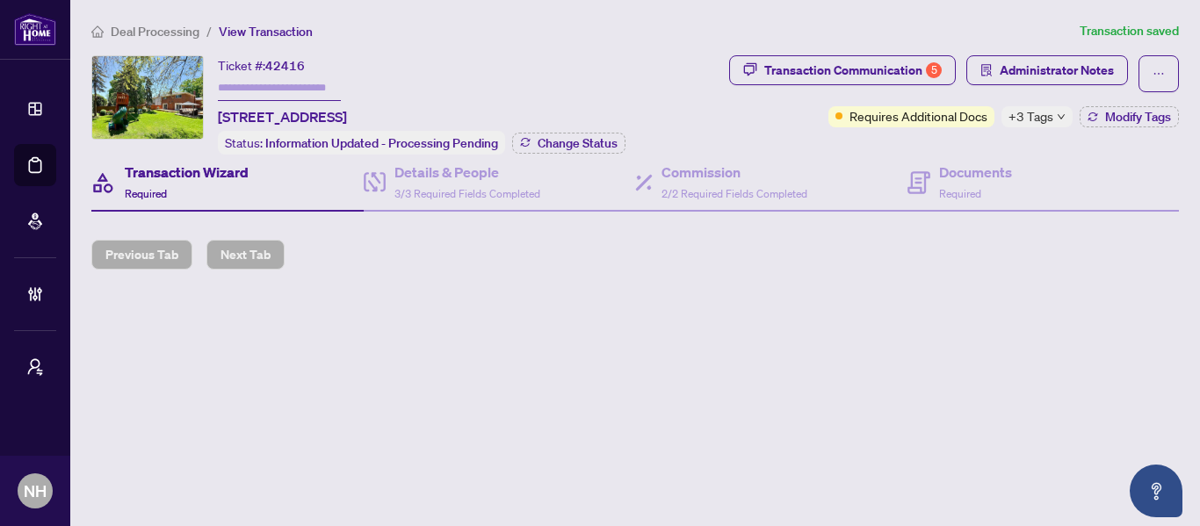
type input "*******"
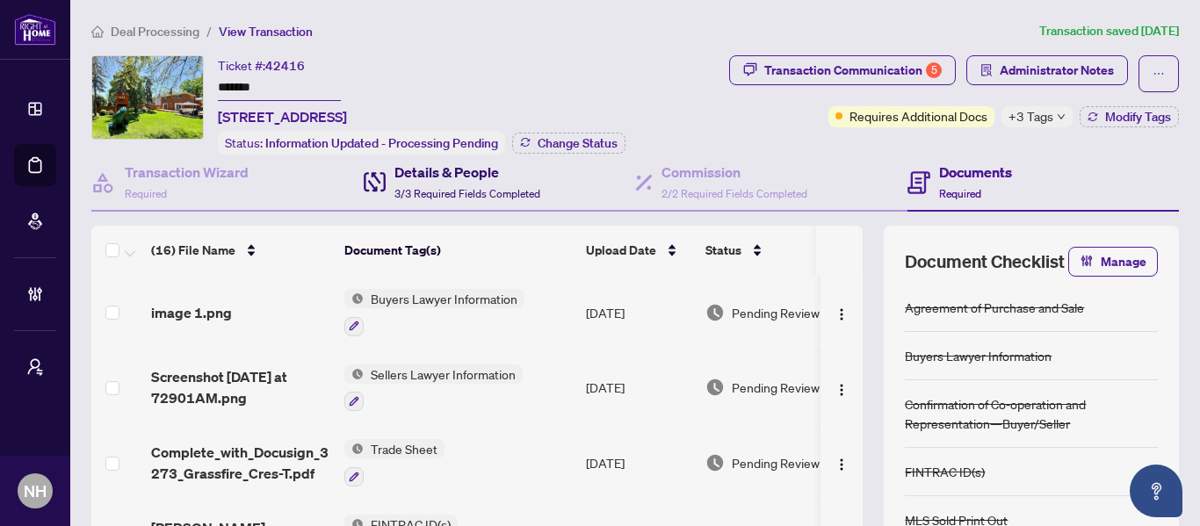
click at [435, 193] on span "3/3 Required Fields Completed" at bounding box center [467, 193] width 146 height 13
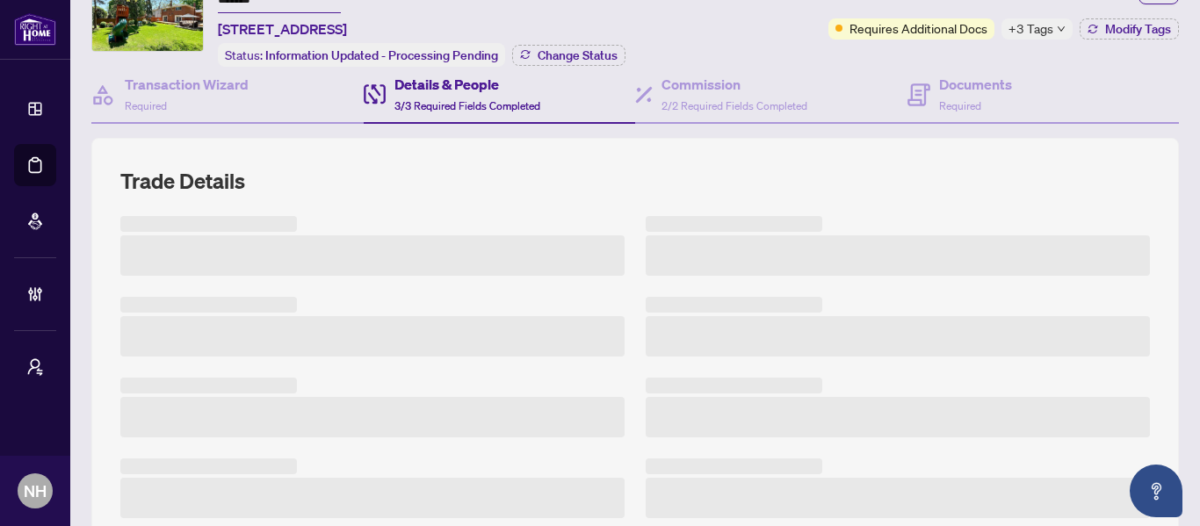
scroll to position [176, 0]
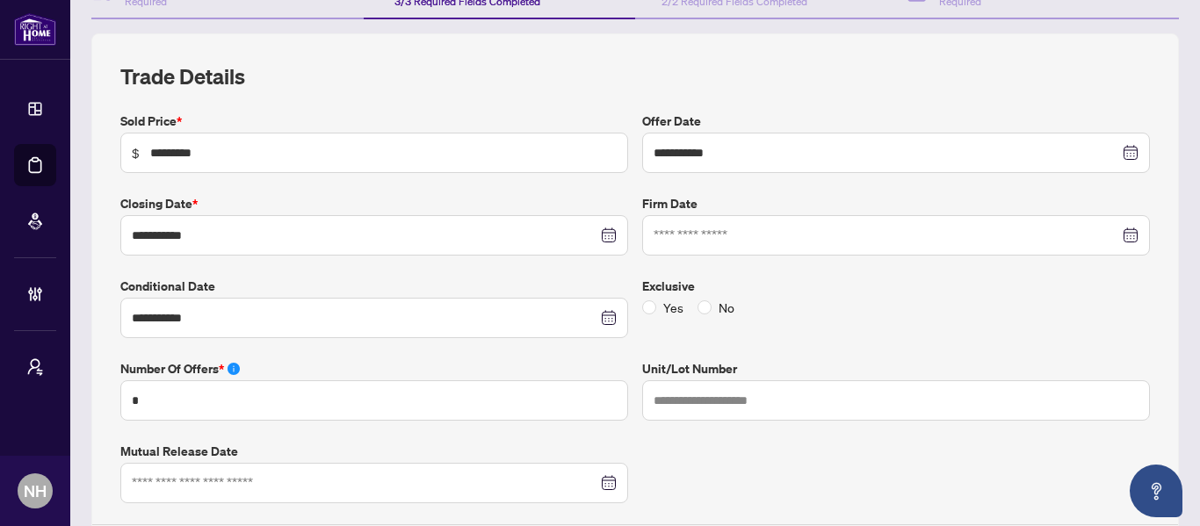
type input "**********"
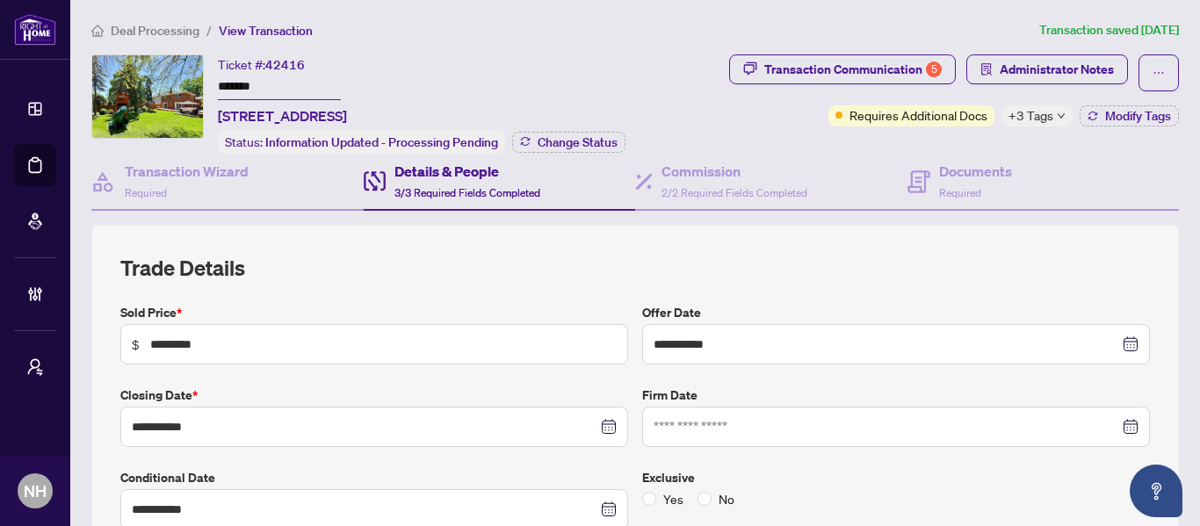
scroll to position [0, 0]
click at [870, 76] on div "Transaction Communication 5" at bounding box center [852, 70] width 177 height 28
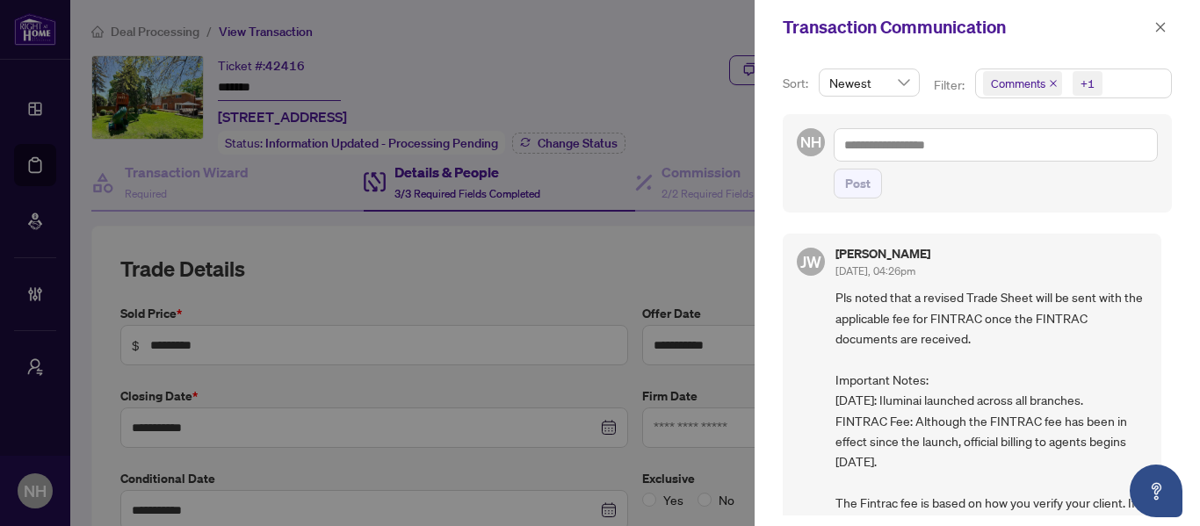
click at [1049, 83] on icon "close" at bounding box center [1053, 83] width 9 height 9
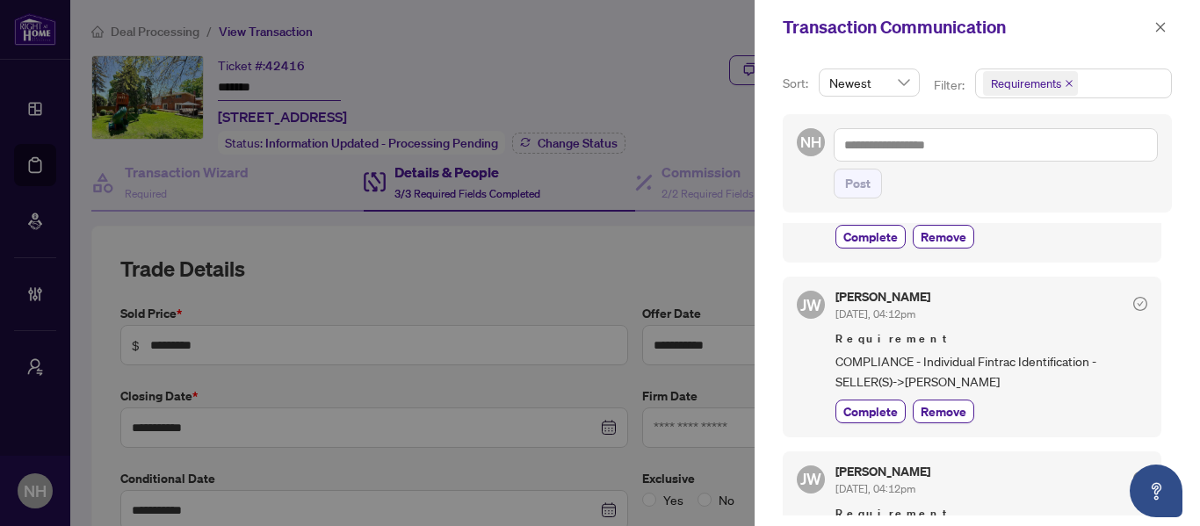
scroll to position [439, 0]
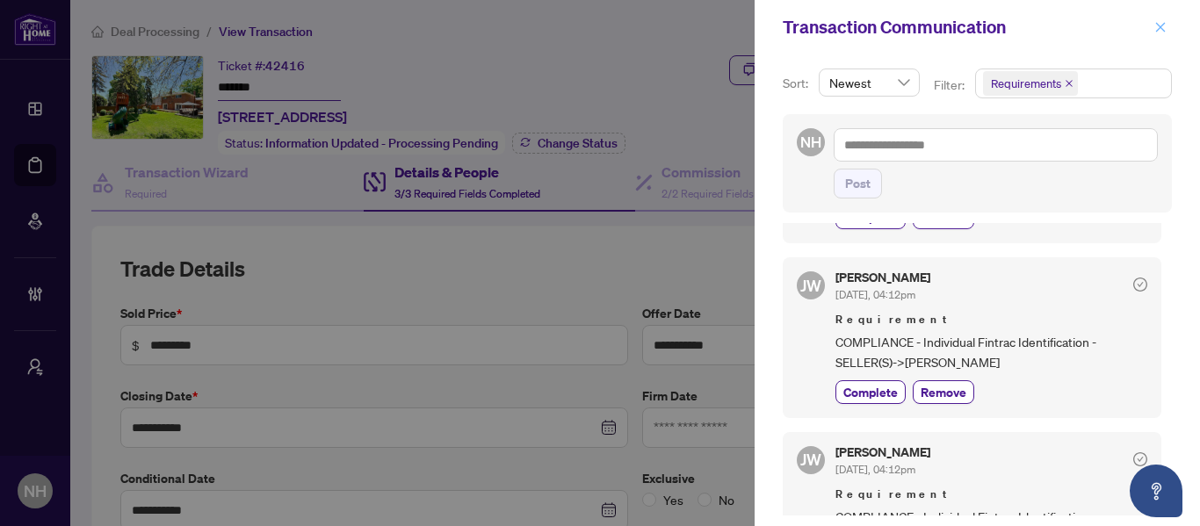
click at [1165, 30] on icon "close" at bounding box center [1160, 27] width 12 height 12
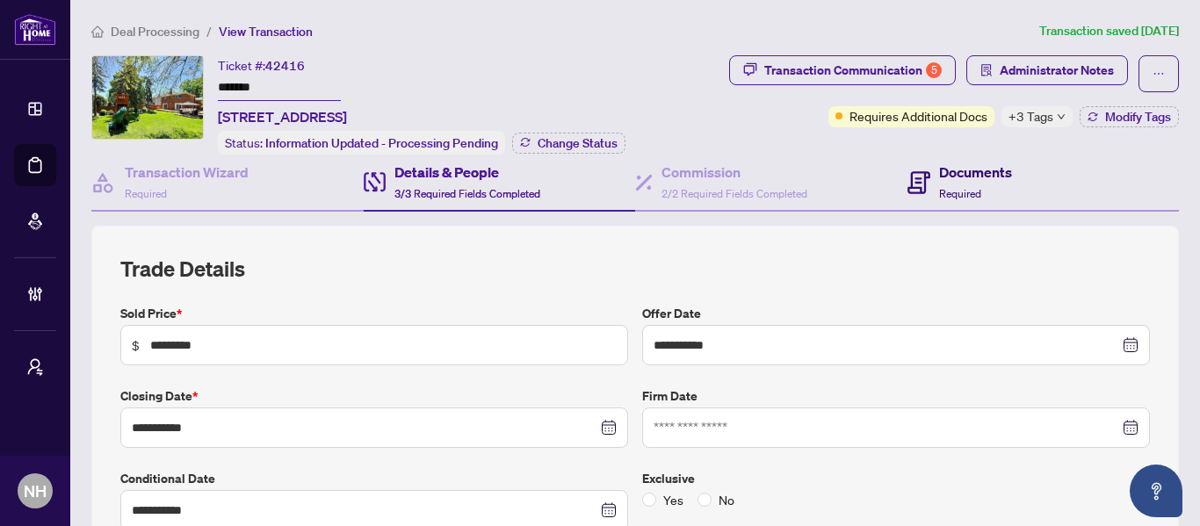
click at [940, 165] on h4 "Documents" at bounding box center [975, 172] width 73 height 21
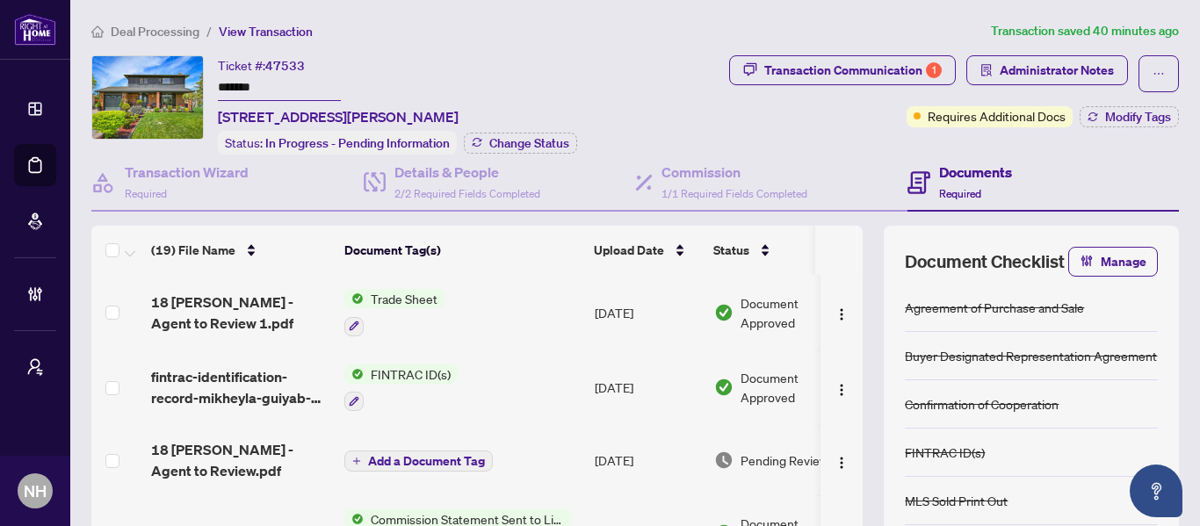
click at [352, 89] on div "Ticket #: 47533 ******* [STREET_ADDRESS][PERSON_NAME]" at bounding box center [338, 91] width 241 height 72
drag, startPoint x: 273, startPoint y: 85, endPoint x: 219, endPoint y: 82, distance: 54.6
click at [219, 82] on input "*******" at bounding box center [279, 88] width 123 height 25
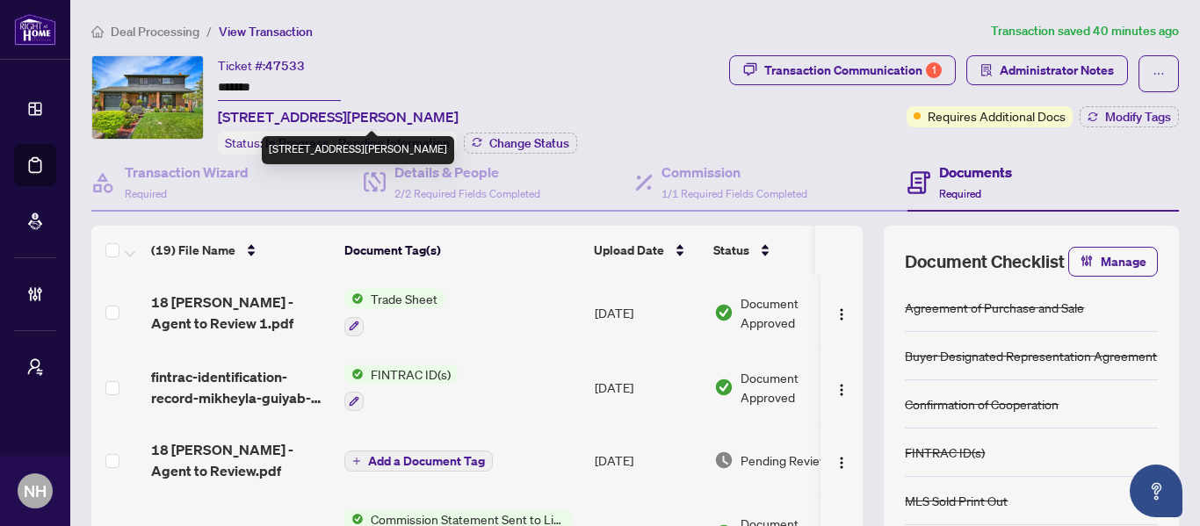
drag, startPoint x: 220, startPoint y: 117, endPoint x: 679, endPoint y: 5, distance: 472.7
click at [525, 109] on div "Ticket #: 47533 ******* 18 Kinnie Crt, Toronto, Ontario M3N 2R9, Canada Status:…" at bounding box center [397, 104] width 359 height 99
copy span "18 Kinnie Crt, Toronto, Ontario M3N 2R9, Canada"
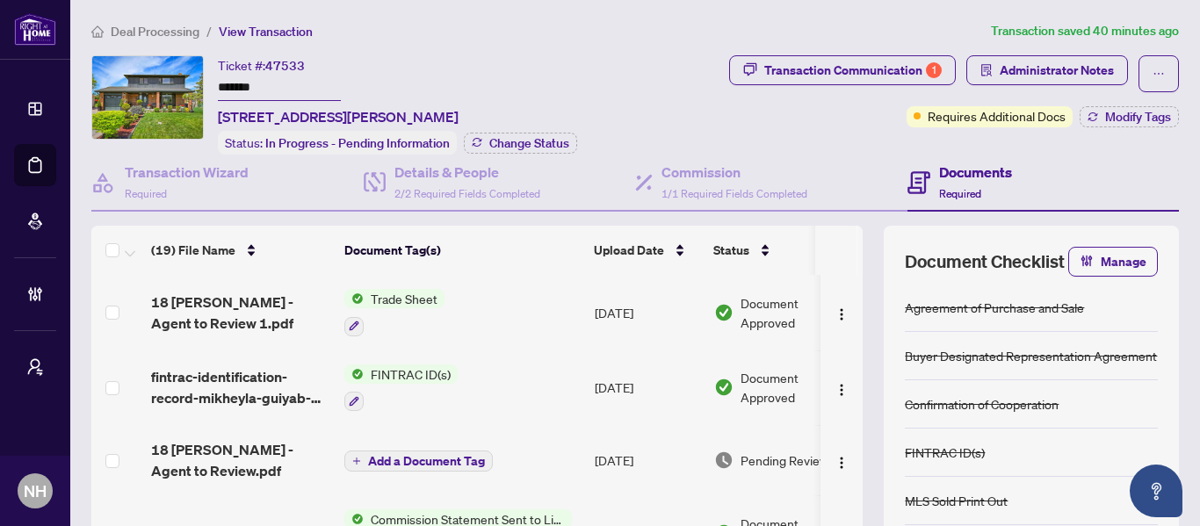
click at [269, 82] on input "*******" at bounding box center [279, 88] width 123 height 25
drag, startPoint x: 260, startPoint y: 83, endPoint x: 216, endPoint y: 83, distance: 43.9
click at [216, 83] on div "Ticket #: 47533 ******* 18 Kinnie Crt, Toronto, Ontario M3N 2R9, Canada Status:…" at bounding box center [370, 104] width 559 height 99
click at [836, 61] on div "Transaction Communication 1" at bounding box center [852, 70] width 177 height 28
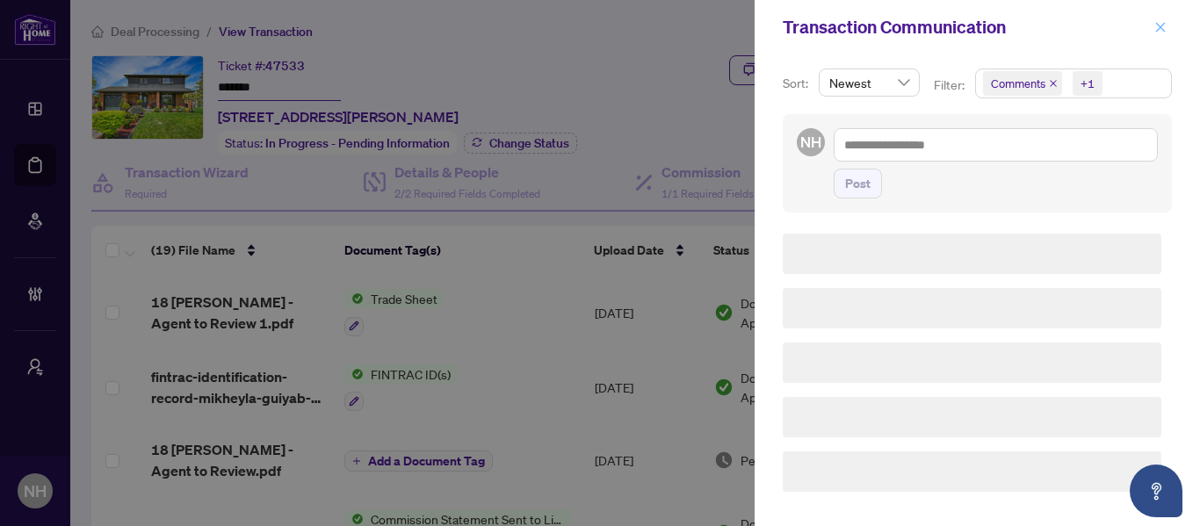
click at [1162, 35] on span "button" at bounding box center [1160, 27] width 12 height 28
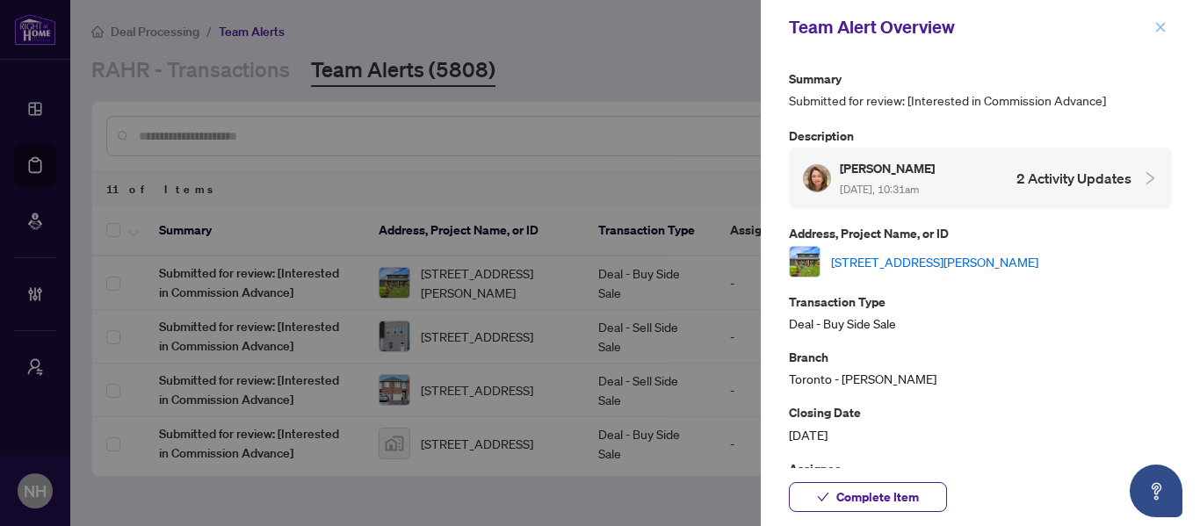
scroll to position [110, 0]
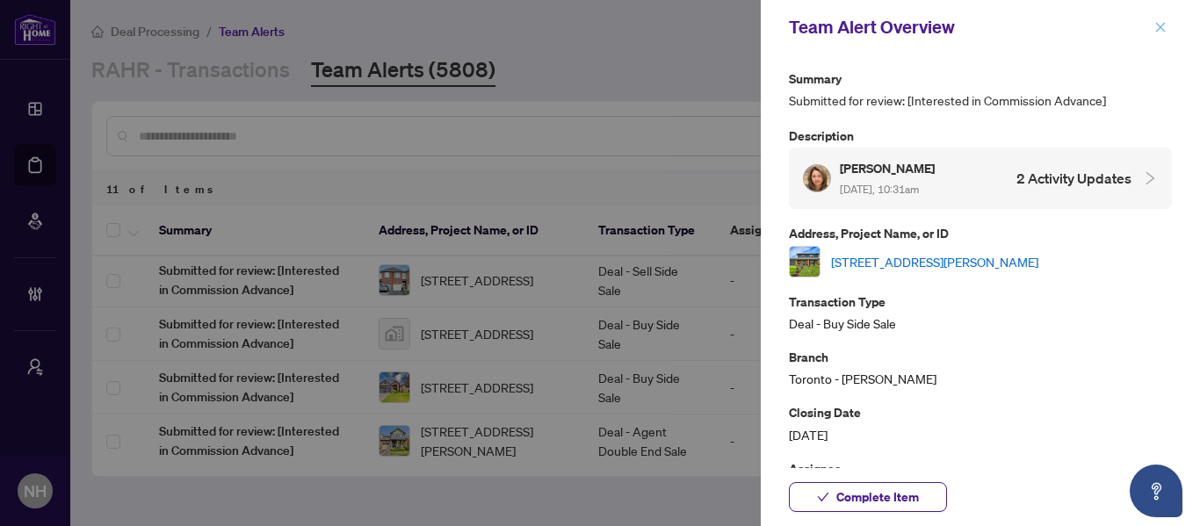
click at [1153, 28] on button "button" at bounding box center [1160, 27] width 23 height 21
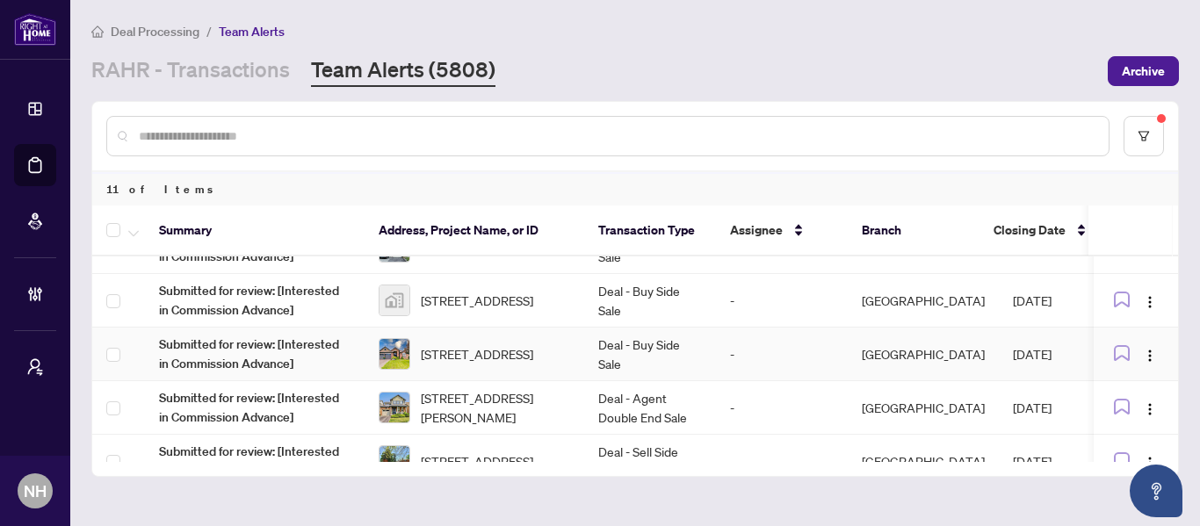
scroll to position [198, 0]
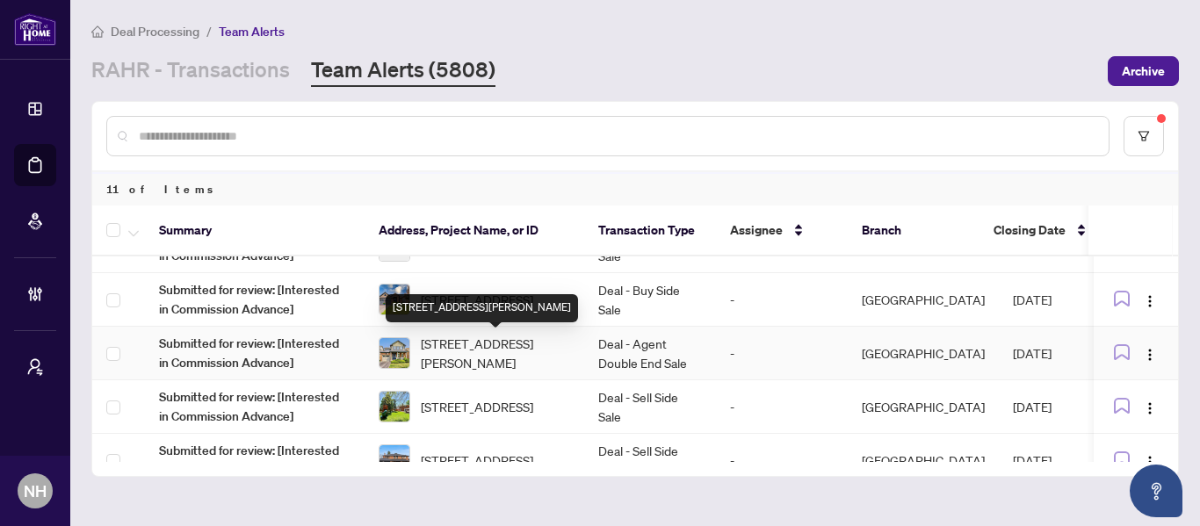
click at [480, 357] on span "[STREET_ADDRESS][PERSON_NAME]" at bounding box center [495, 353] width 149 height 39
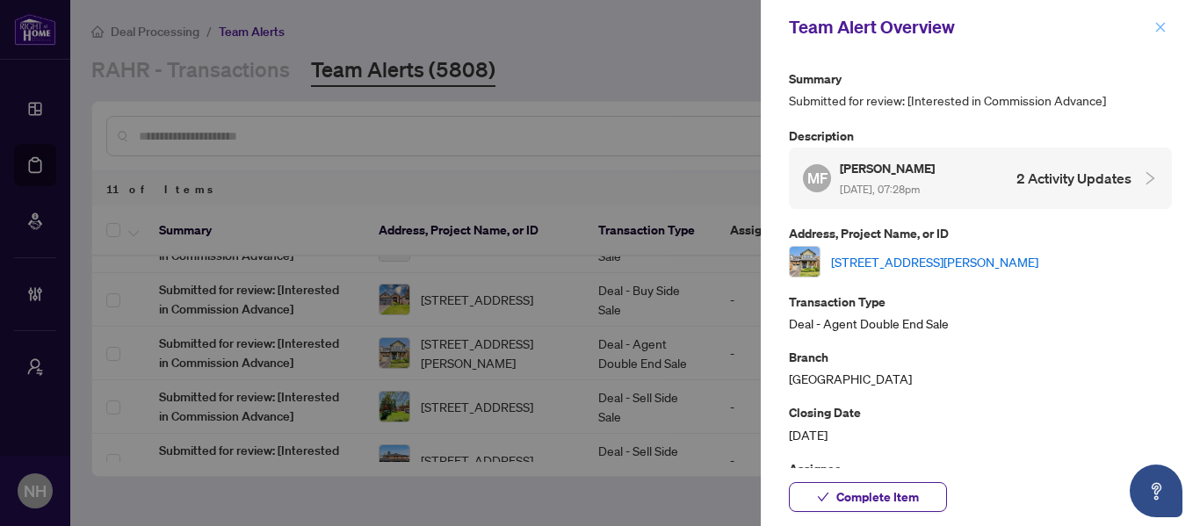
click at [1160, 25] on icon "close" at bounding box center [1160, 27] width 12 height 12
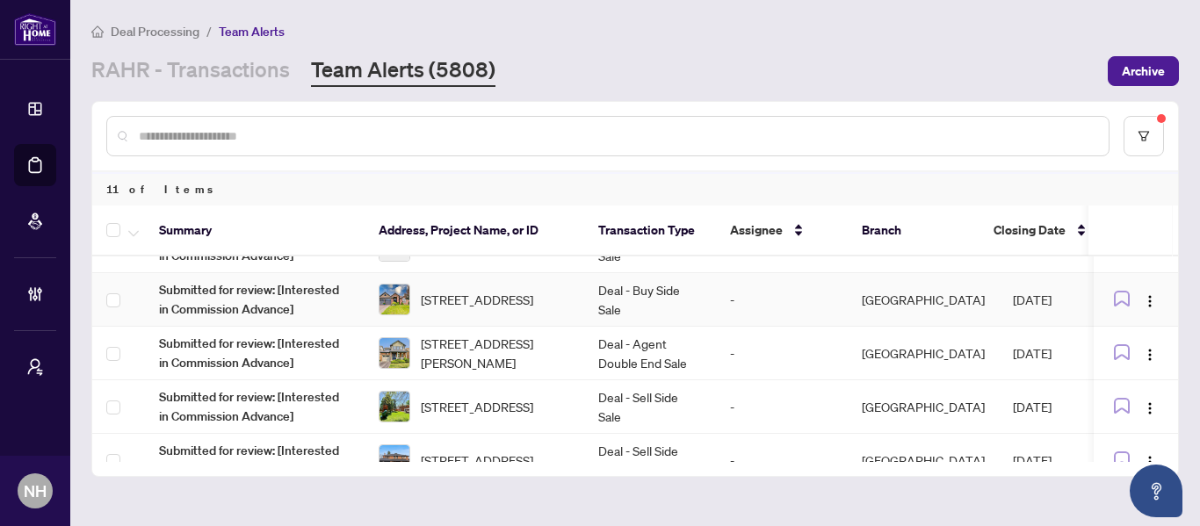
click at [628, 298] on td "Deal - Buy Side Sale" at bounding box center [650, 300] width 132 height 54
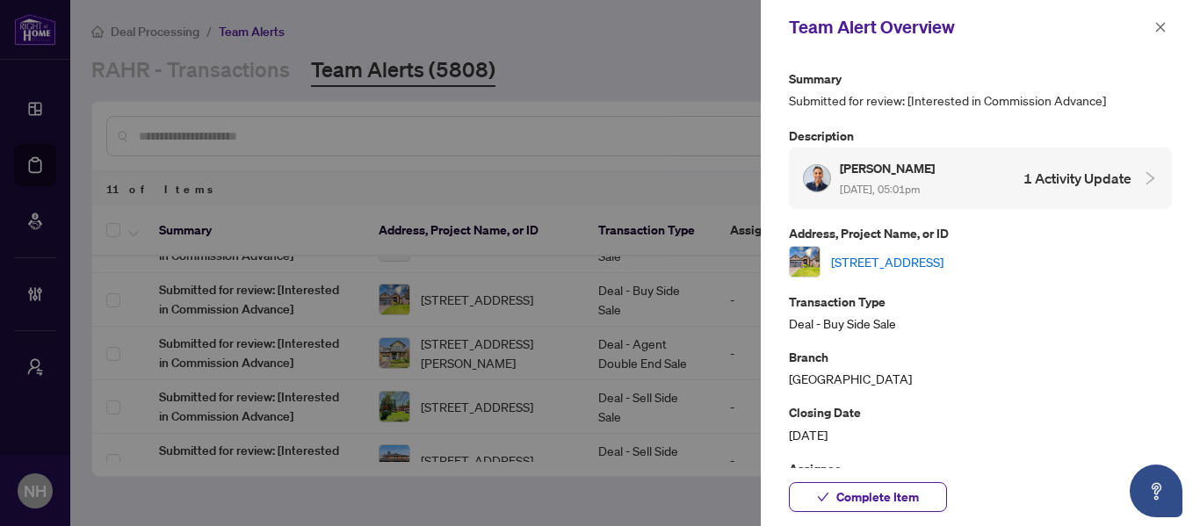
click at [943, 263] on link "[STREET_ADDRESS]" at bounding box center [887, 261] width 112 height 19
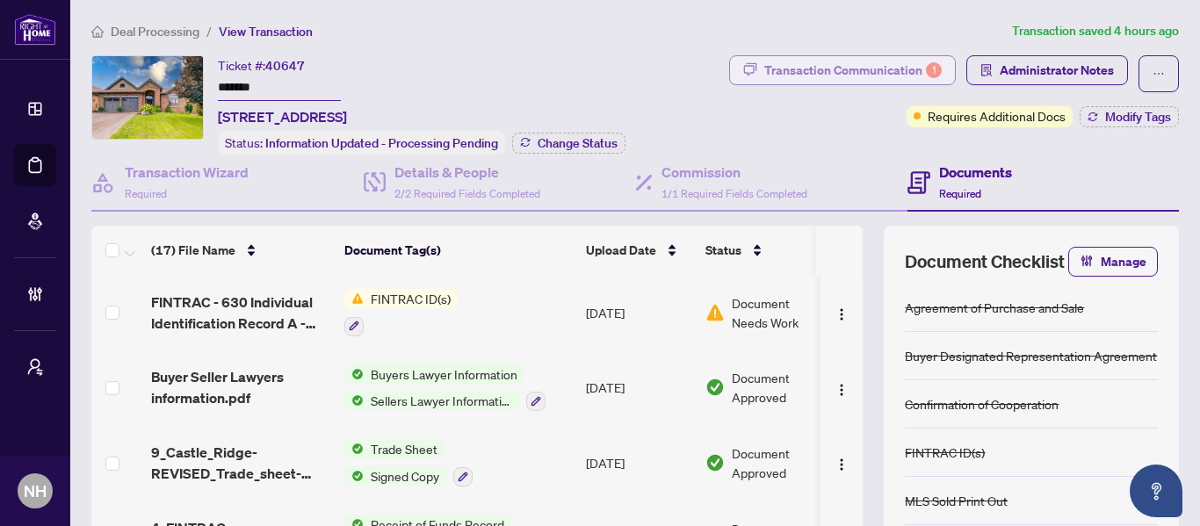
click at [799, 69] on div "Transaction Communication 1" at bounding box center [852, 70] width 177 height 28
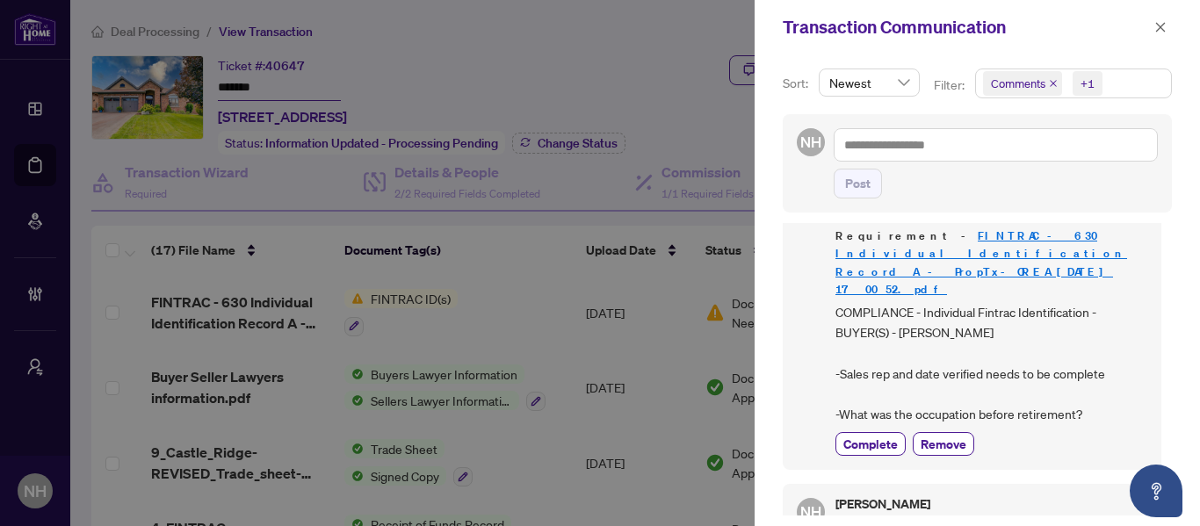
scroll to position [88, 0]
